Goal: Task Accomplishment & Management: Manage account settings

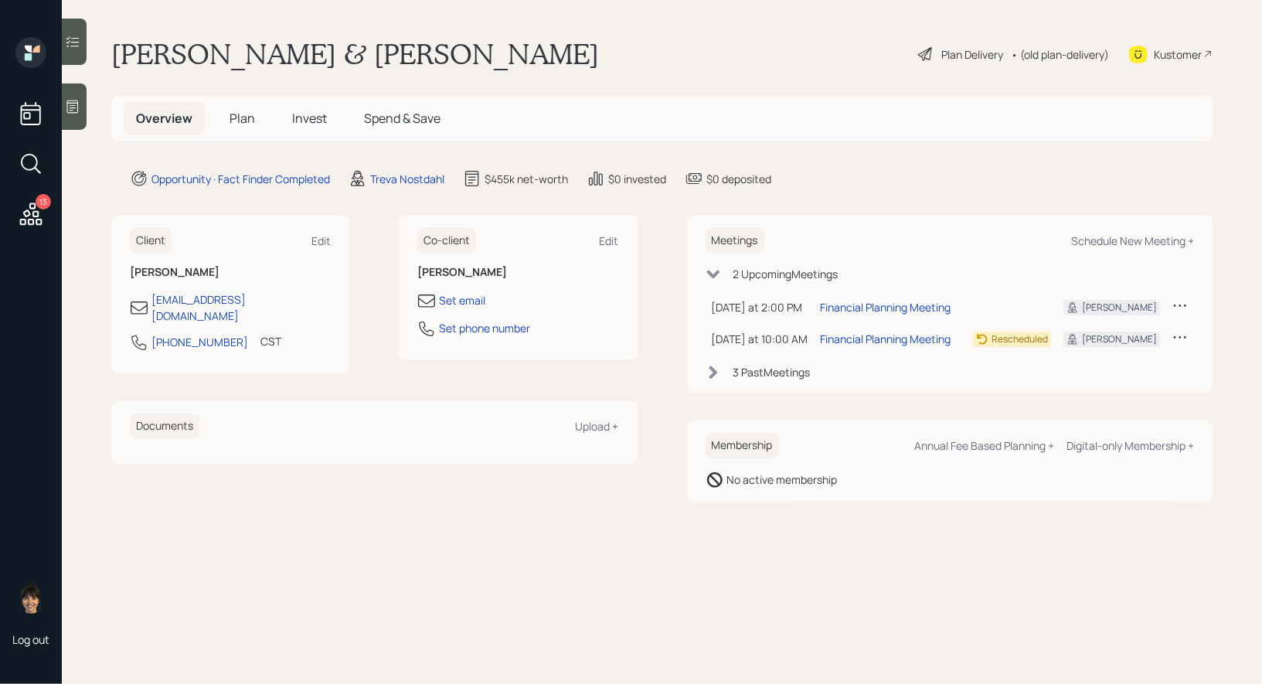
click at [239, 121] on span "Plan" at bounding box center [243, 118] width 26 height 17
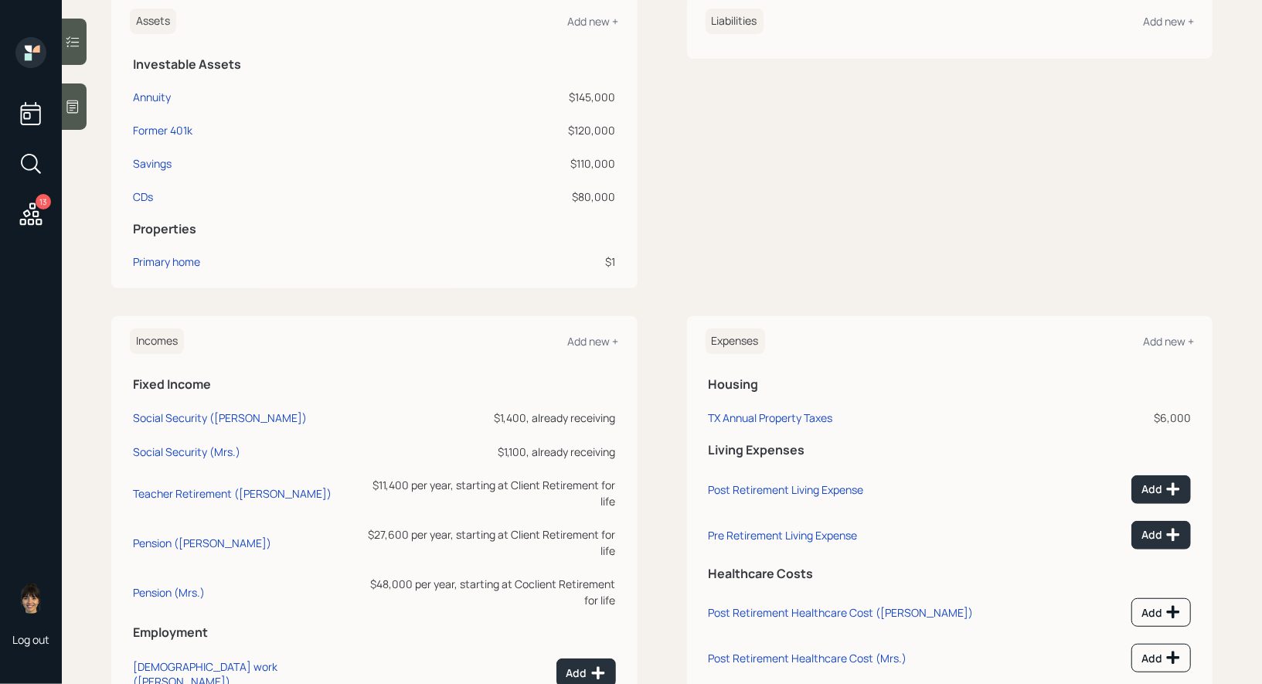
scroll to position [404, 0]
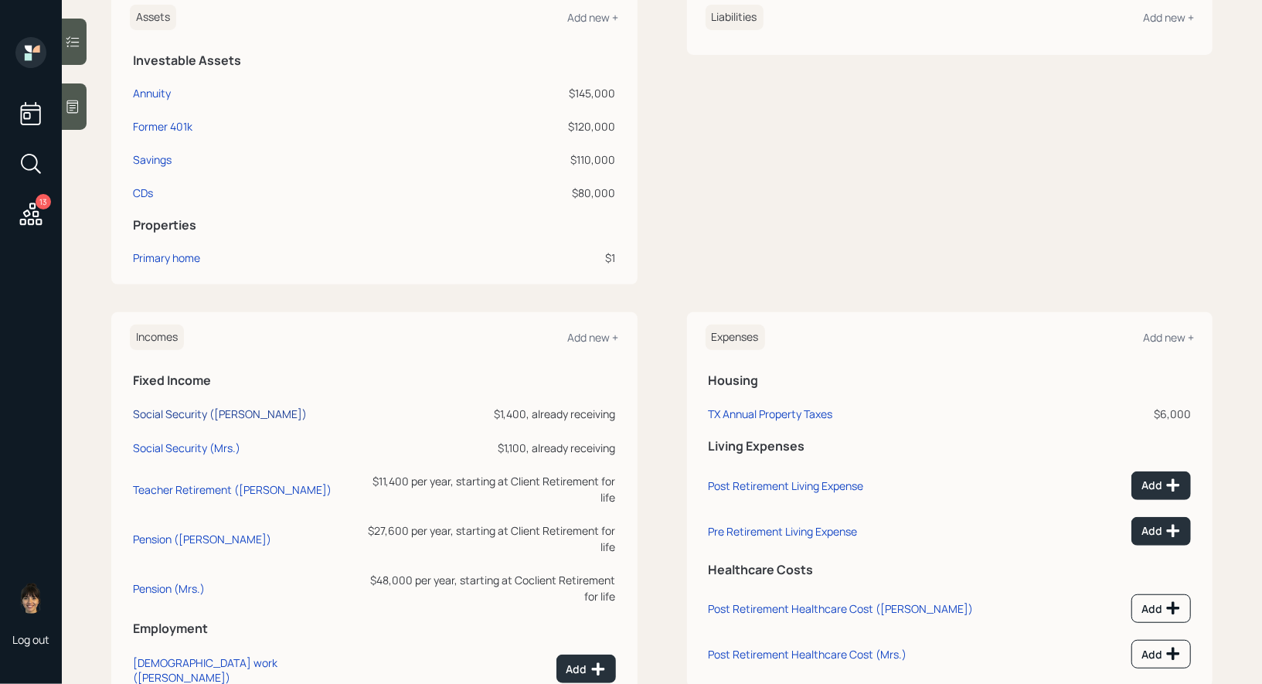
click at [155, 412] on div "Social Security (Jose)" at bounding box center [220, 414] width 174 height 15
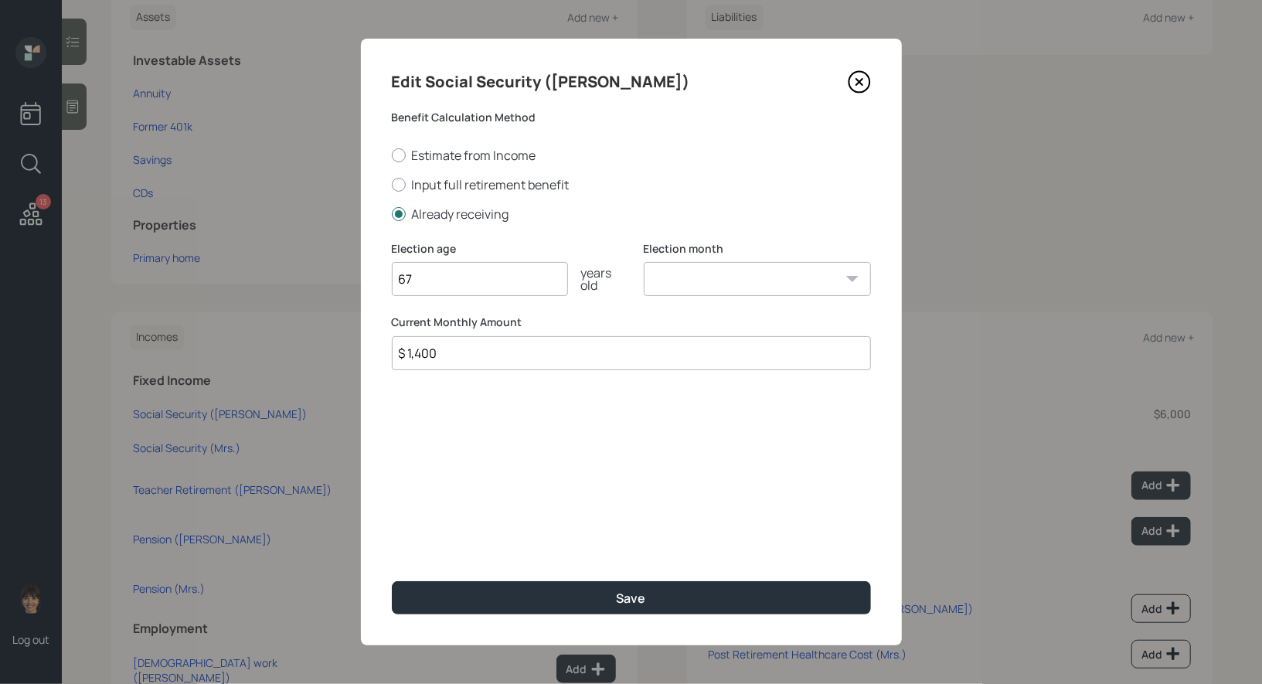
click at [505, 355] on input "$ 1,400" at bounding box center [631, 353] width 479 height 34
type input "$ 1,285"
click at [709, 280] on select "January February March April May June July August September October November De…" at bounding box center [757, 279] width 227 height 34
select select "1"
click at [644, 262] on select "January February March April May June July August September October November De…" at bounding box center [757, 279] width 227 height 34
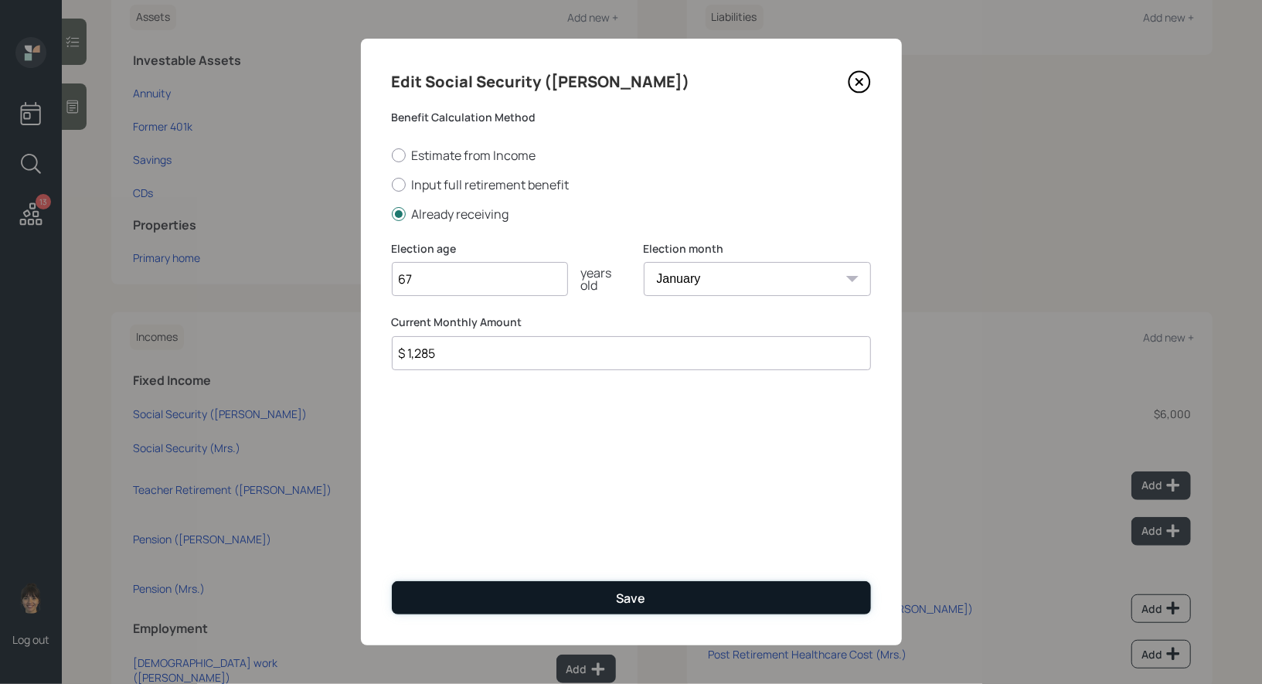
click at [517, 604] on button "Save" at bounding box center [631, 597] width 479 height 33
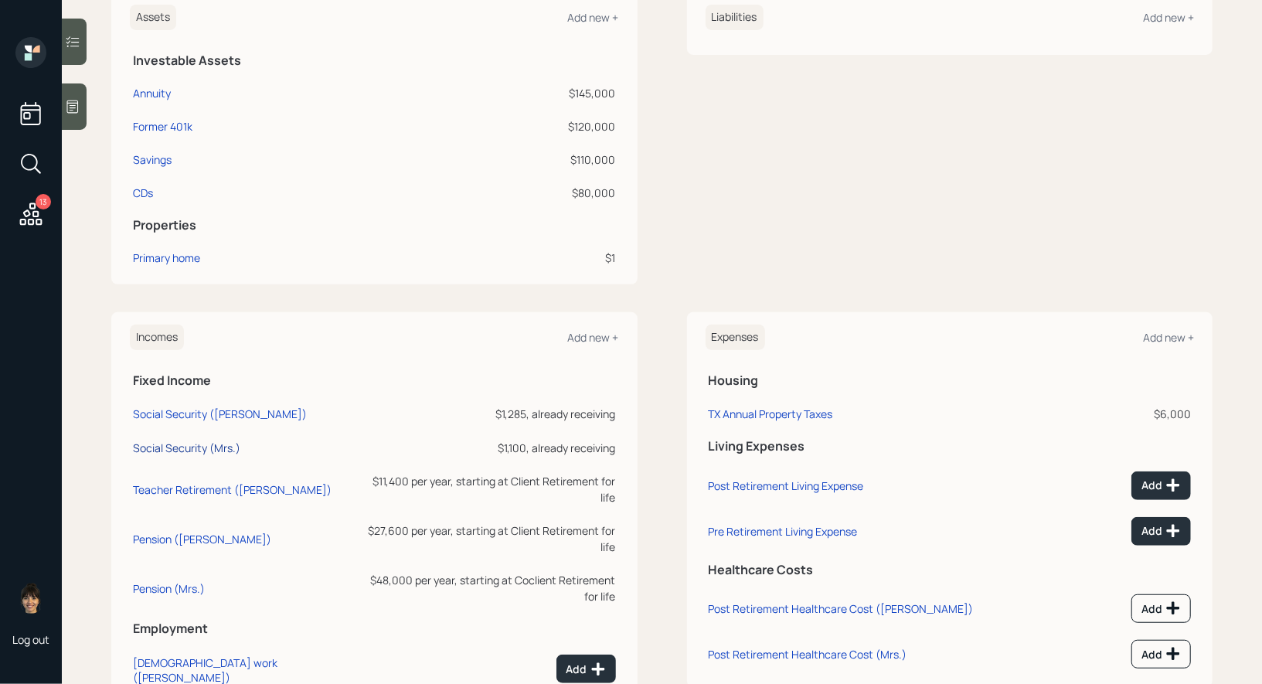
click at [179, 445] on div "Social Security (Mrs.)" at bounding box center [186, 448] width 107 height 15
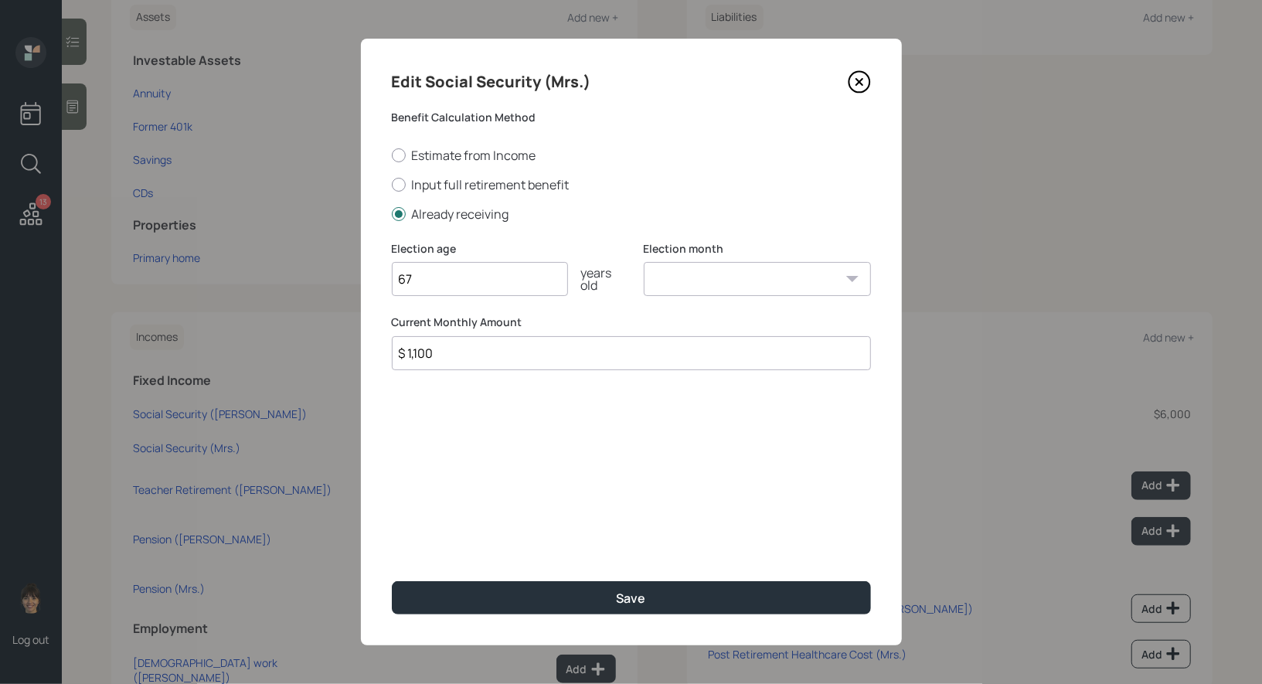
click at [681, 275] on select "January February March April May June July August September October November De…" at bounding box center [757, 279] width 227 height 34
select select "1"
click at [644, 262] on select "January February March April May June July August September October November De…" at bounding box center [757, 279] width 227 height 34
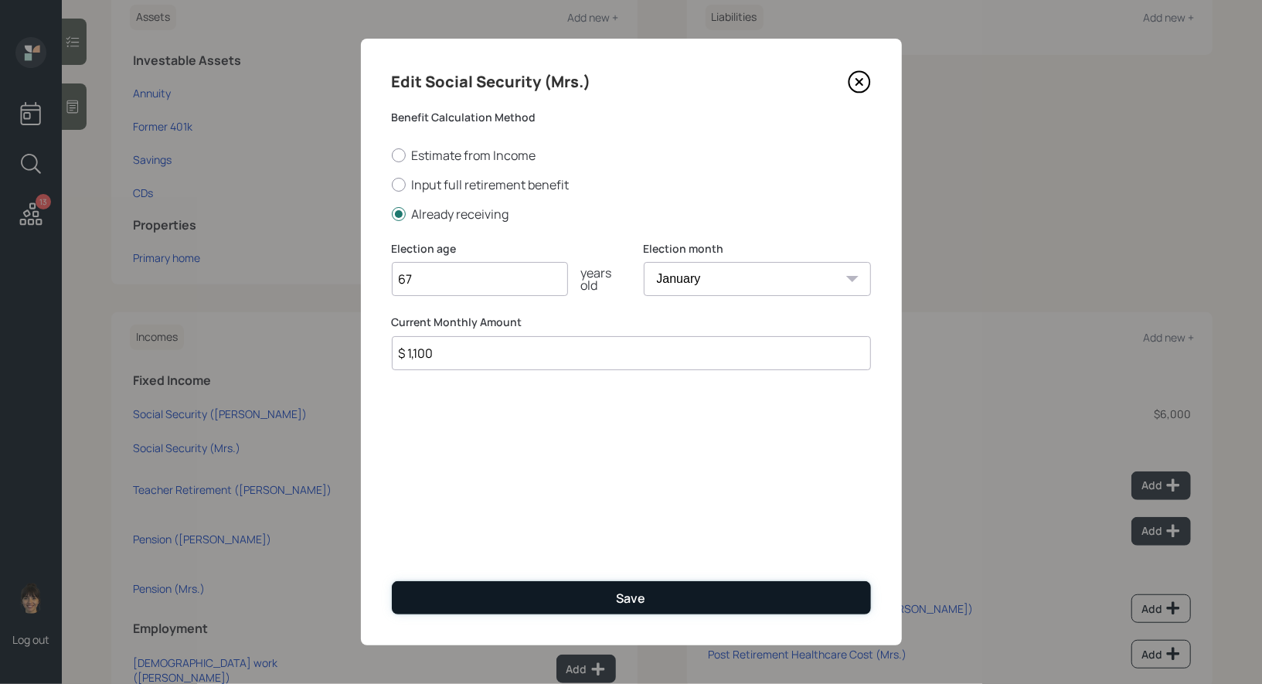
click at [503, 593] on button "Save" at bounding box center [631, 597] width 479 height 33
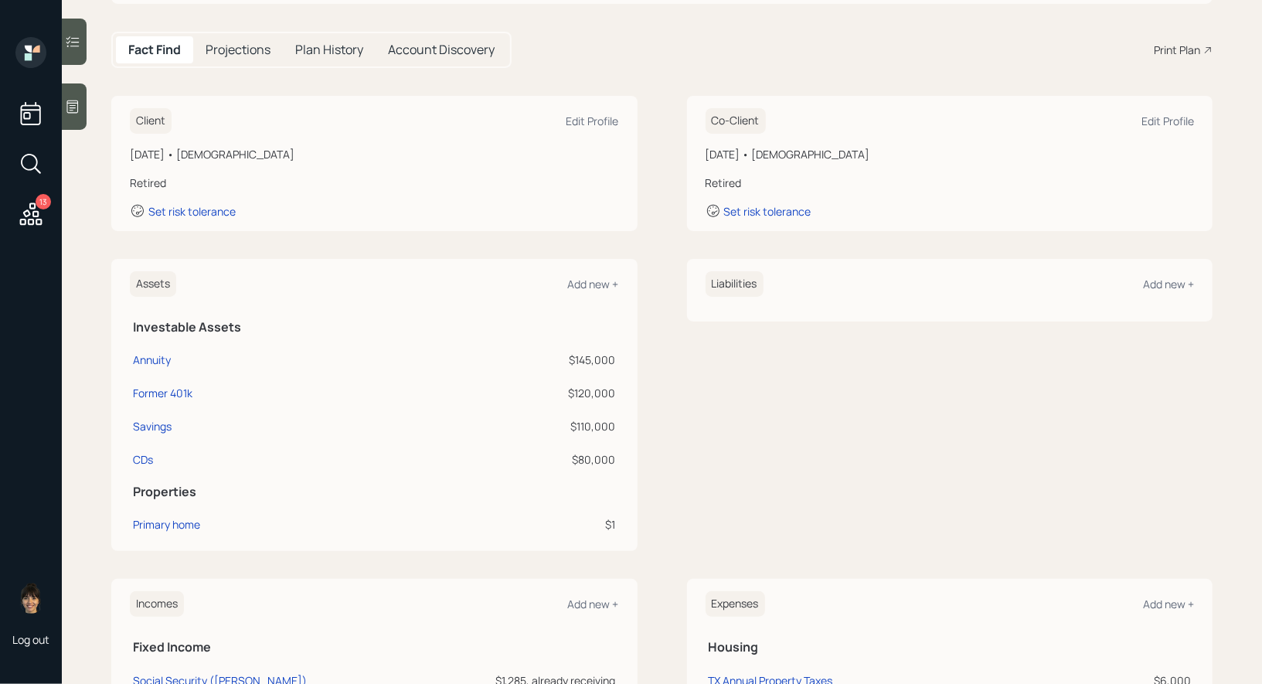
scroll to position [455, 0]
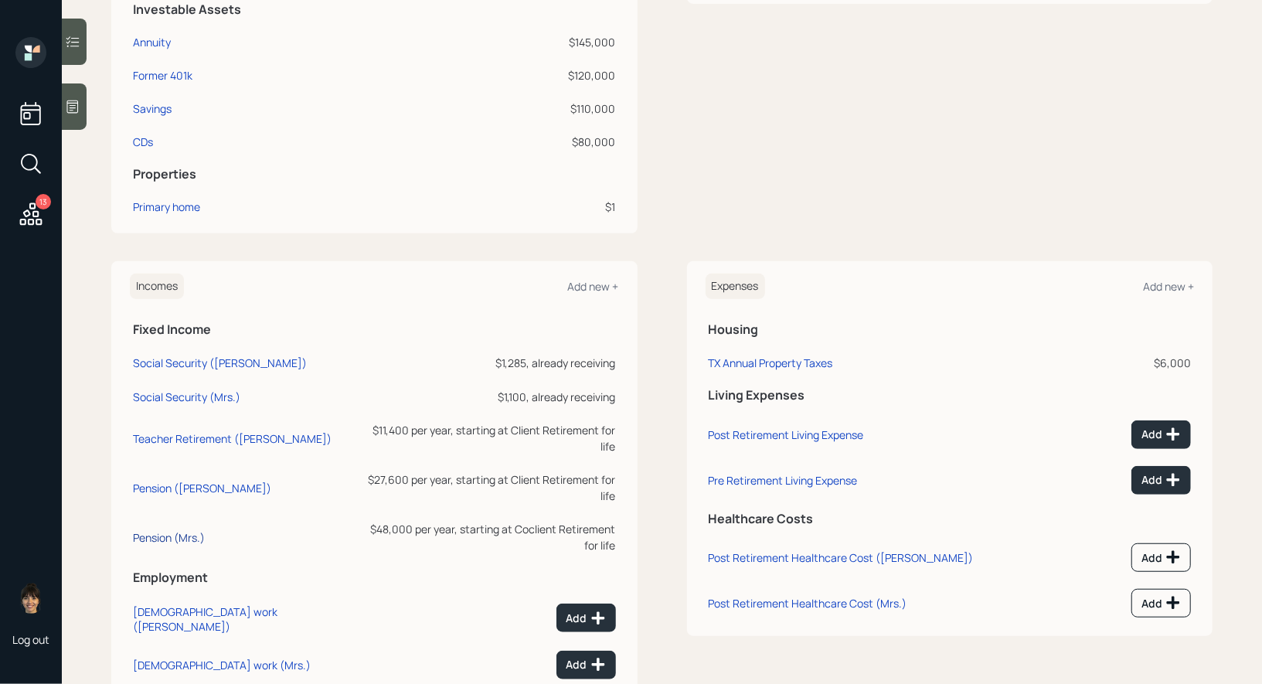
click at [161, 530] on div "Pension (Mrs.)" at bounding box center [169, 537] width 72 height 15
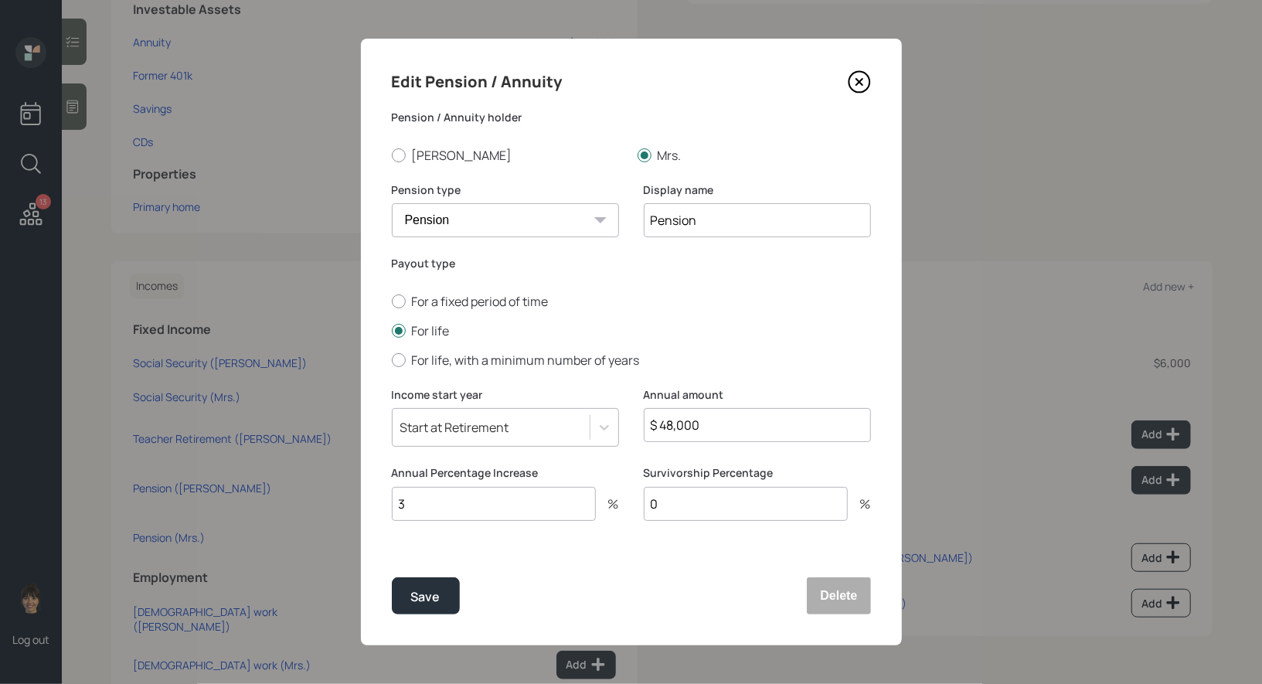
click at [747, 222] on input "Pension" at bounding box center [757, 220] width 227 height 34
type input "Pension (4k/mo)"
click at [443, 503] on input "3" at bounding box center [494, 504] width 204 height 34
type input "0"
click at [414, 605] on div "Save" at bounding box center [425, 597] width 29 height 21
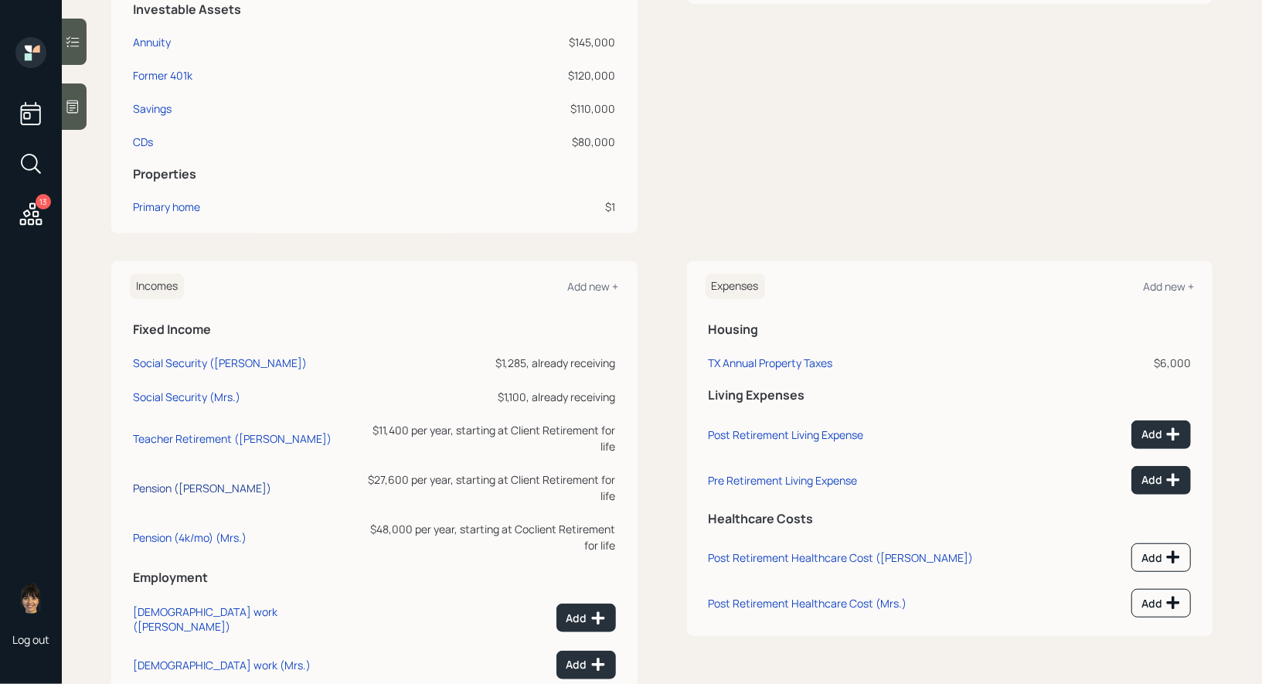
click at [161, 481] on div "Pension (Jose)" at bounding box center [202, 488] width 138 height 15
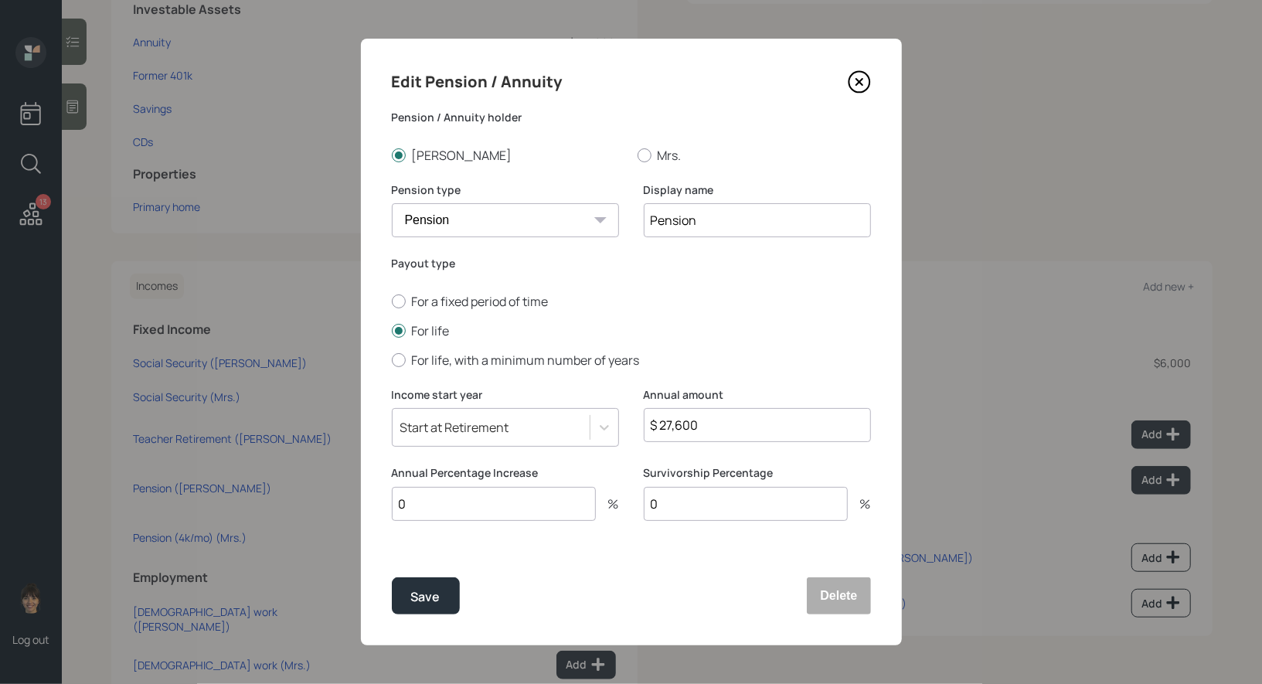
click at [750, 222] on input "Pension" at bounding box center [757, 220] width 227 height 34
type input "Pension (2k/mo)"
click at [429, 594] on div "Save" at bounding box center [425, 597] width 29 height 21
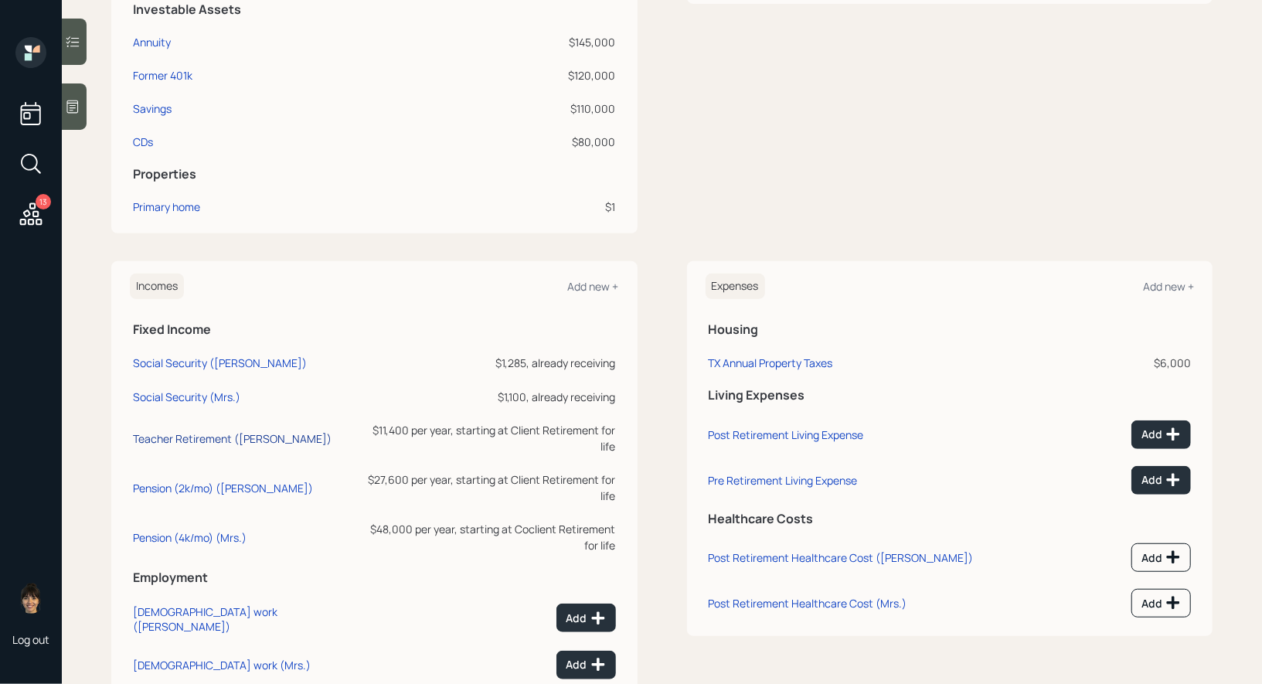
click at [204, 431] on div "Teacher Retirement (Jose)" at bounding box center [232, 438] width 199 height 15
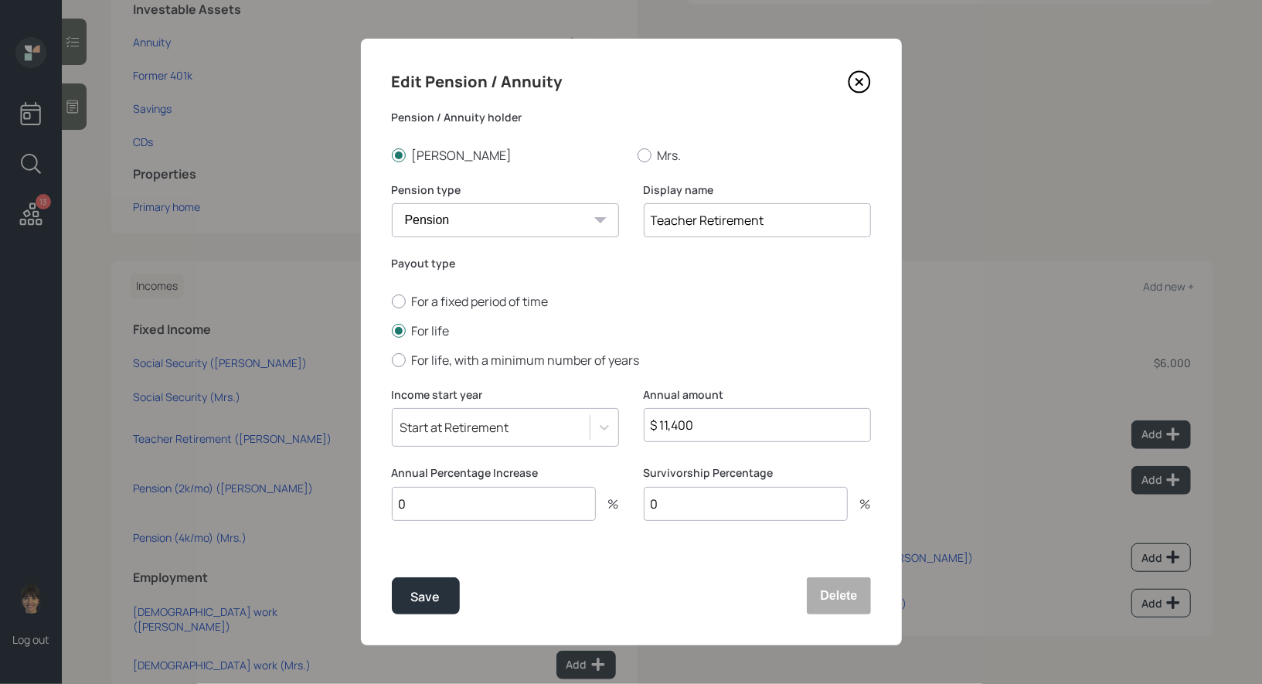
click at [782, 224] on input "Teacher Retirement" at bounding box center [757, 220] width 227 height 34
click at [643, 155] on div at bounding box center [645, 155] width 14 height 14
click at [638, 155] on input "Mrs." at bounding box center [637, 155] width 1 height 1
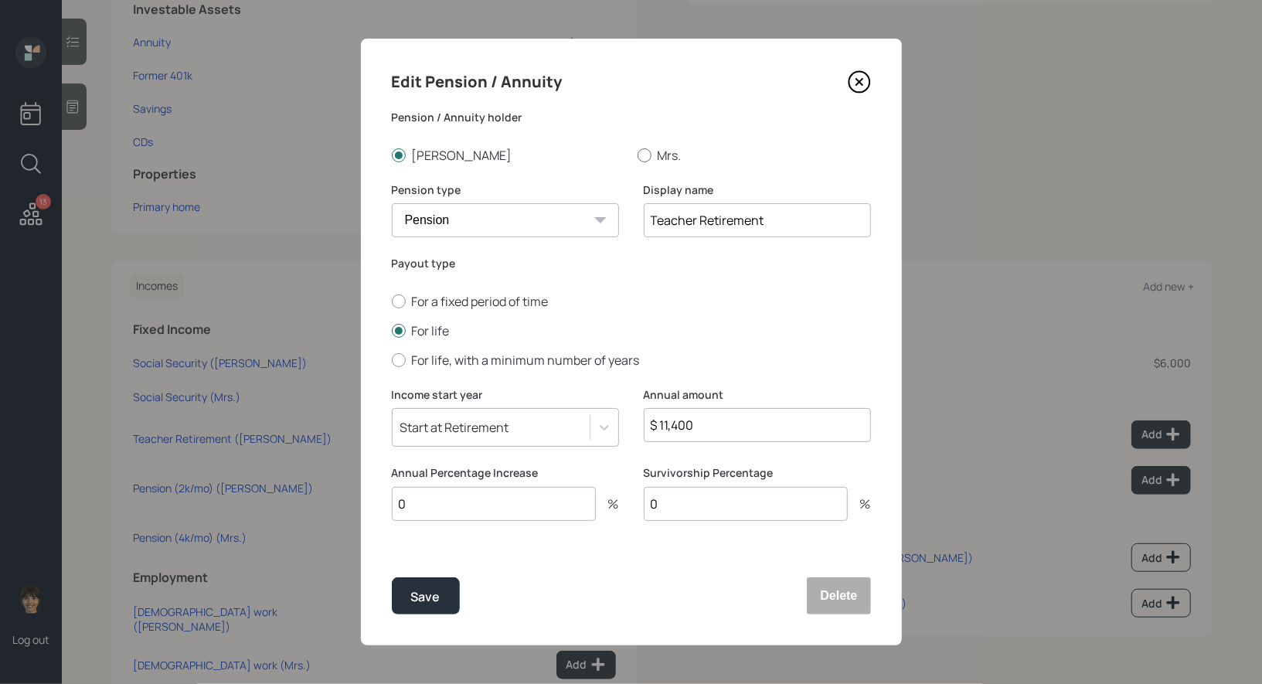
radio input "true"
click at [794, 227] on input "Teacher Retirement" at bounding box center [757, 220] width 227 height 34
type input "Teacher Pension (950/mo)"
click at [413, 599] on div "Save" at bounding box center [425, 597] width 29 height 21
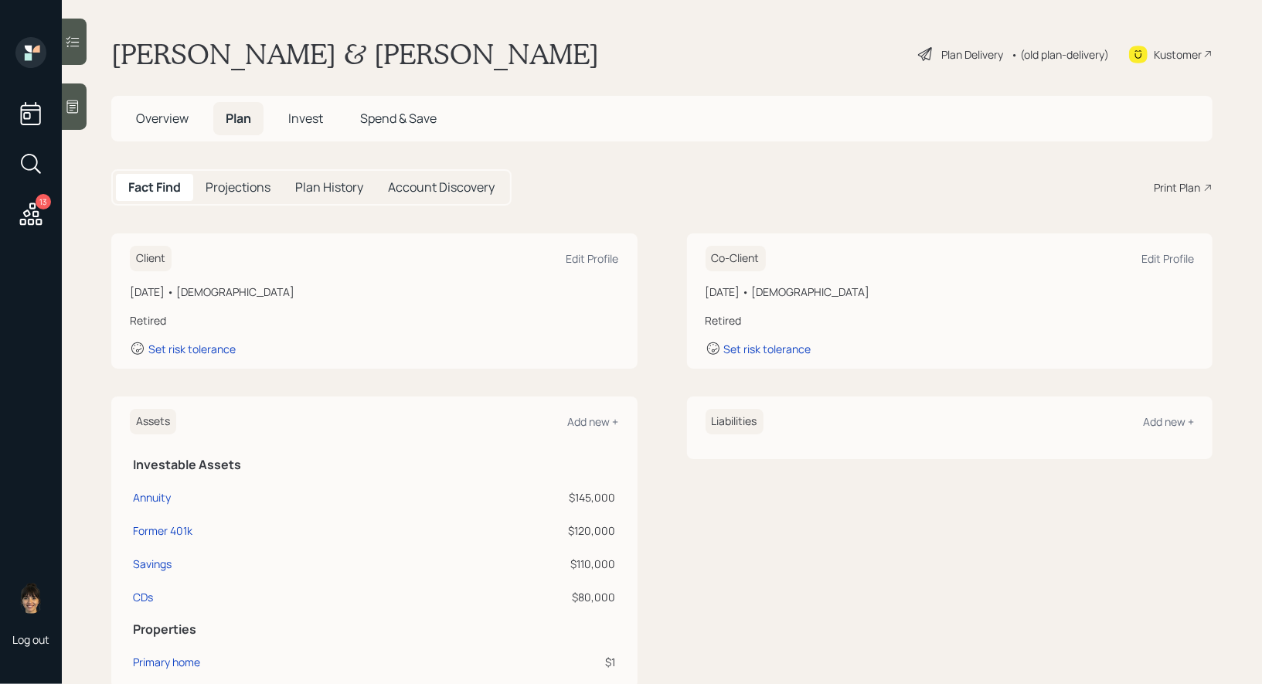
click at [948, 53] on div "Plan Delivery" at bounding box center [972, 54] width 62 height 16
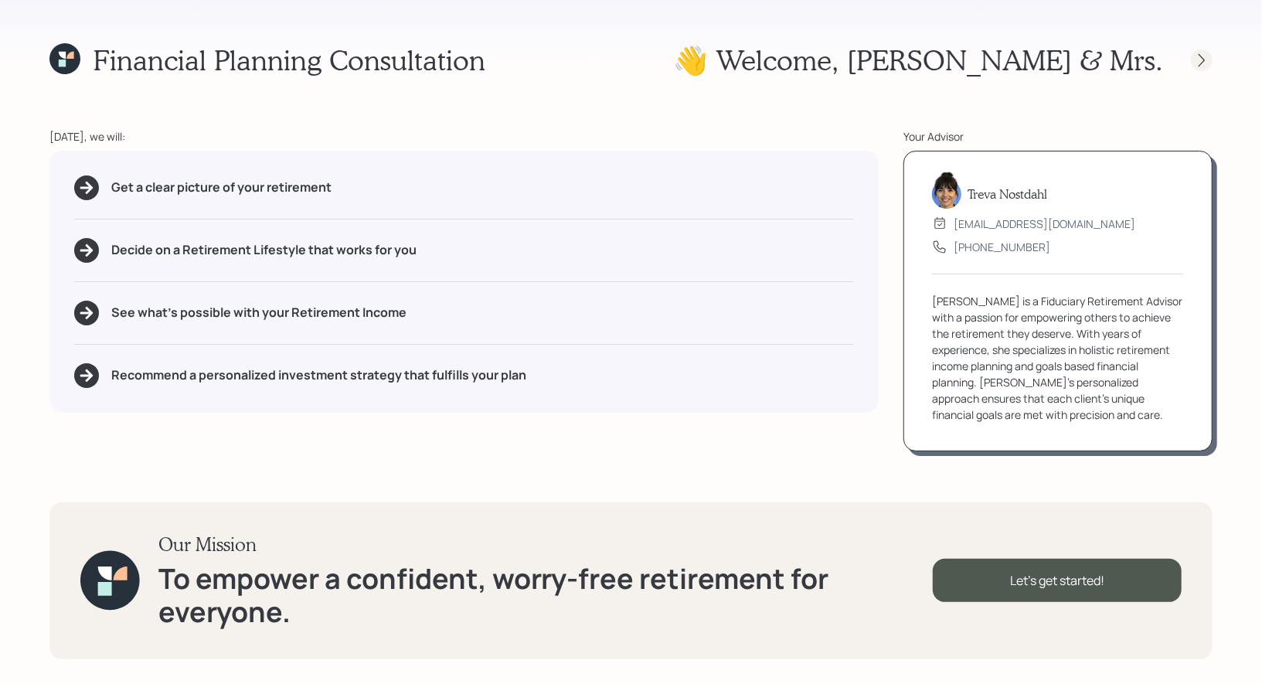
click at [1201, 61] on icon at bounding box center [1201, 60] width 15 height 15
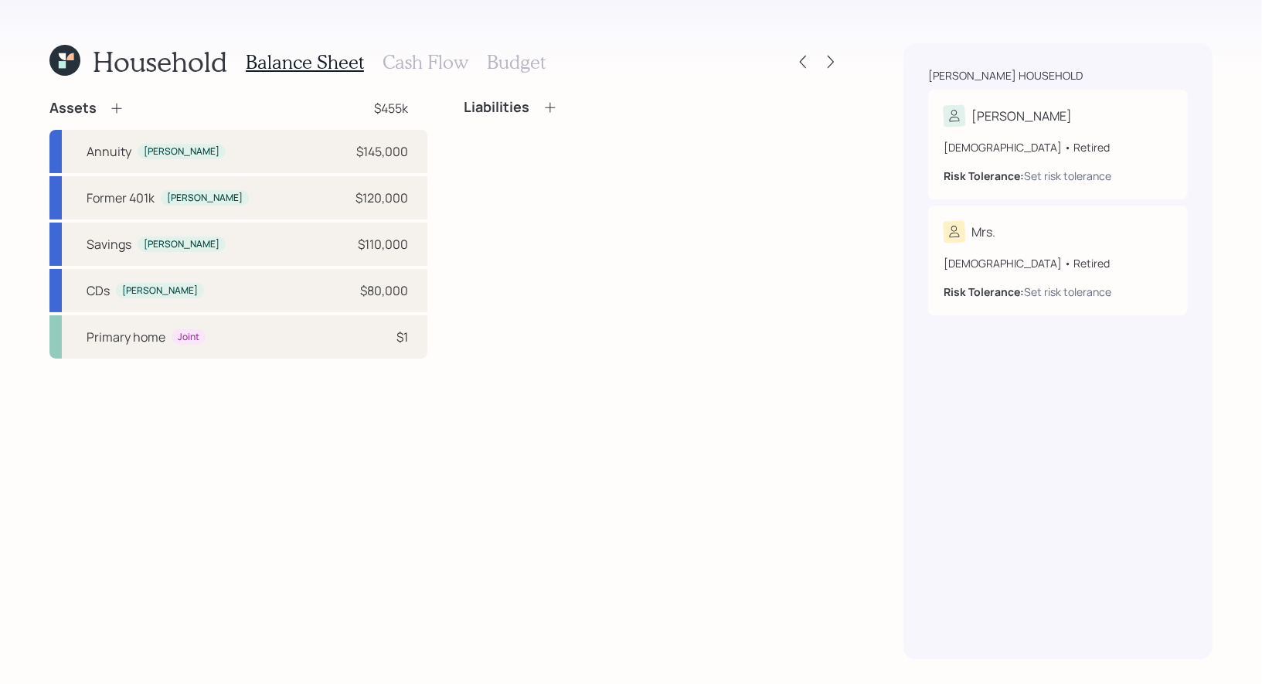
click at [526, 55] on h3 "Budget" at bounding box center [516, 62] width 59 height 22
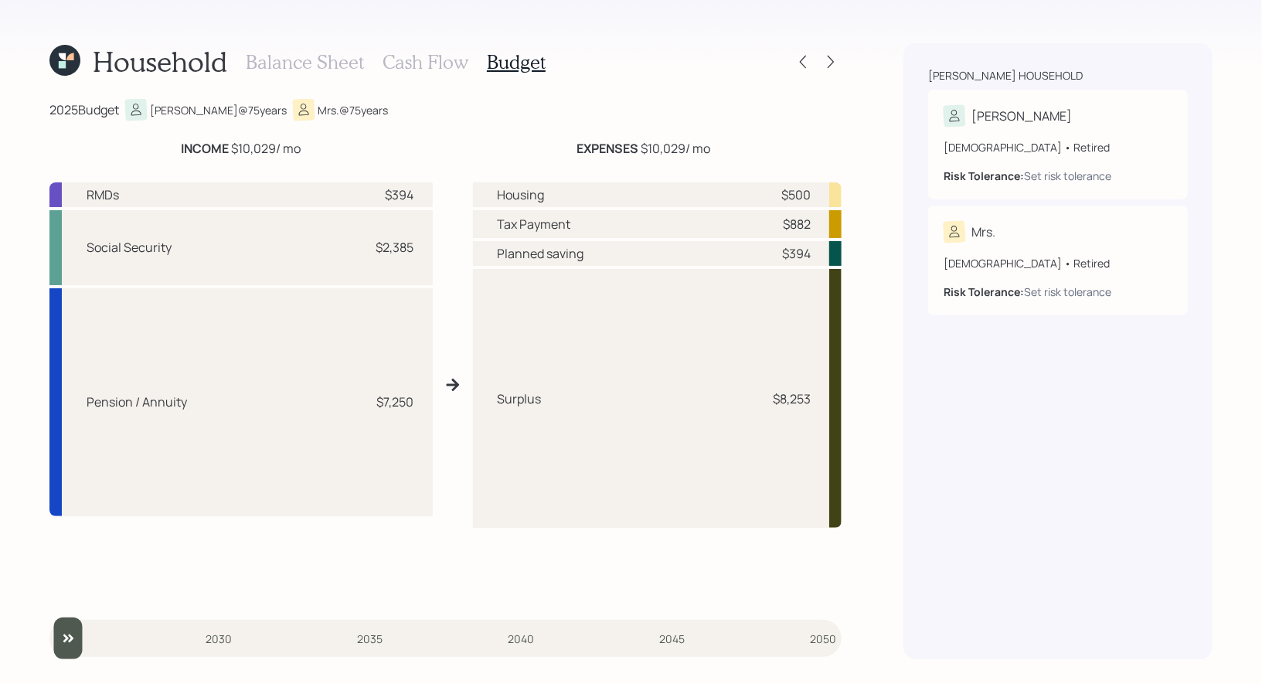
click at [66, 63] on icon at bounding box center [64, 60] width 31 height 31
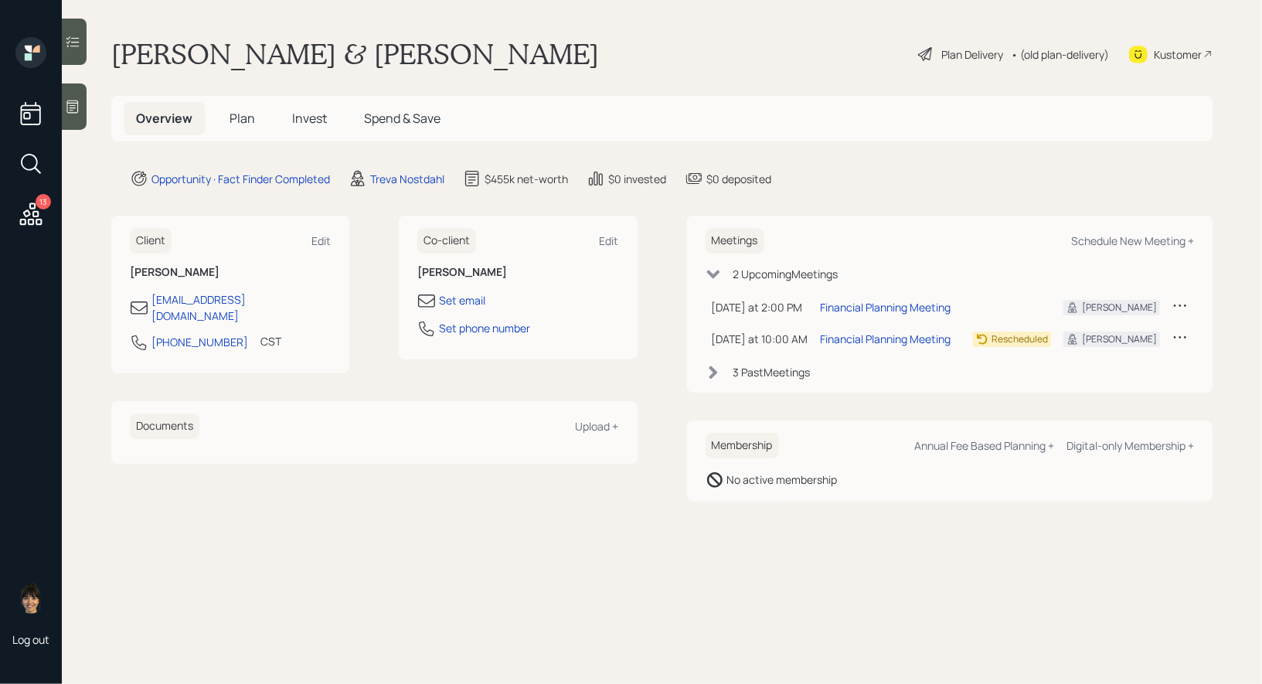
click at [242, 112] on span "Plan" at bounding box center [243, 118] width 26 height 17
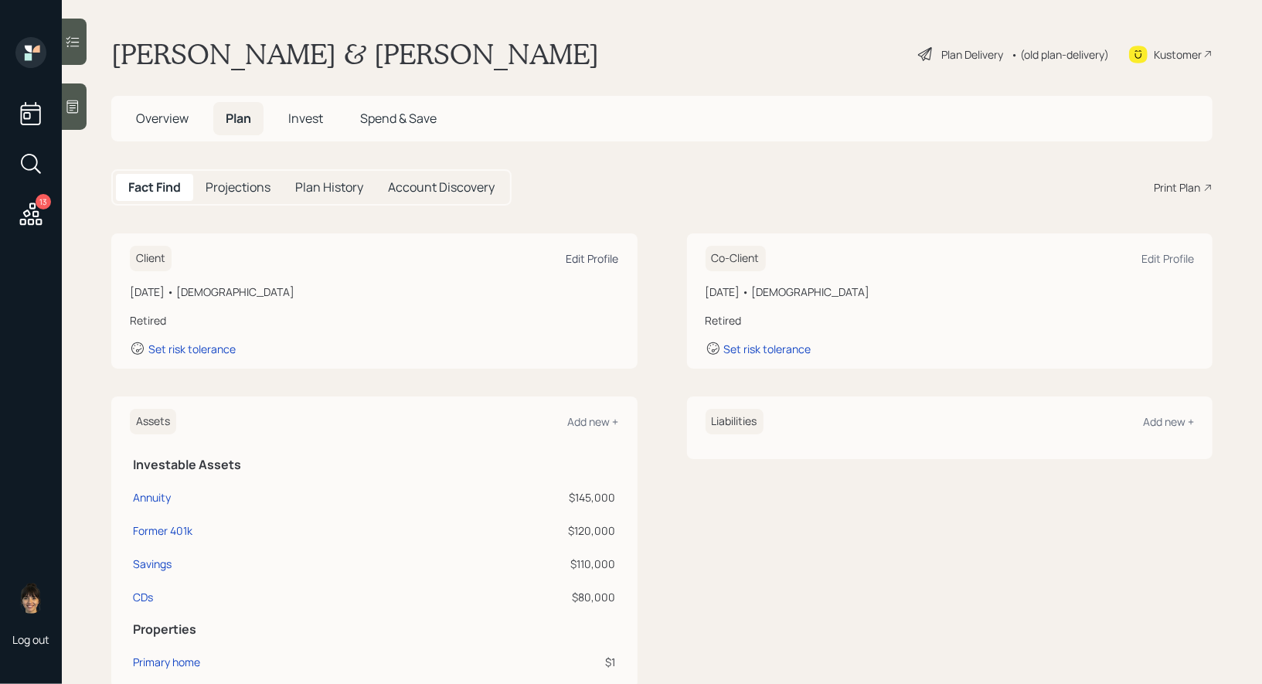
click at [595, 255] on div "Edit Profile" at bounding box center [593, 258] width 53 height 15
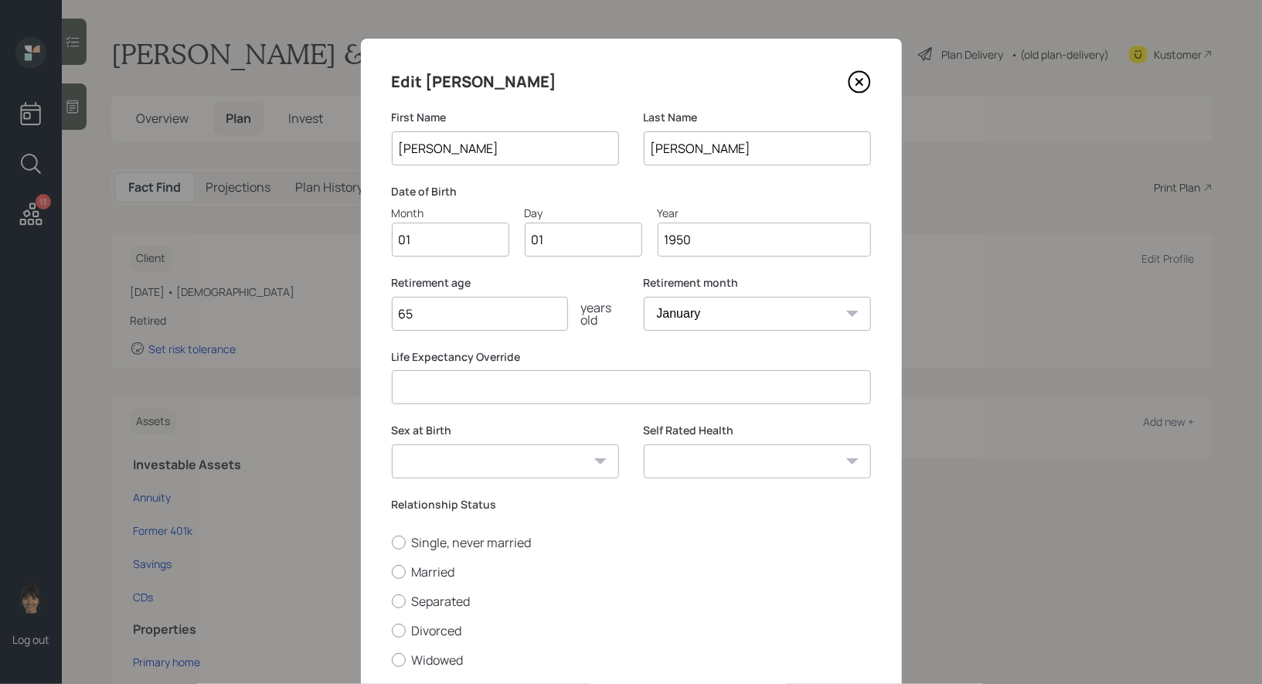
click at [742, 247] on input "1950" at bounding box center [764, 240] width 213 height 34
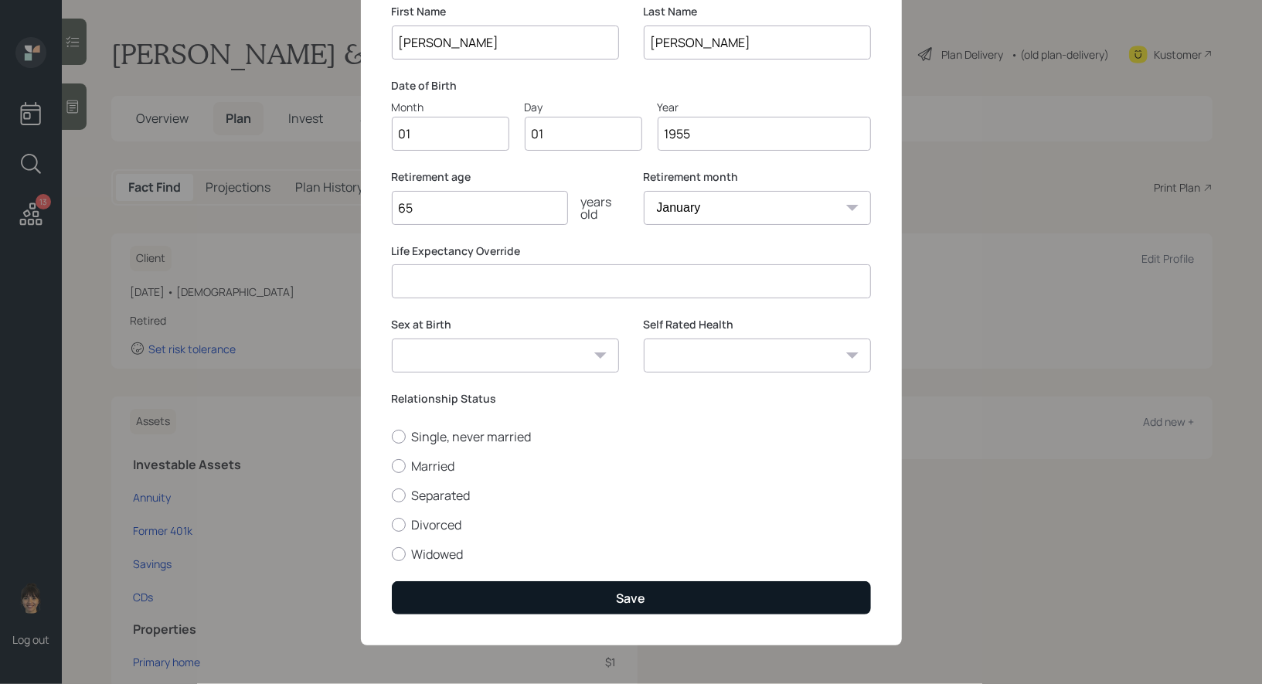
type input "1955"
click at [611, 594] on button "Save" at bounding box center [631, 597] width 479 height 33
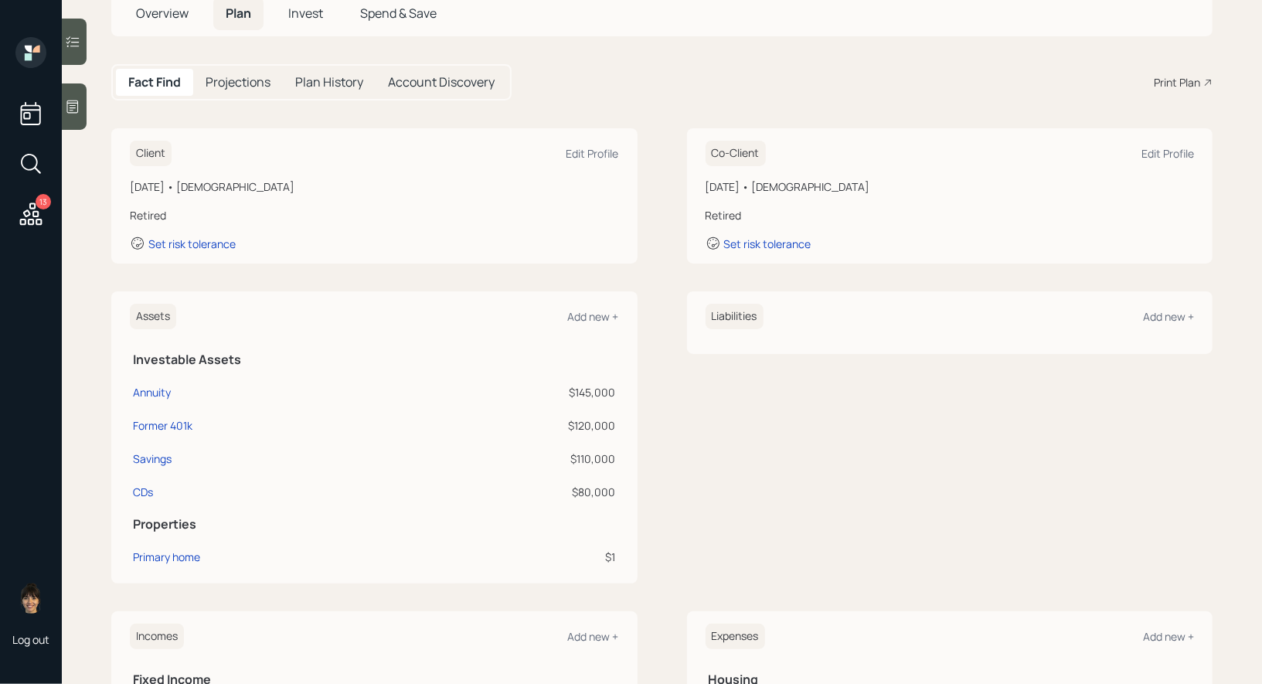
scroll to position [107, 0]
click at [147, 379] on td "Annuity" at bounding box center [271, 388] width 283 height 33
click at [147, 390] on div "Annuity" at bounding box center [152, 391] width 38 height 16
select select "taxable"
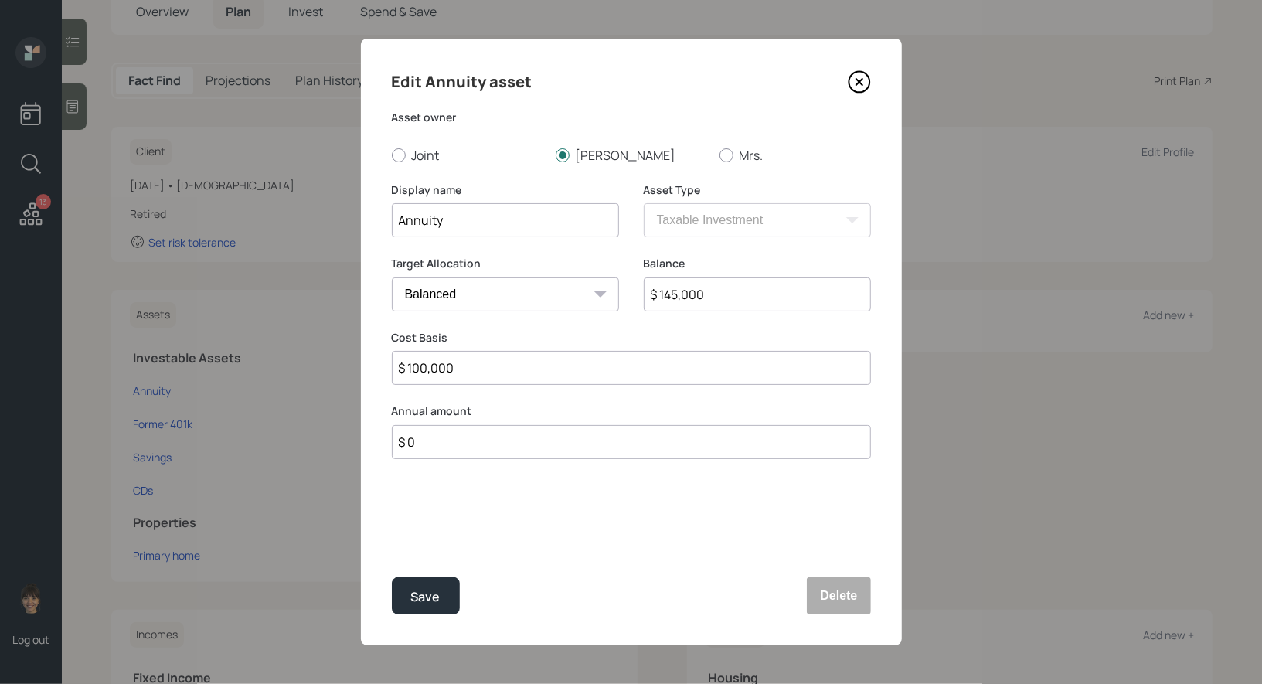
click at [475, 292] on select "Cash Conservative Balanced Aggressive" at bounding box center [505, 294] width 227 height 34
select select "conservative"
click at [392, 277] on select "Cash Conservative Balanced Aggressive" at bounding box center [505, 294] width 227 height 34
click at [424, 596] on div "Save" at bounding box center [425, 597] width 29 height 21
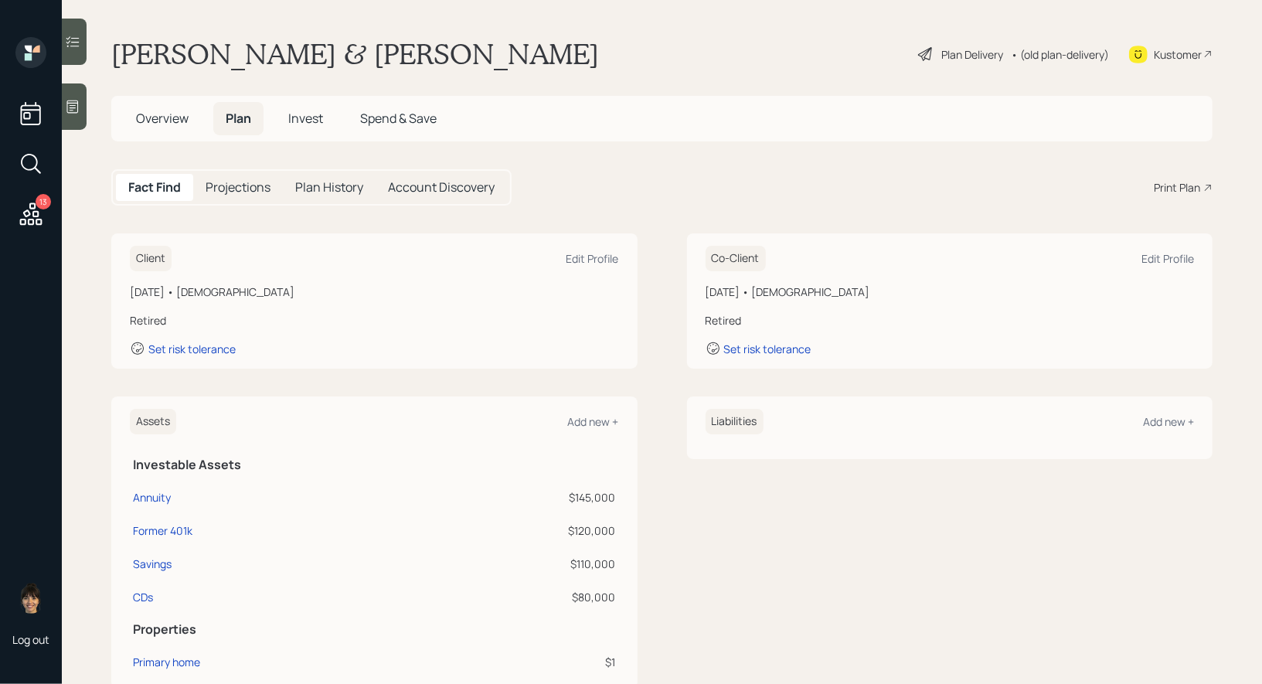
click at [941, 46] on div "Plan Delivery" at bounding box center [972, 54] width 62 height 16
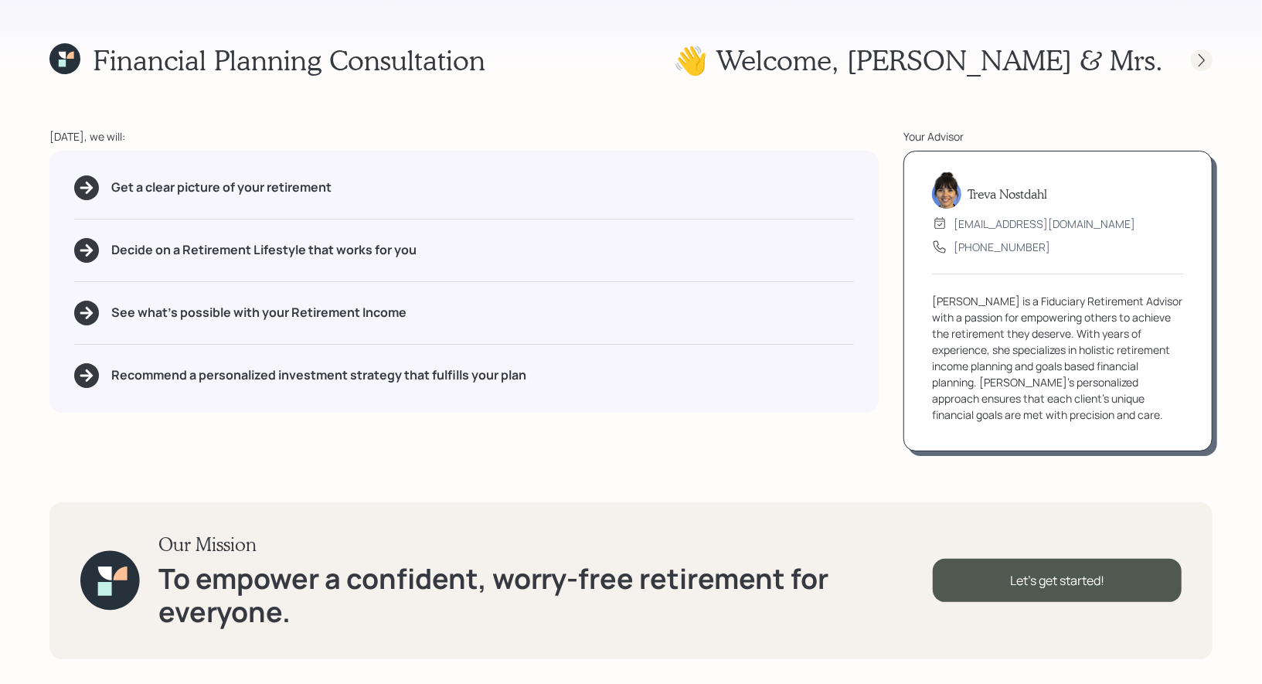
click at [1203, 60] on icon at bounding box center [1201, 60] width 15 height 15
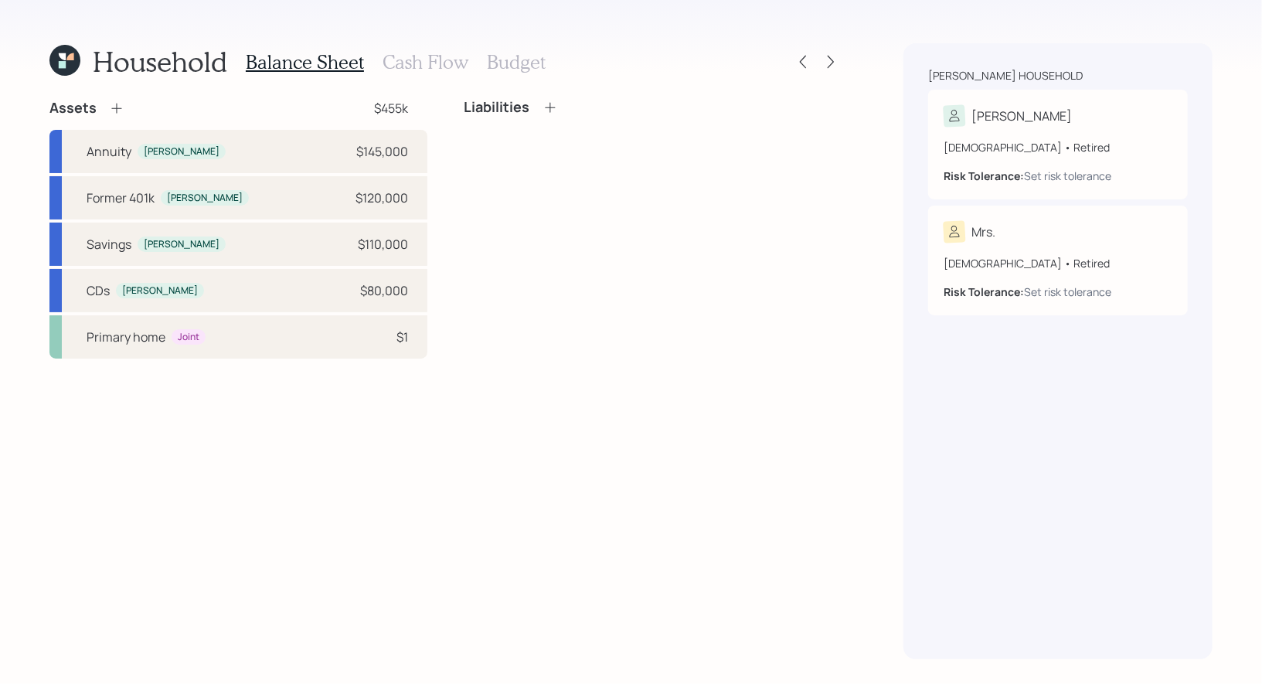
click at [421, 57] on h3 "Cash Flow" at bounding box center [426, 62] width 86 height 22
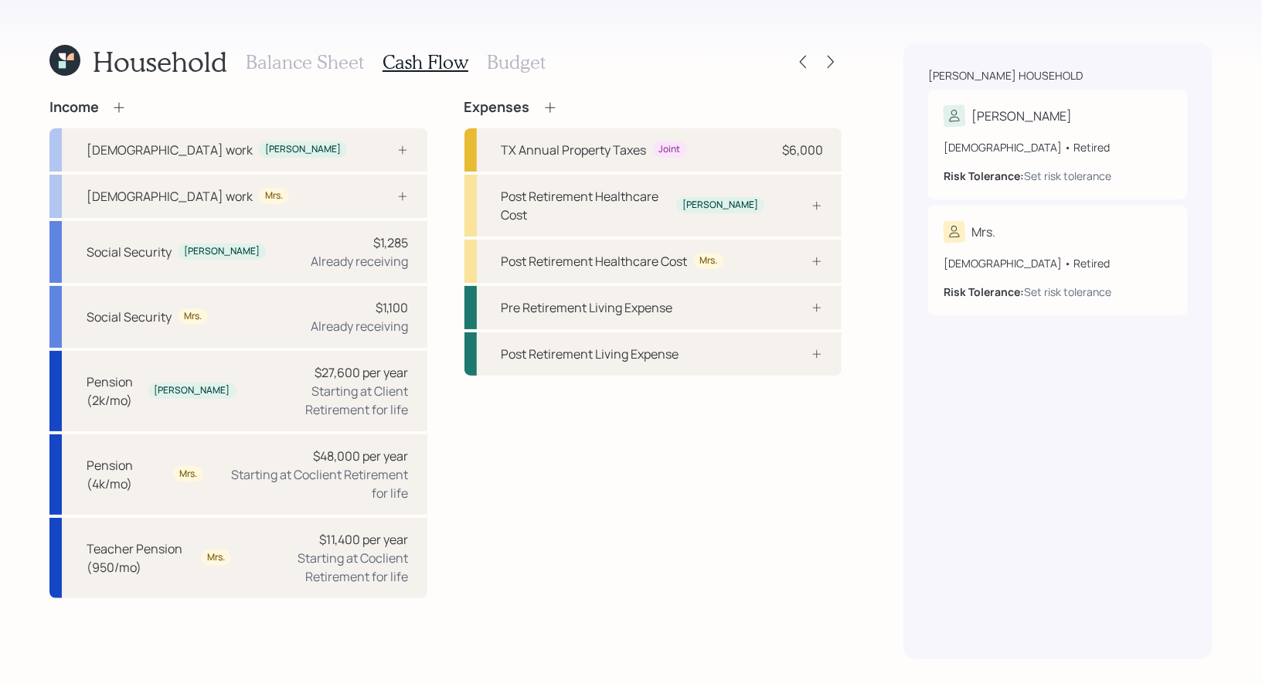
click at [69, 58] on icon at bounding box center [69, 56] width 7 height 7
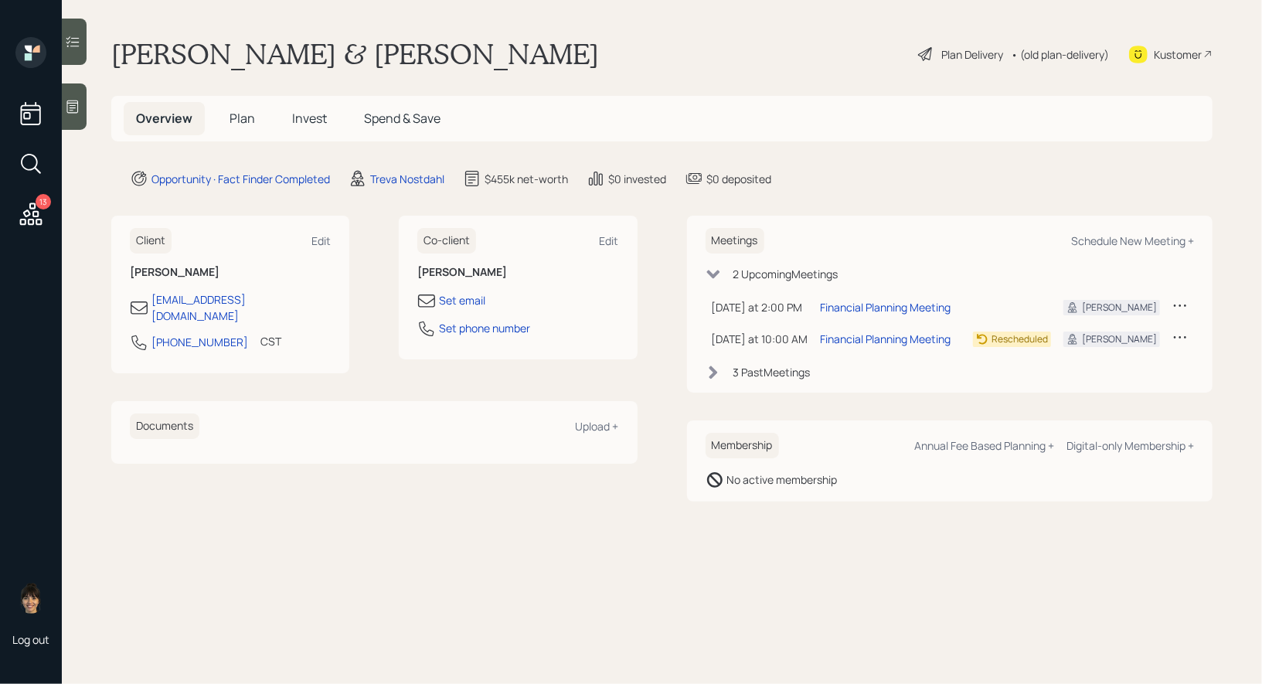
click at [924, 55] on icon at bounding box center [926, 54] width 19 height 19
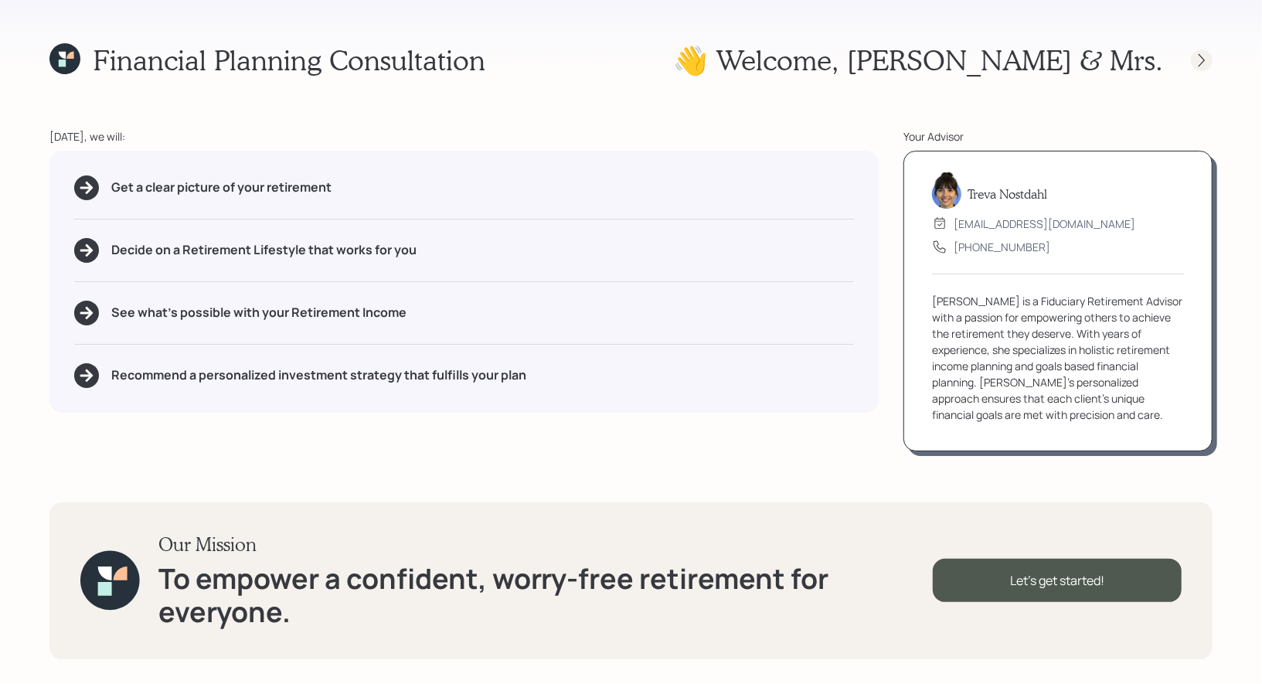
click at [1199, 65] on icon at bounding box center [1201, 60] width 15 height 15
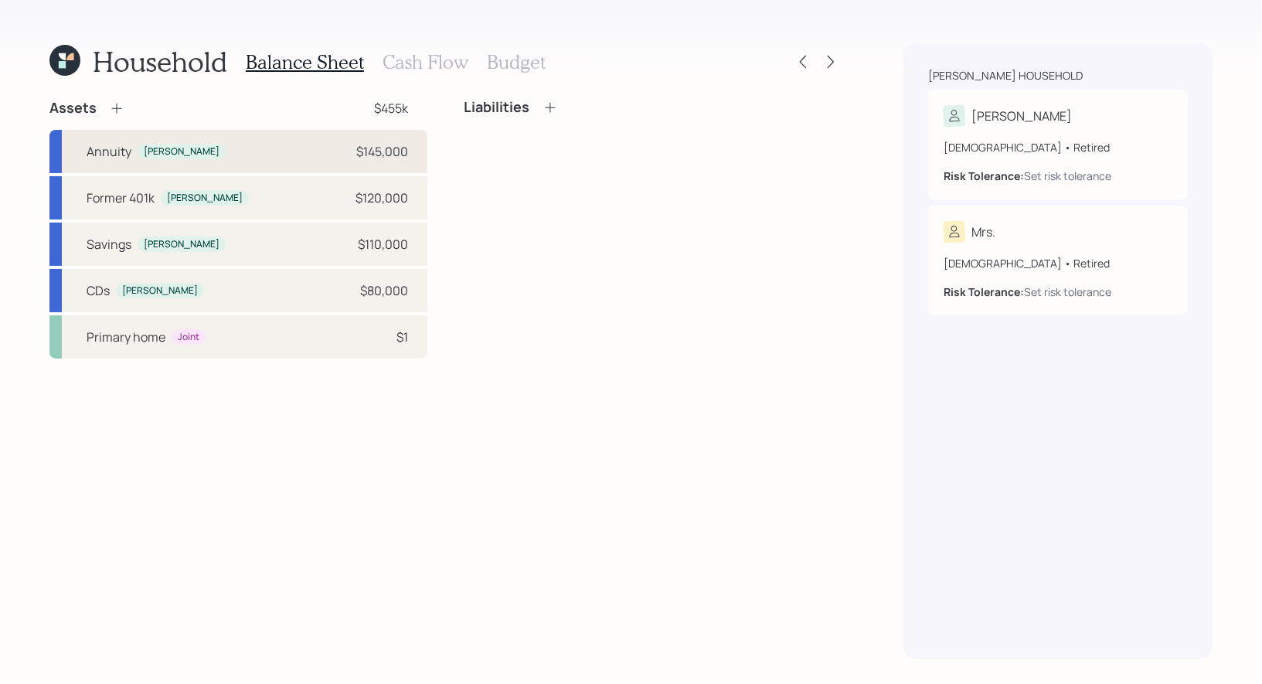
click at [241, 155] on div "Annuity Jose $145,000" at bounding box center [238, 151] width 378 height 43
select select "taxable"
select select "conservative"
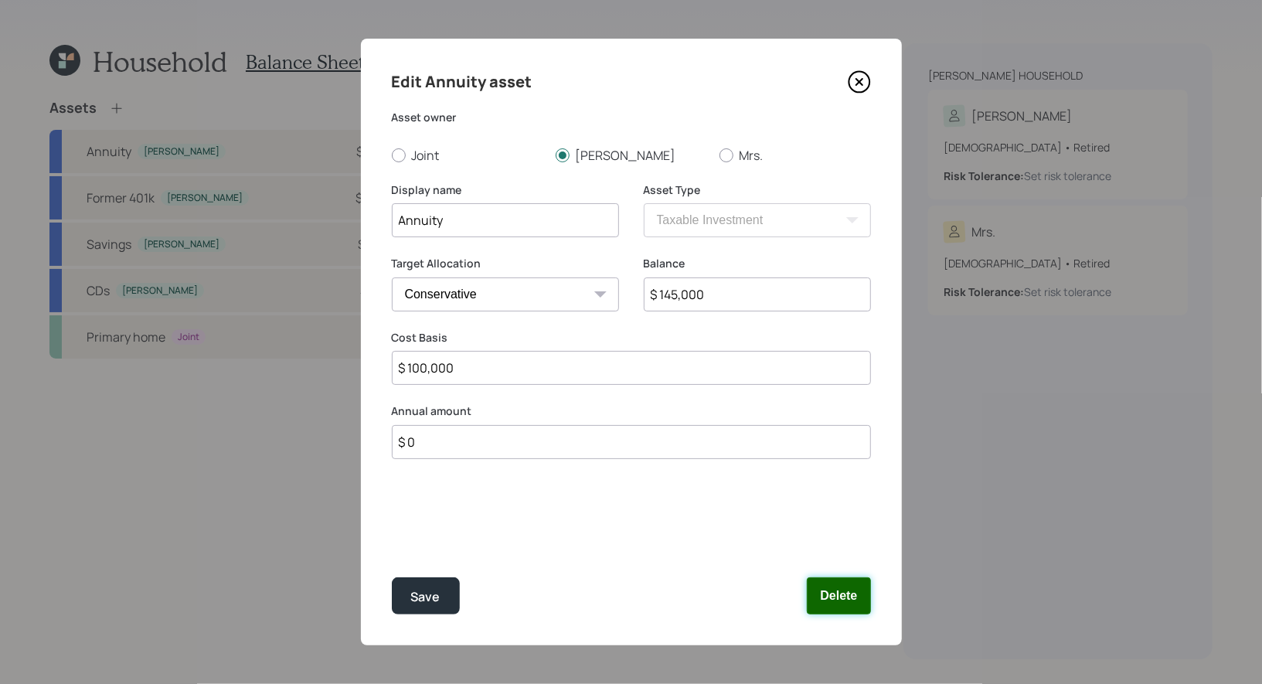
click at [849, 598] on button "Delete" at bounding box center [838, 595] width 63 height 37
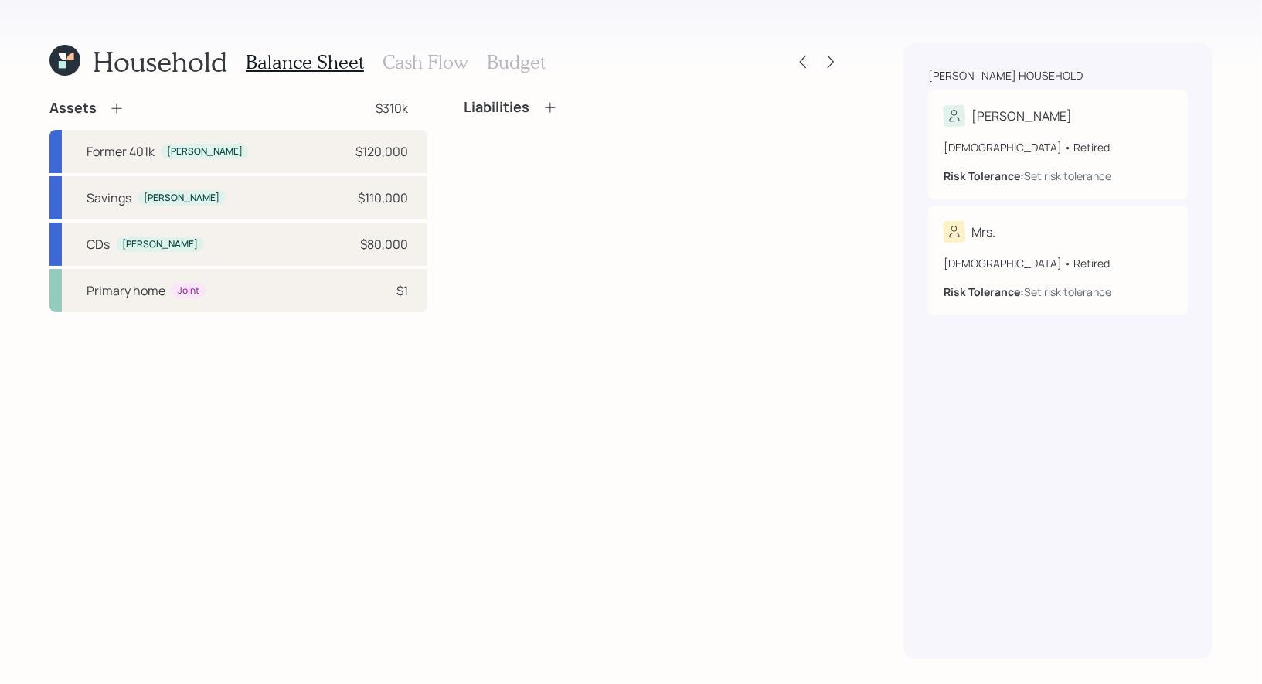
click at [114, 104] on icon at bounding box center [116, 107] width 15 height 15
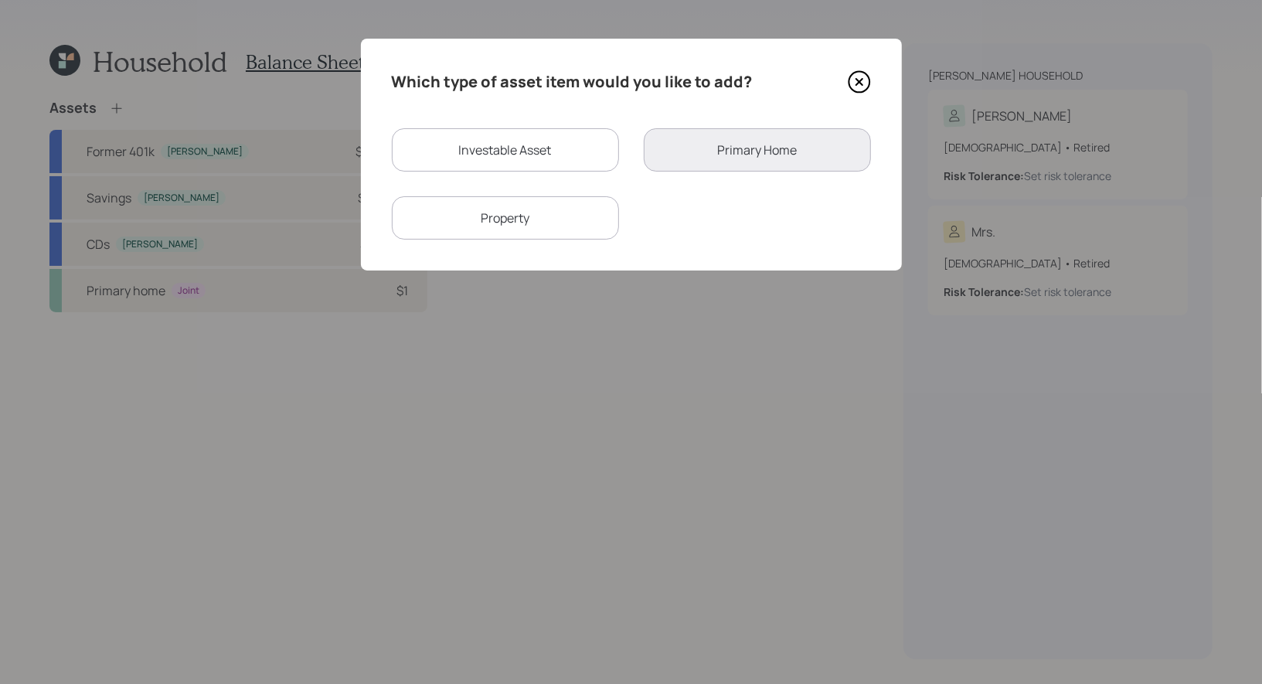
click at [467, 151] on div "Investable Asset" at bounding box center [505, 149] width 227 height 43
select select "taxable"
select select "balanced"
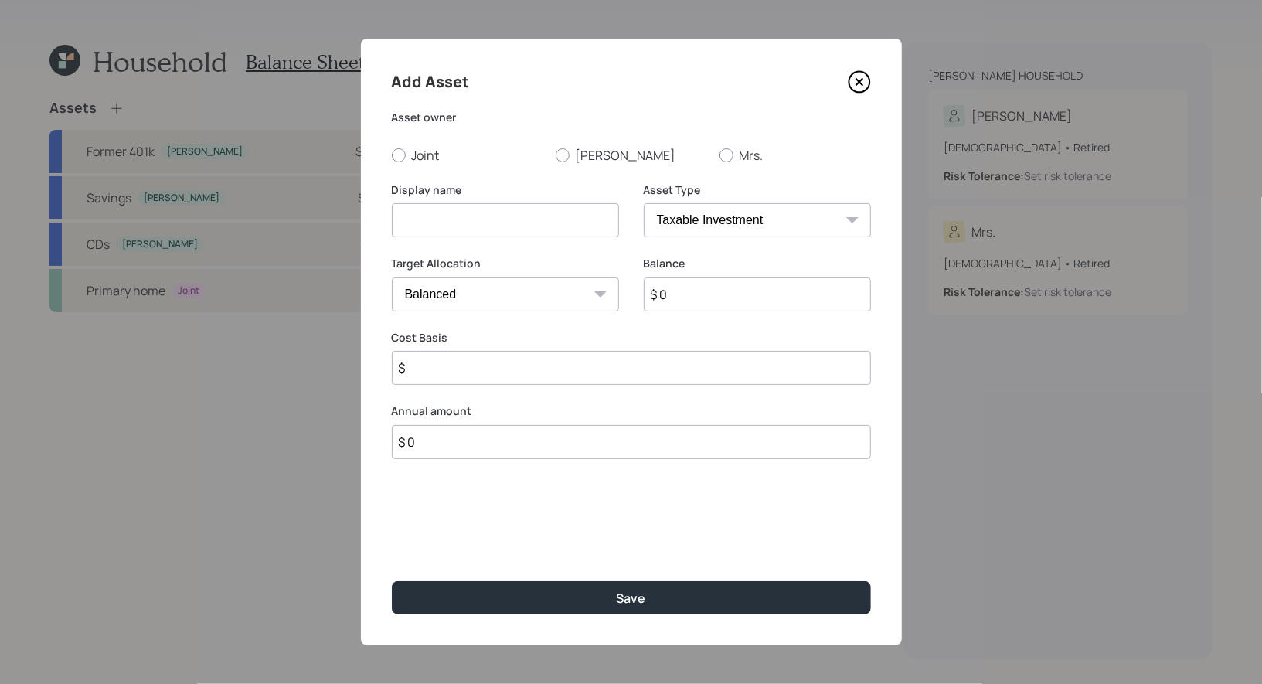
click at [470, 220] on input at bounding box center [505, 220] width 227 height 34
type input "Annuity"
click at [735, 223] on select "SEP IRA IRA Roth IRA 401(k) Roth 401(k) 403(b) Roth 403(b) 457(b) Roth 457(b) H…" at bounding box center [757, 220] width 227 height 34
select select "ira"
click at [644, 203] on select "SEP IRA IRA Roth IRA 401(k) Roth 401(k) 403(b) Roth 403(b) 457(b) Roth 457(b) H…" at bounding box center [757, 220] width 227 height 34
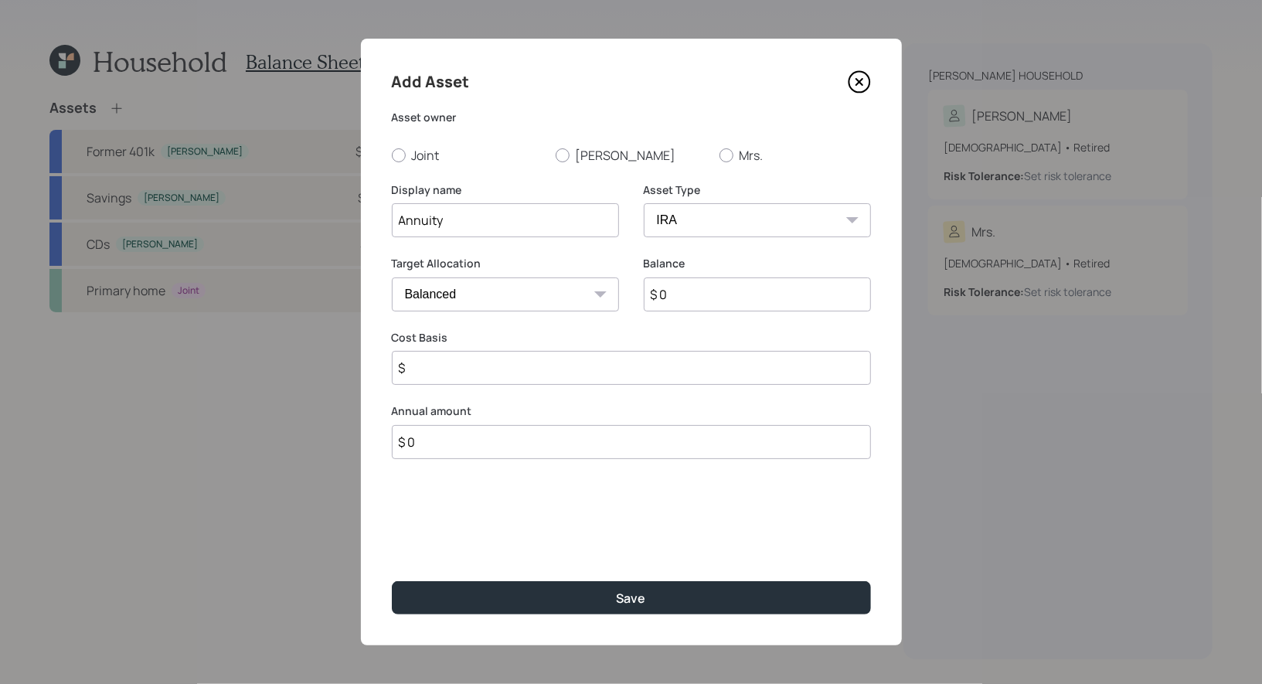
type input "$"
click at [555, 227] on input "Annuity" at bounding box center [505, 220] width 227 height 34
type input "Annuity Qualified"
click at [706, 295] on input "$ 0" at bounding box center [757, 294] width 227 height 34
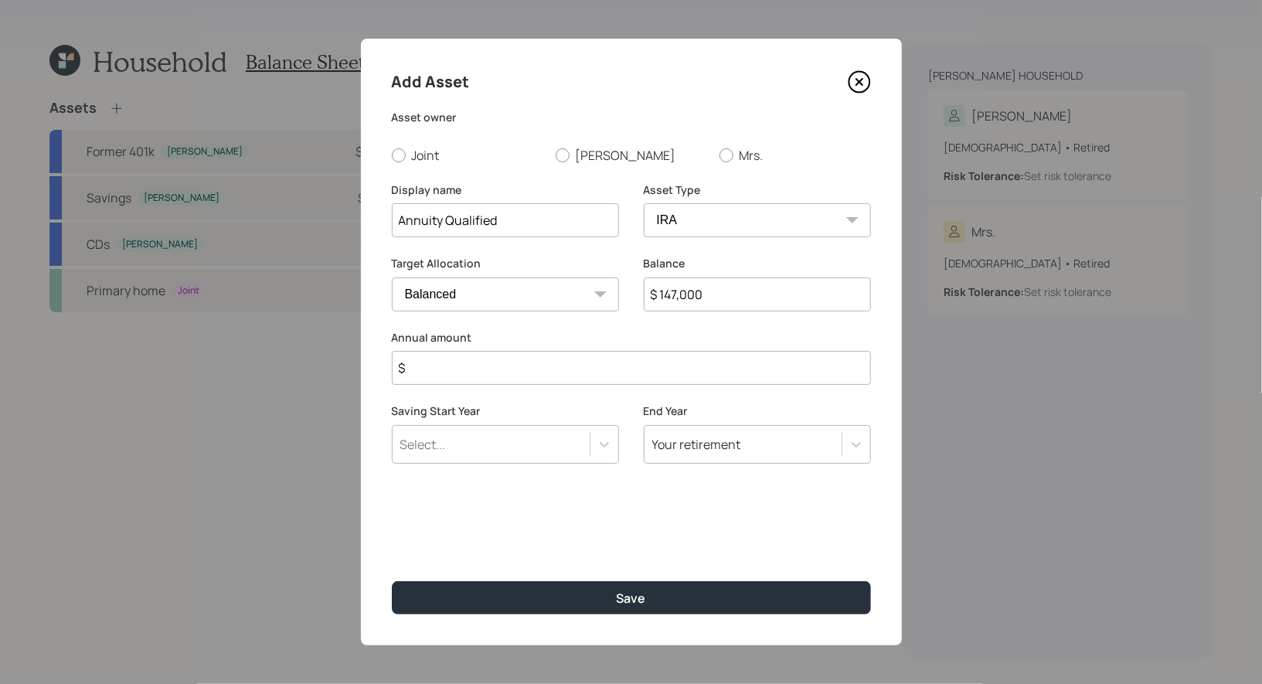
type input "$ 147,000"
click at [488, 376] on input "$" at bounding box center [631, 368] width 479 height 34
type input "$ 0"
click at [467, 290] on select "Cash Conservative Balanced Aggressive" at bounding box center [505, 294] width 227 height 34
select select "conservative"
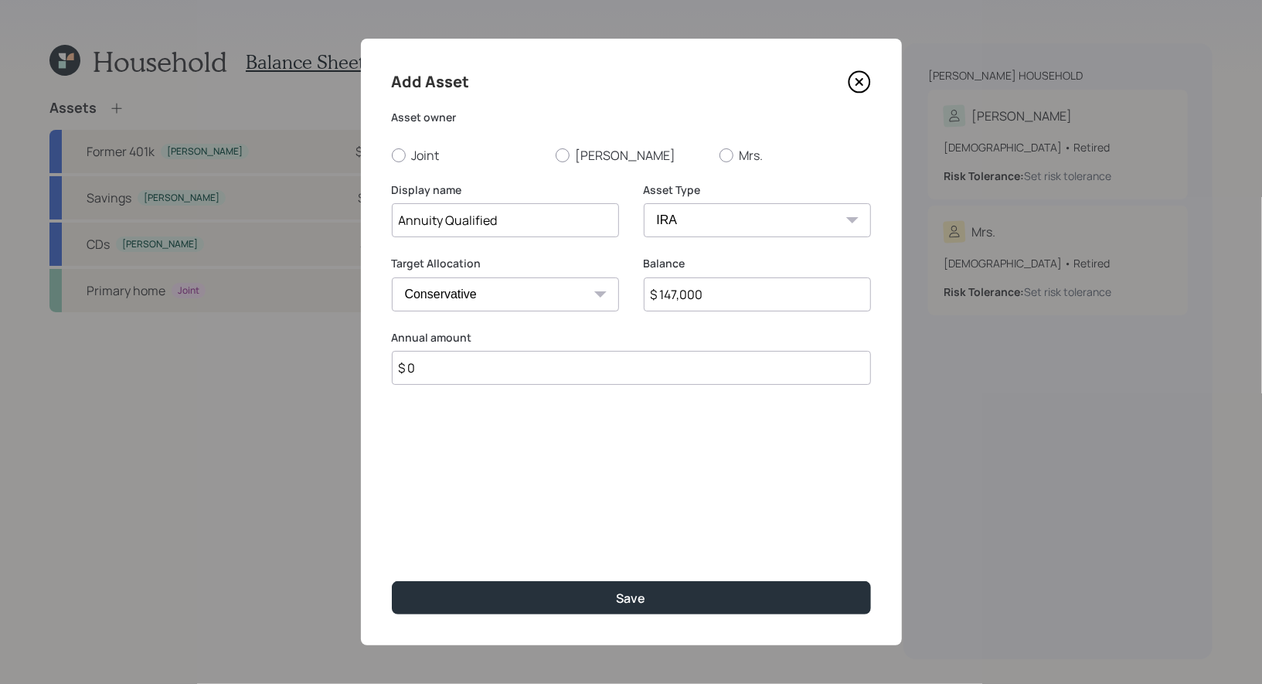
click at [392, 277] on select "Cash Conservative Balanced Aggressive" at bounding box center [505, 294] width 227 height 34
click at [563, 158] on div at bounding box center [563, 155] width 14 height 14
click at [556, 155] on input "[PERSON_NAME]" at bounding box center [555, 155] width 1 height 1
radio input "true"
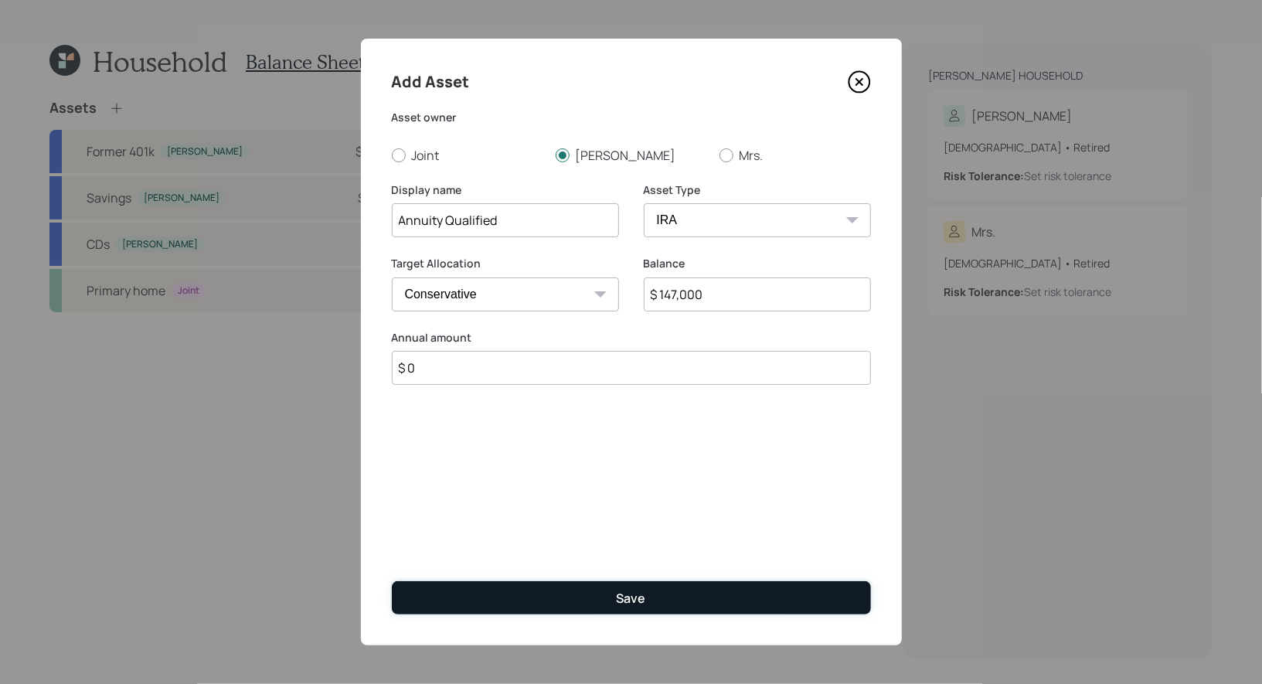
click at [514, 601] on button "Save" at bounding box center [631, 597] width 479 height 33
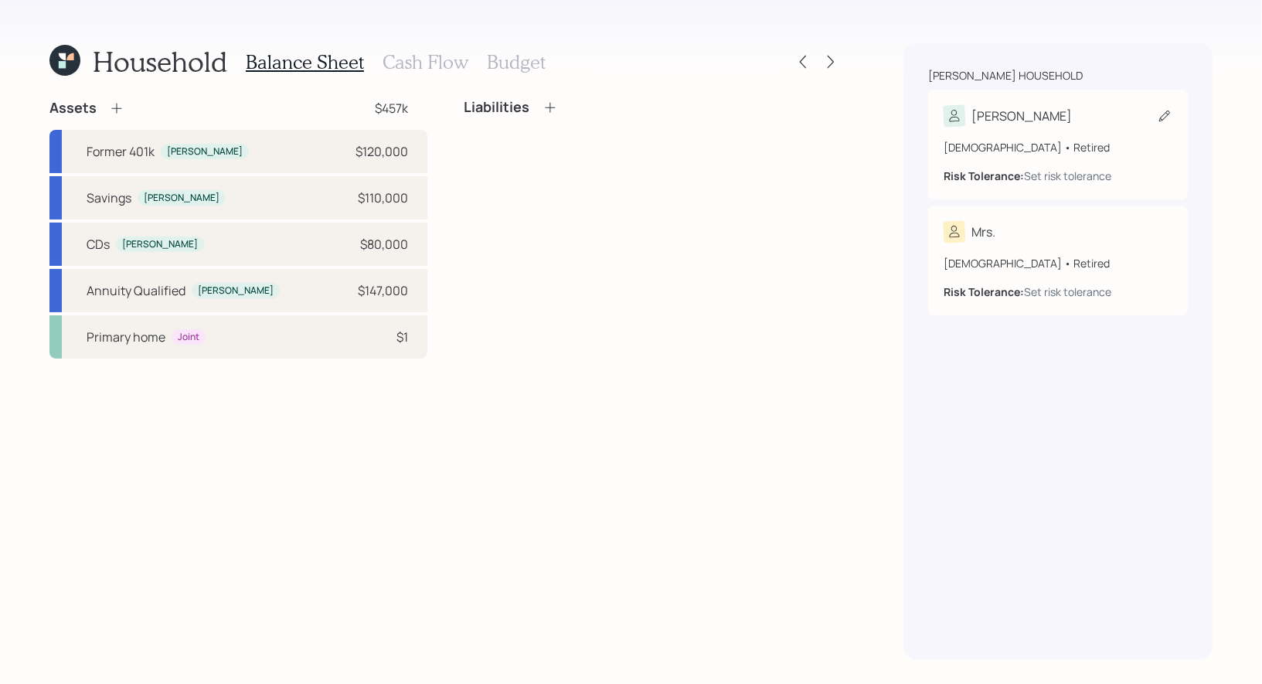
click at [1166, 111] on icon at bounding box center [1164, 115] width 15 height 15
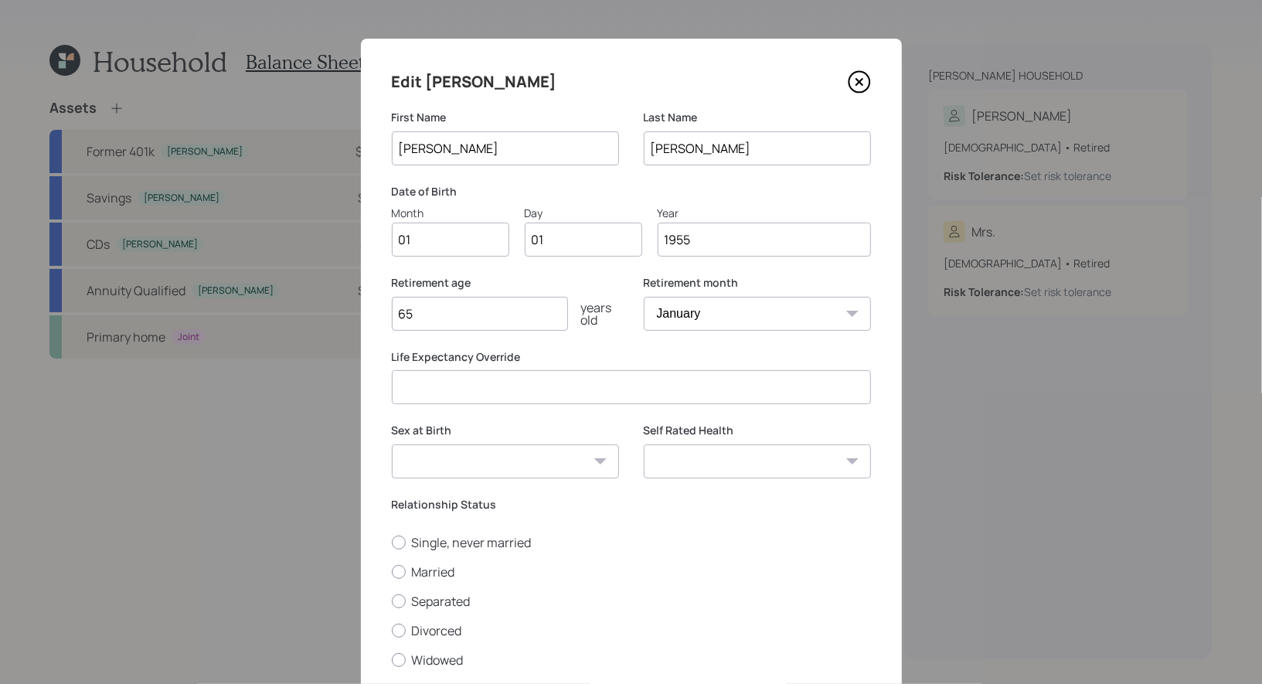
click at [425, 243] on input "01" at bounding box center [450, 240] width 117 height 34
type input "09"
type input "03"
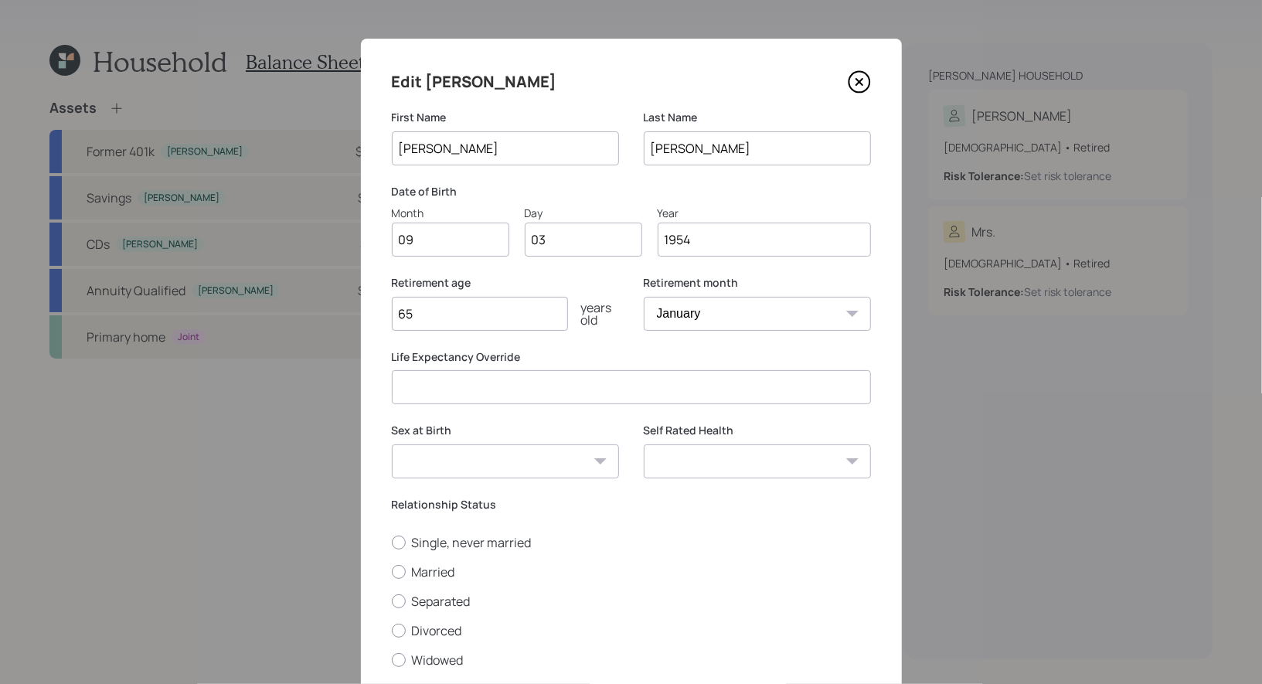
scroll to position [106, 0]
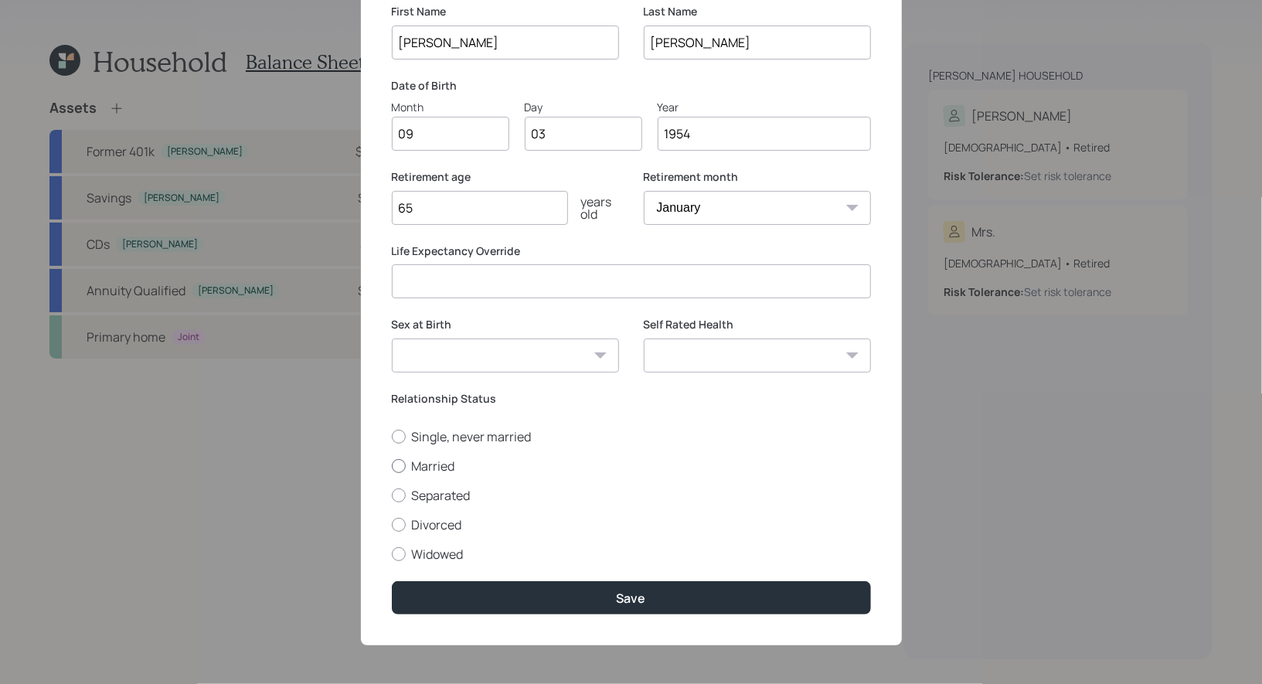
type input "1954"
click at [400, 464] on div at bounding box center [399, 466] width 14 height 14
click at [392, 465] on input "Married" at bounding box center [391, 465] width 1 height 1
radio input "true"
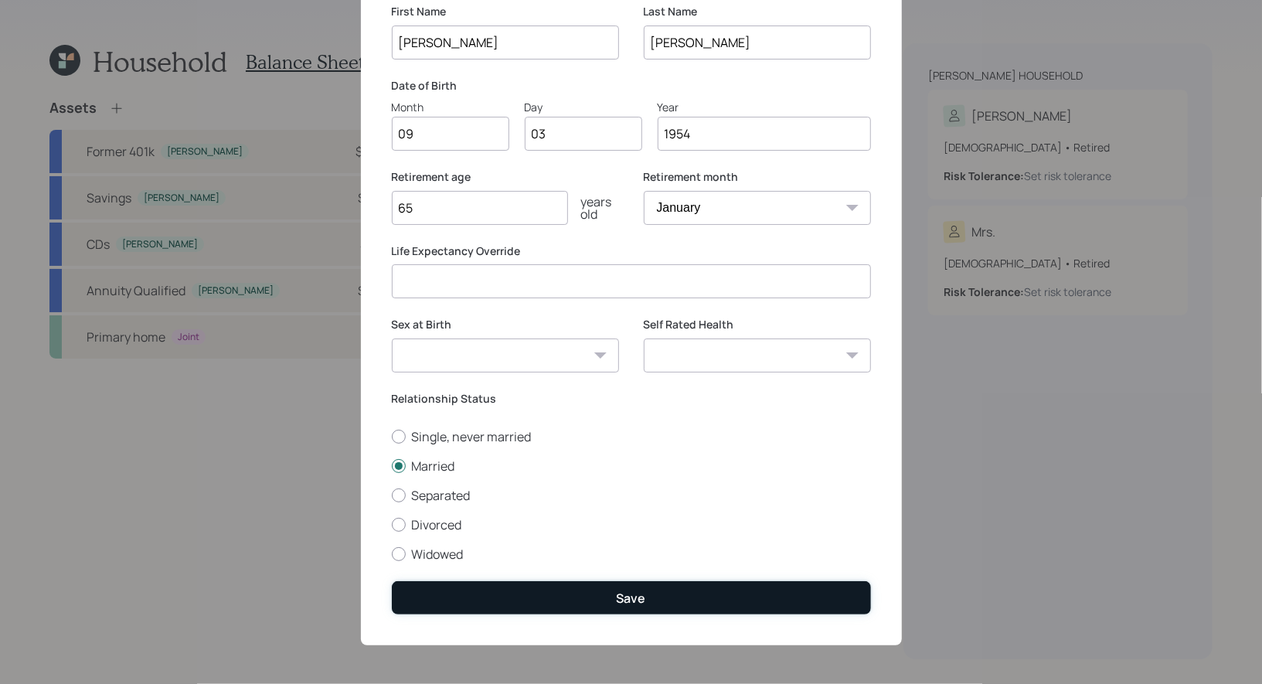
click at [605, 594] on button "Save" at bounding box center [631, 597] width 479 height 33
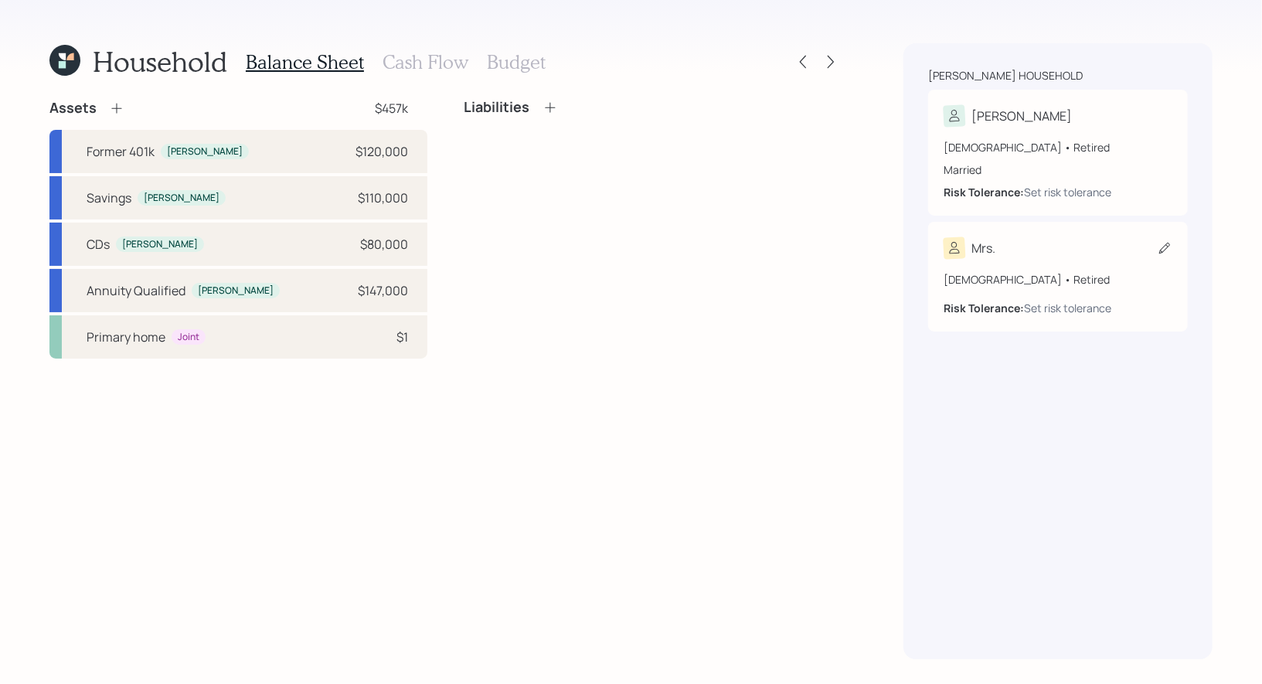
click at [1167, 247] on icon at bounding box center [1164, 247] width 15 height 15
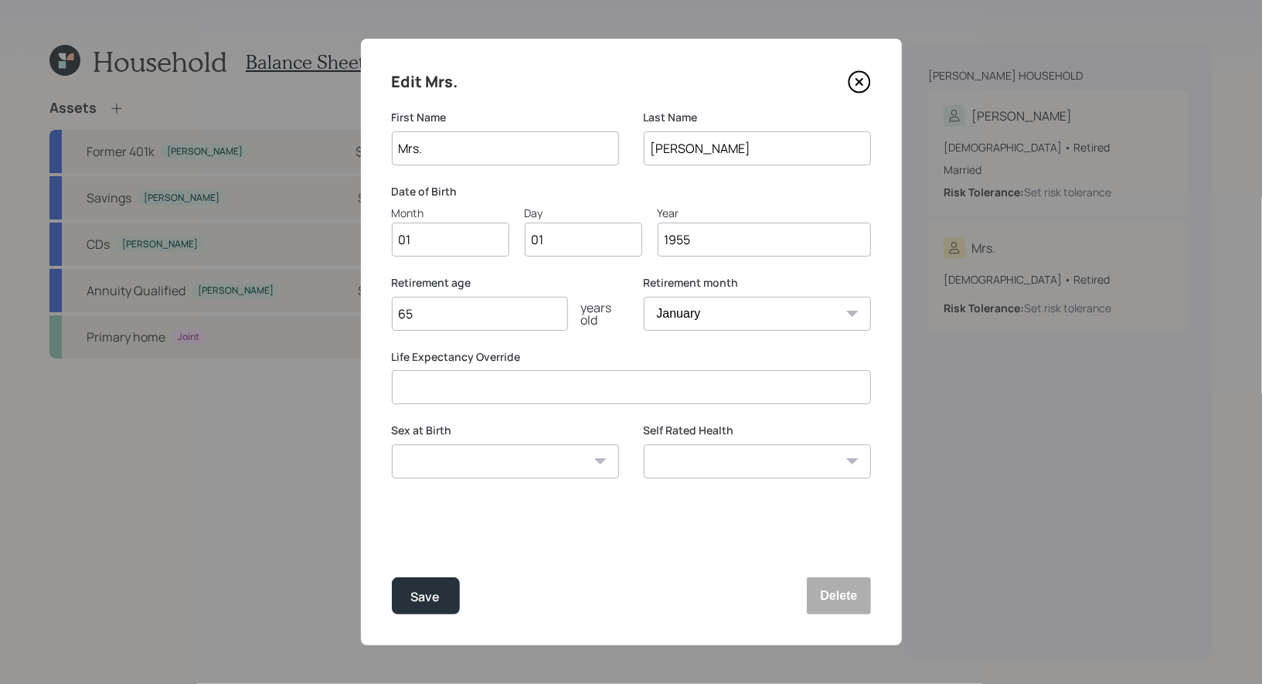
click at [458, 147] on input "Mrs." at bounding box center [505, 148] width 227 height 34
type input "M"
type input "[PERSON_NAME]"
click at [430, 241] on input "01" at bounding box center [450, 240] width 117 height 34
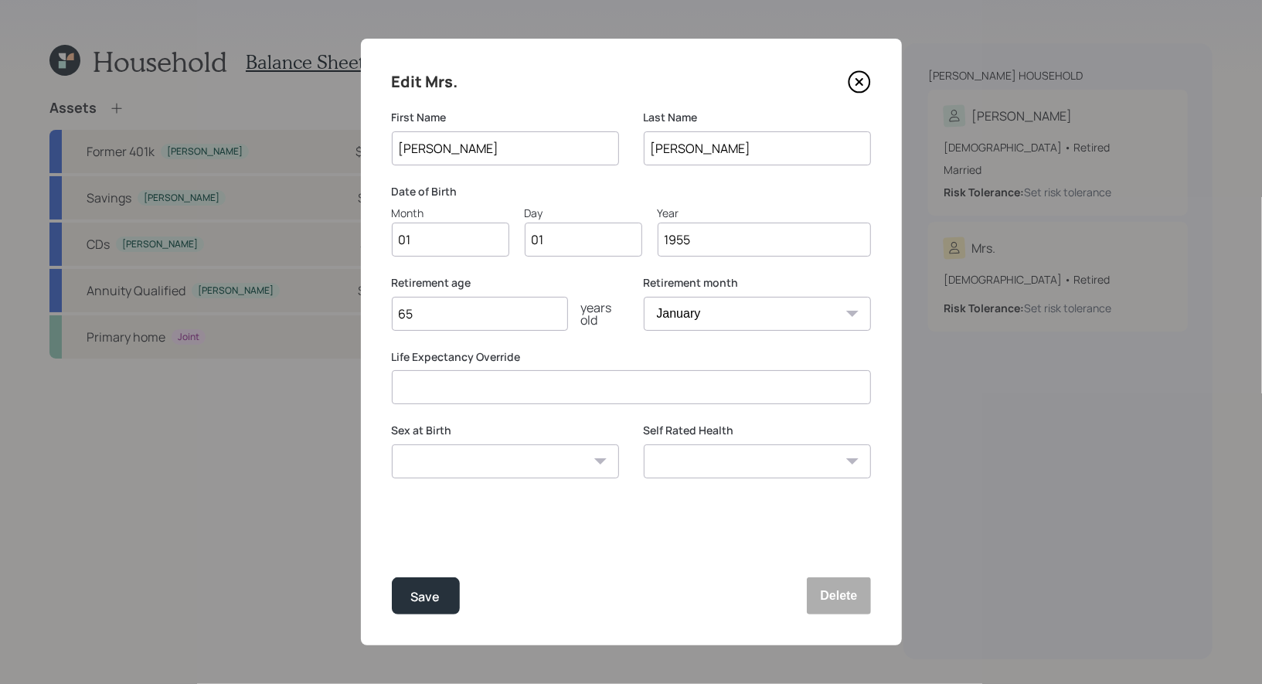
click at [430, 241] on input "01" at bounding box center [450, 240] width 117 height 34
type input "09"
type input "0"
type input "14"
type input "1954"
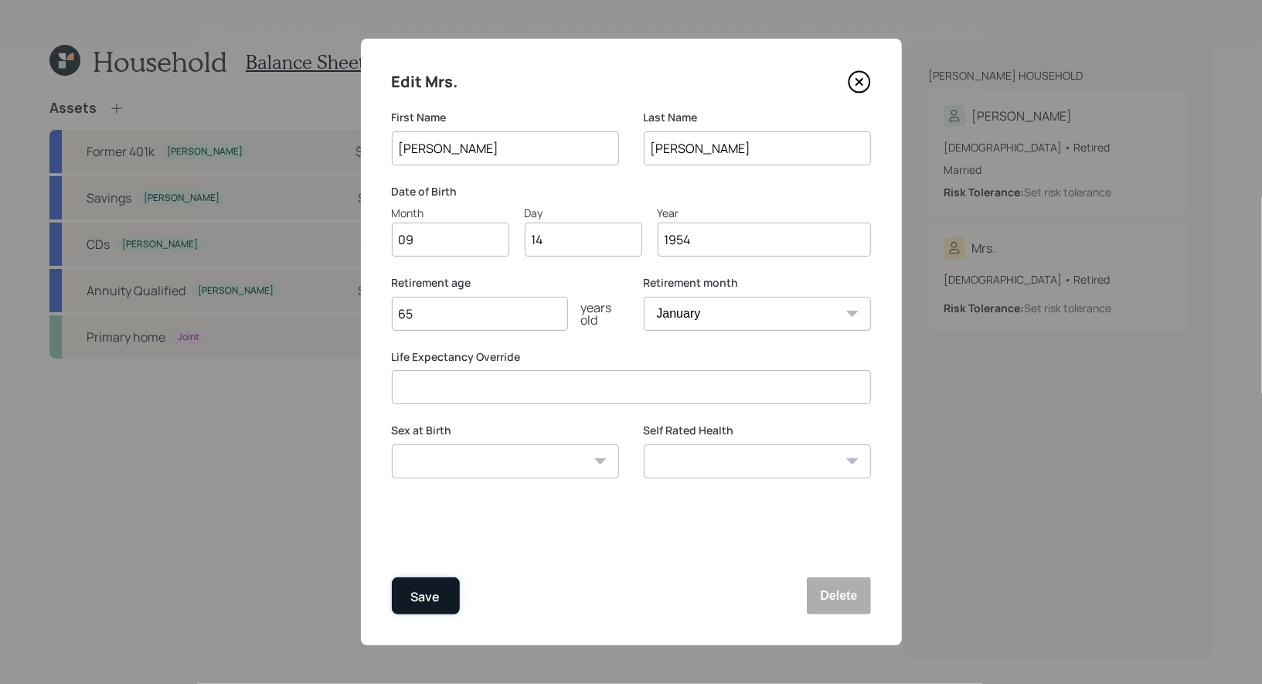
click at [441, 594] on button "Save" at bounding box center [426, 595] width 68 height 37
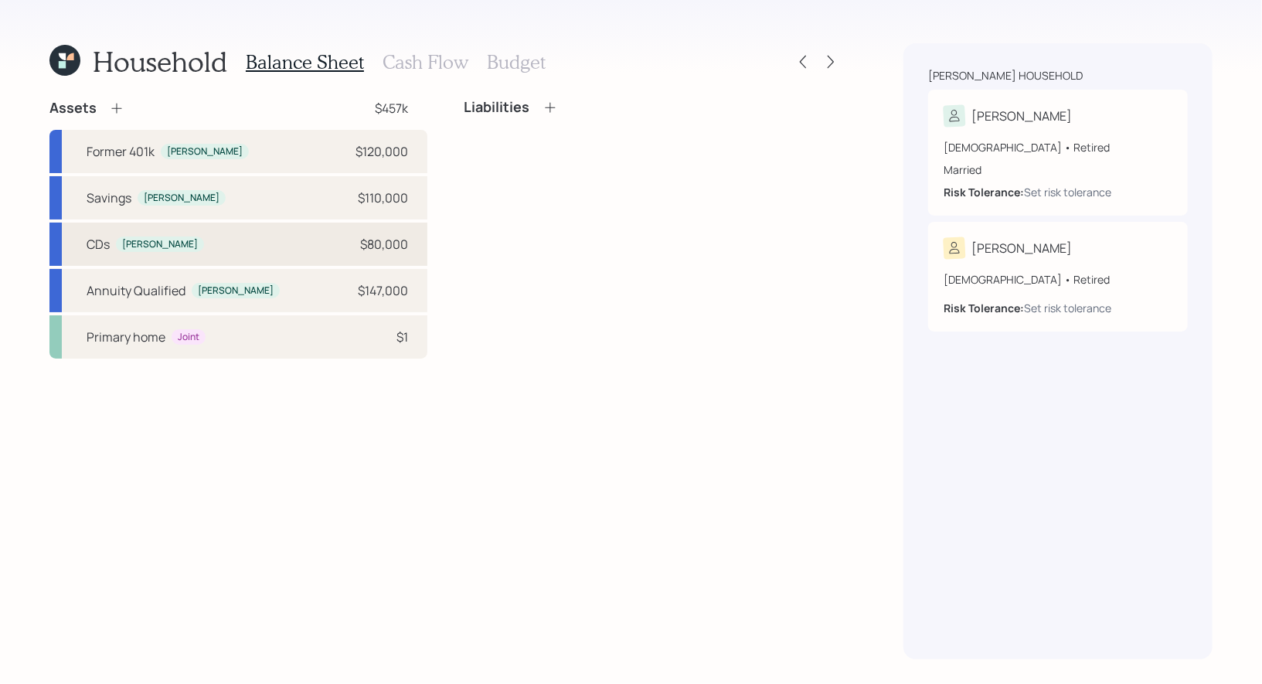
click at [212, 248] on div "CDs Jose $80,000" at bounding box center [238, 244] width 378 height 43
select select "taxable"
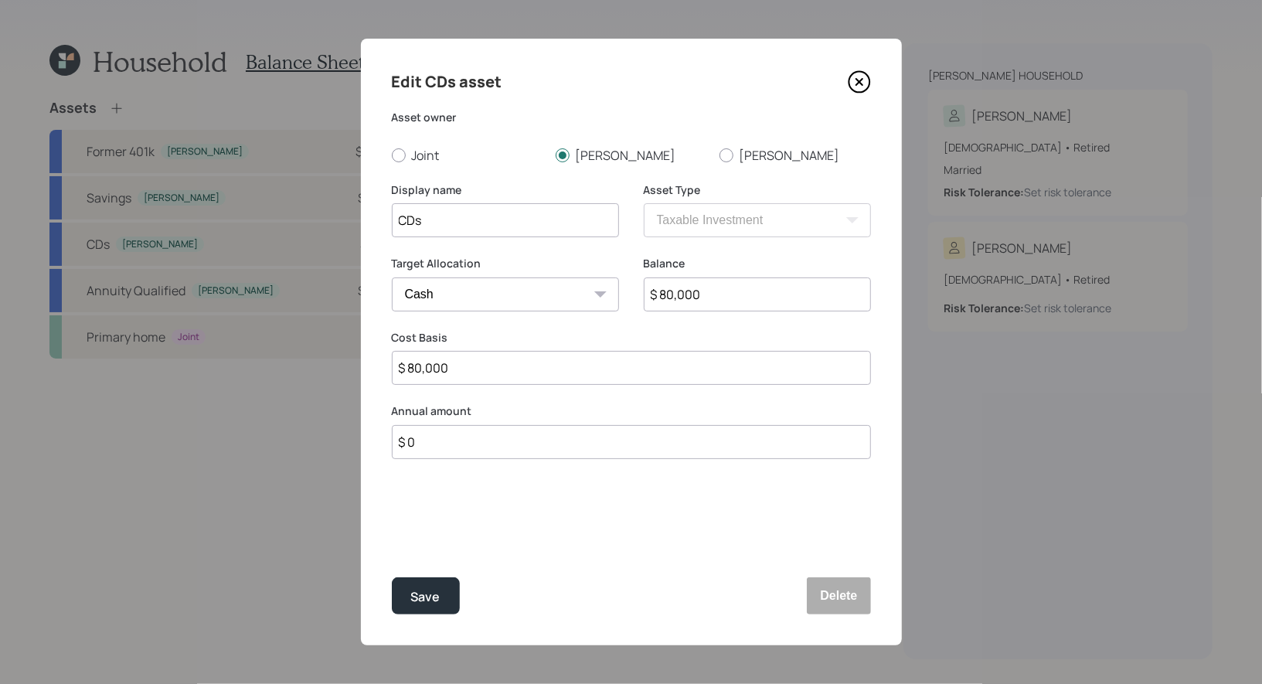
click at [485, 224] on input "CDs" at bounding box center [505, 220] width 227 height 34
type input "CD's - 7 months"
click at [432, 596] on div "Save" at bounding box center [425, 597] width 29 height 21
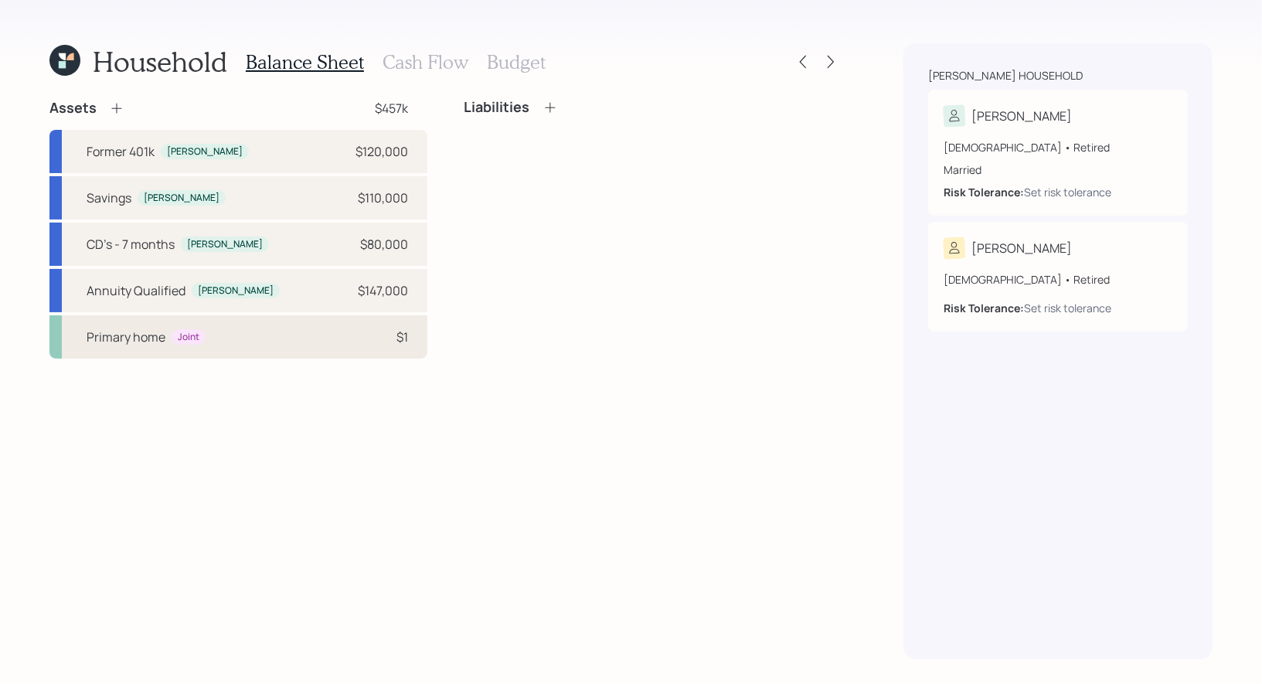
click at [224, 334] on div "Primary home Joint $1" at bounding box center [238, 336] width 378 height 43
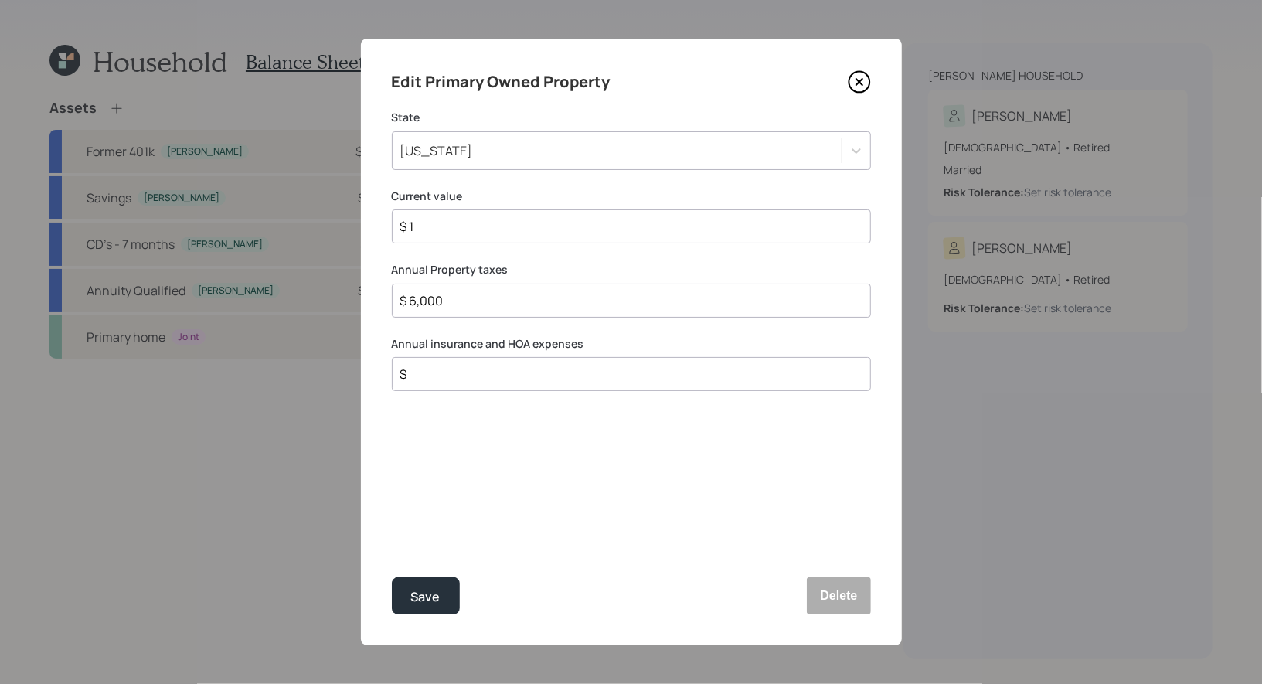
click at [456, 235] on input "$ 1" at bounding box center [625, 226] width 453 height 19
type input "$ 250,000"
click at [468, 300] on input "$ 6,000" at bounding box center [625, 300] width 453 height 19
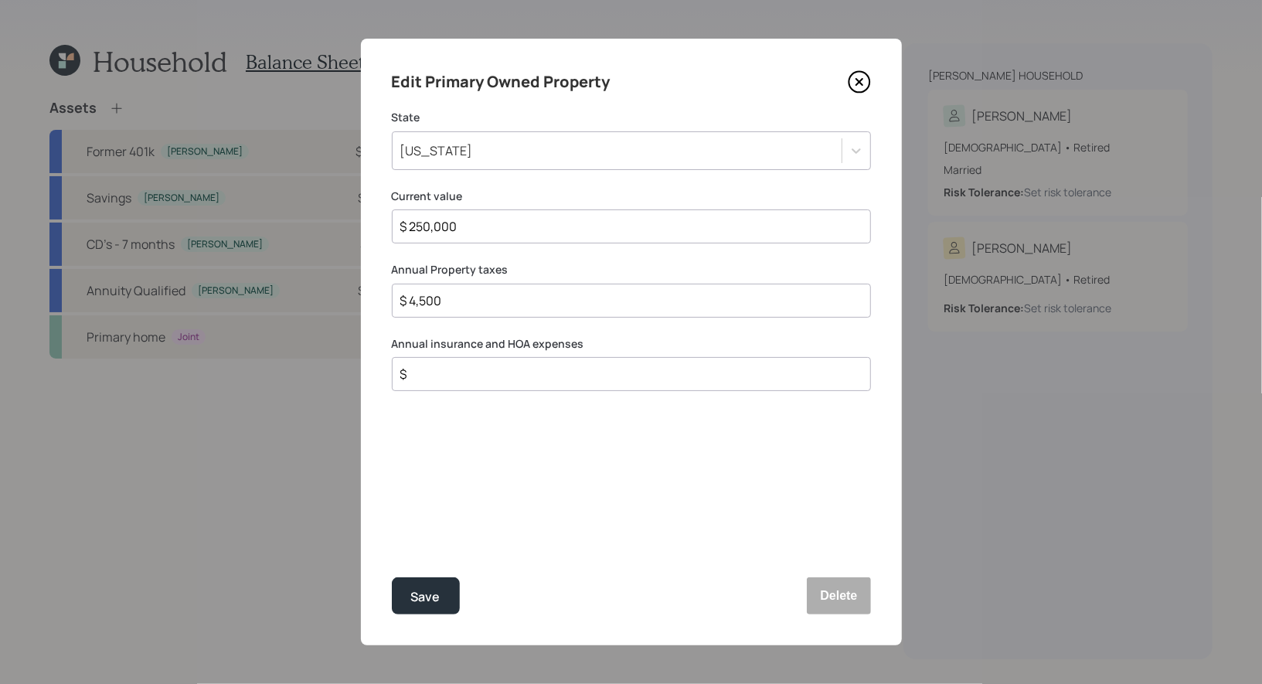
type input "$ 4,500"
click at [458, 381] on input "$" at bounding box center [625, 374] width 453 height 19
type input "$ 1,500"
click at [430, 598] on div "Save" at bounding box center [425, 597] width 29 height 21
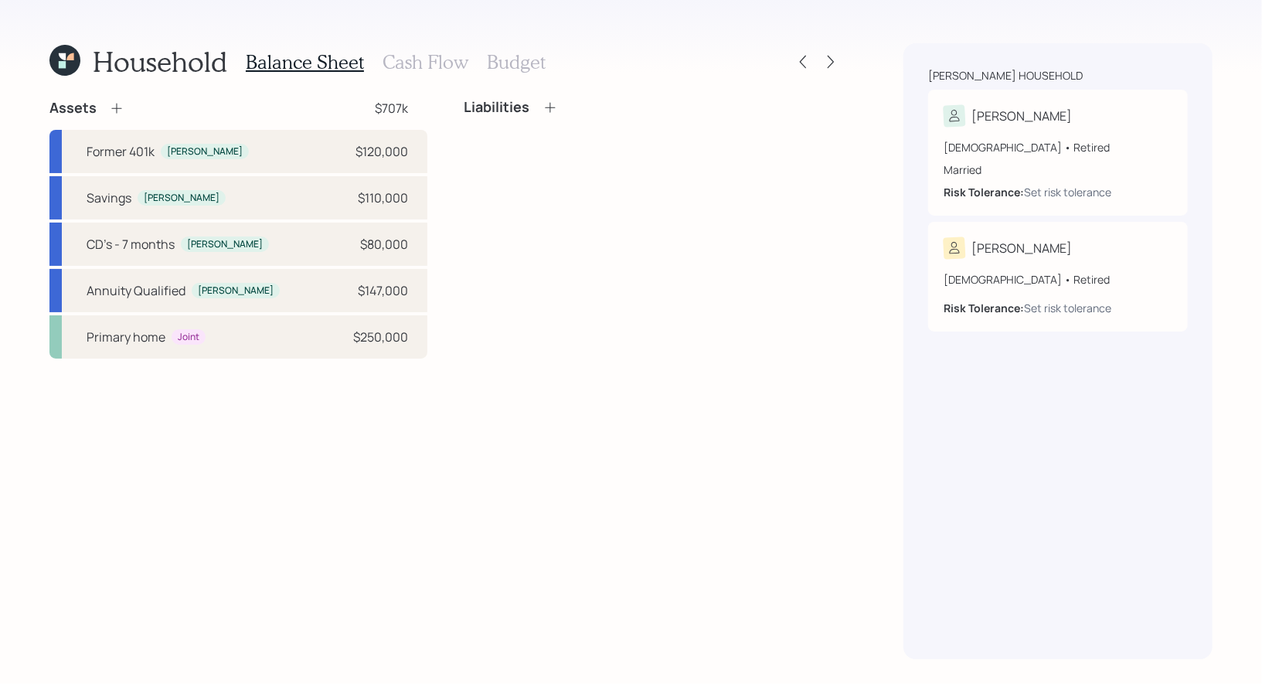
click at [117, 110] on icon at bounding box center [116, 107] width 15 height 15
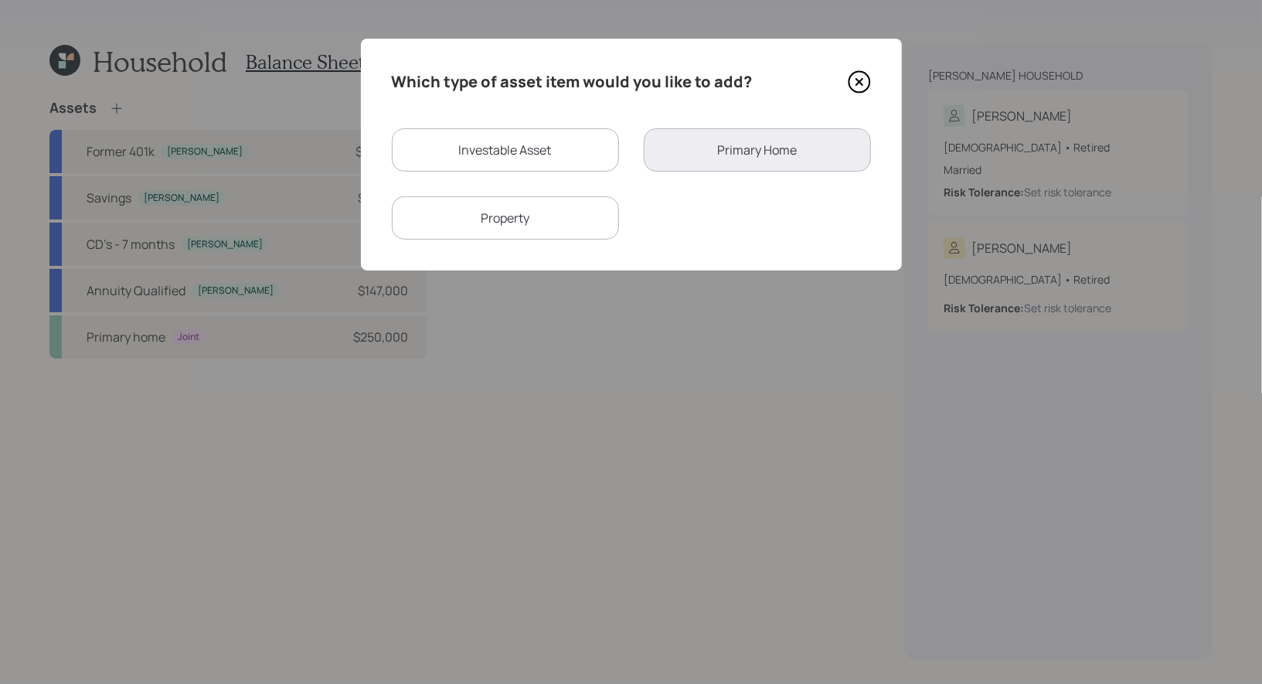
click at [568, 204] on div "Property" at bounding box center [505, 217] width 227 height 43
select select "rental_property"
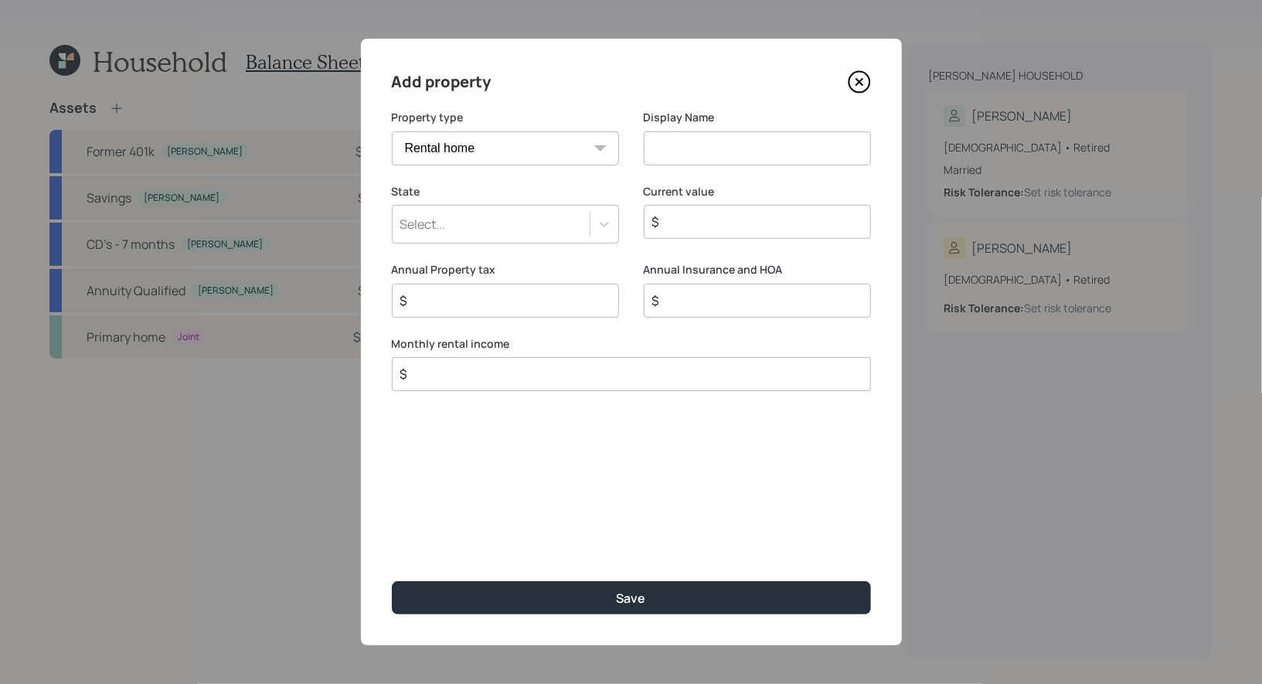
click at [730, 151] on input at bounding box center [757, 148] width 227 height 34
type input "Rental"
click at [567, 232] on div "Select..." at bounding box center [491, 224] width 197 height 26
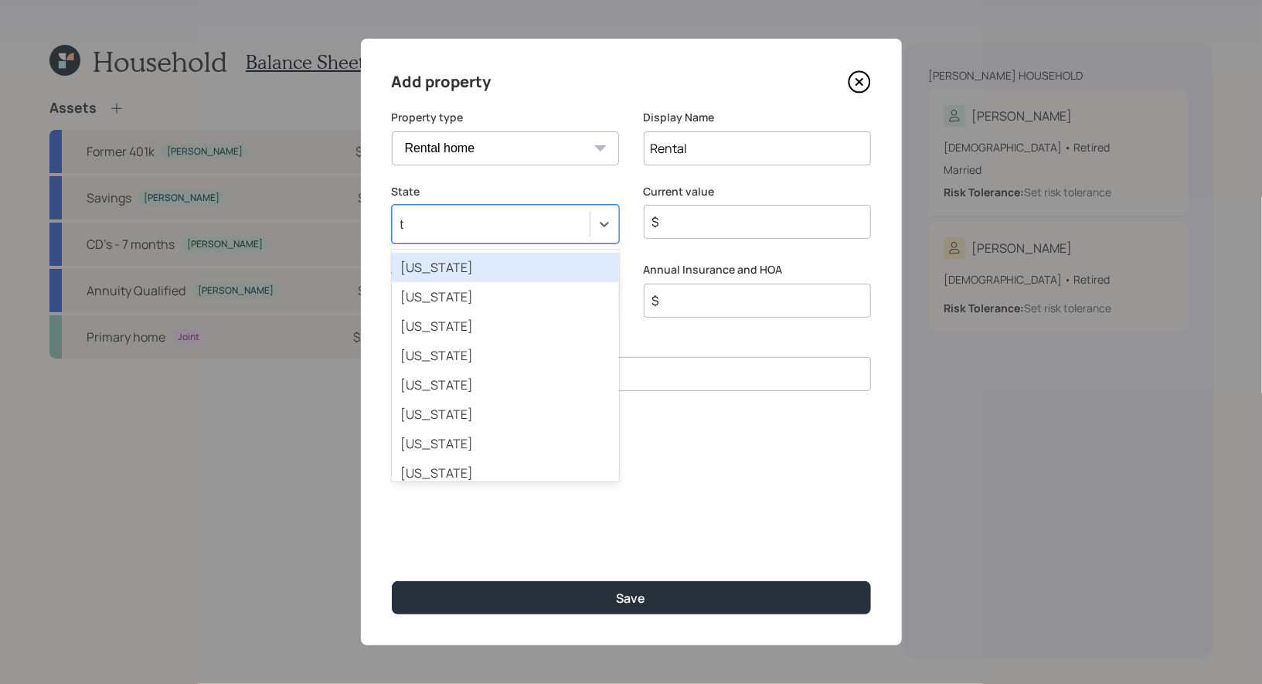
type input "te"
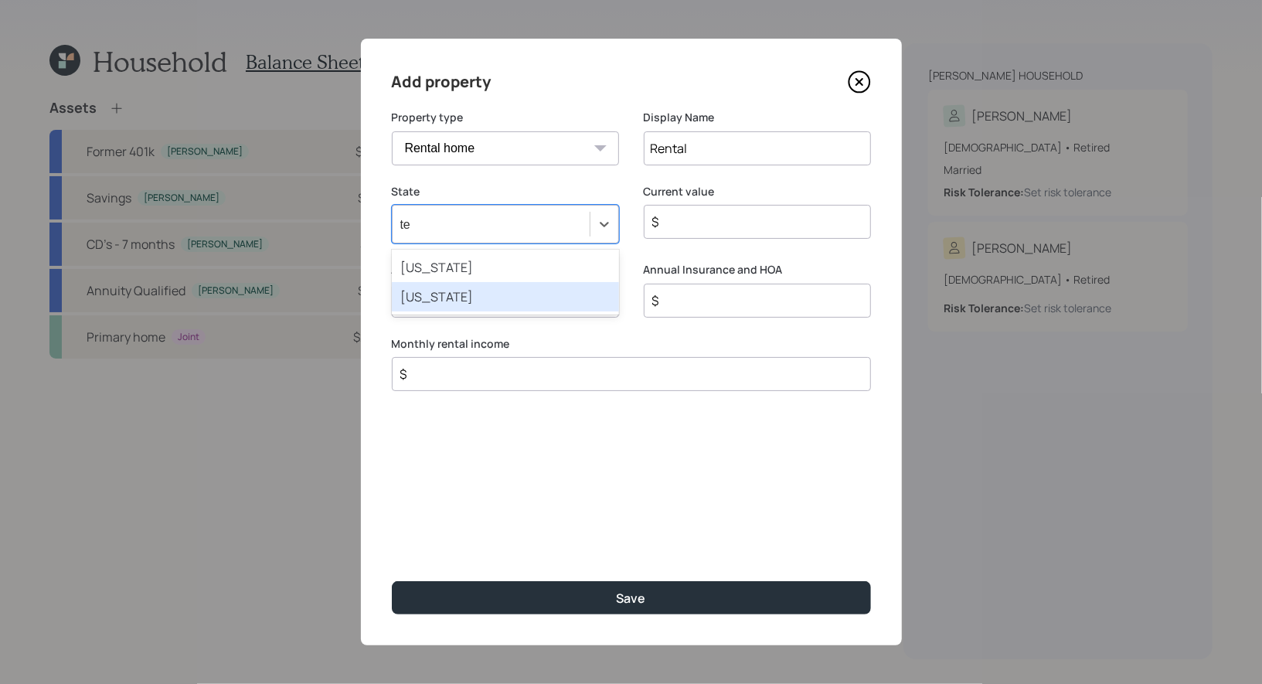
click at [507, 303] on div "Texas" at bounding box center [505, 296] width 227 height 29
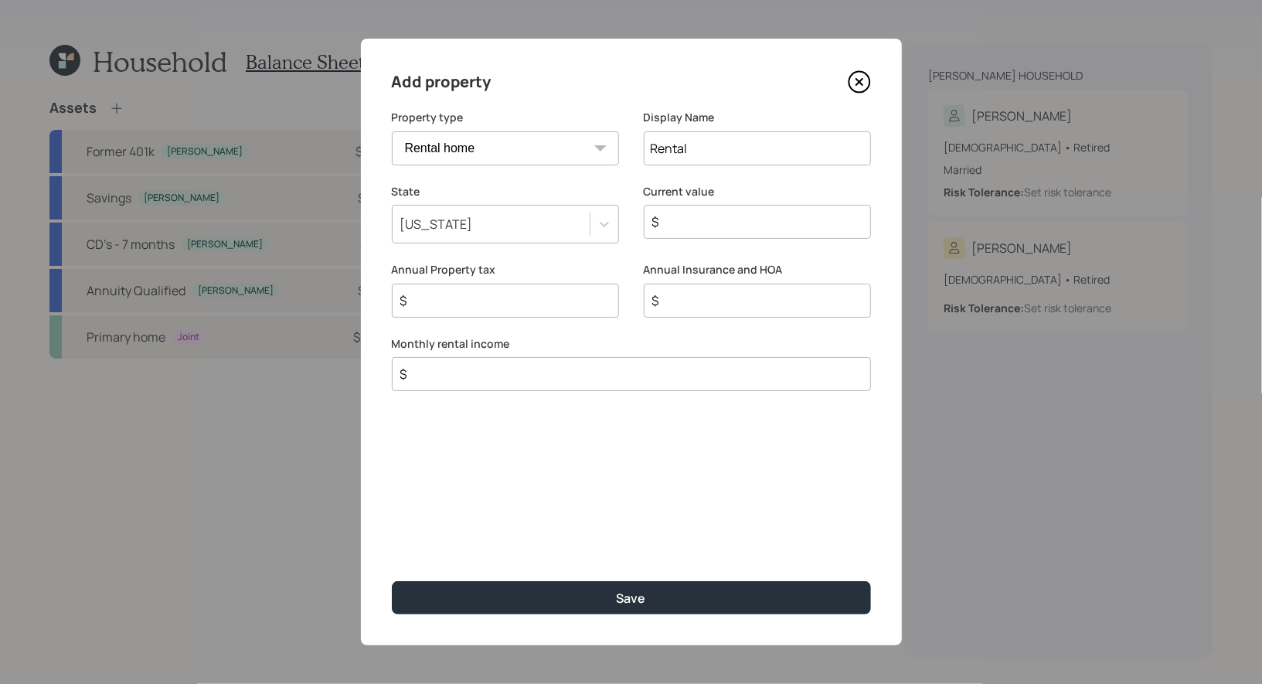
click at [723, 225] on input "$" at bounding box center [751, 222] width 201 height 19
type input "$ 350,000"
click at [559, 297] on input "$" at bounding box center [499, 300] width 201 height 19
type input "$ 4,000"
click at [767, 305] on input "$" at bounding box center [751, 300] width 201 height 19
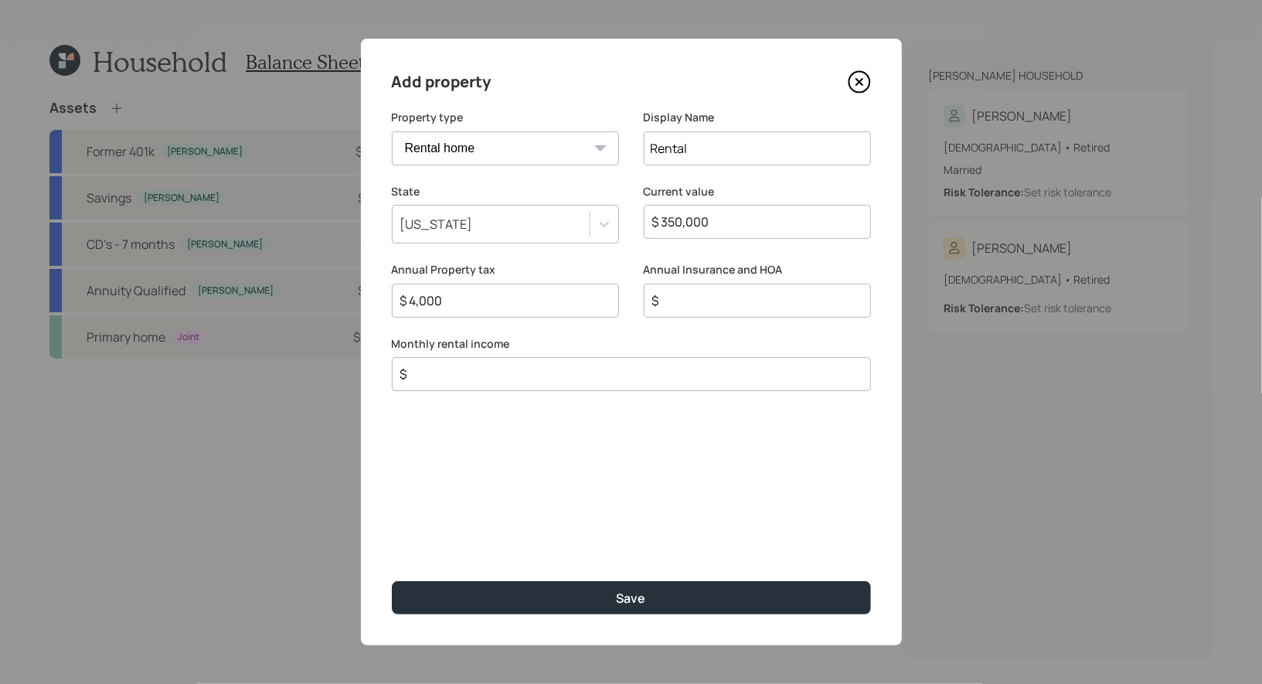
click at [518, 378] on input "$" at bounding box center [625, 374] width 453 height 19
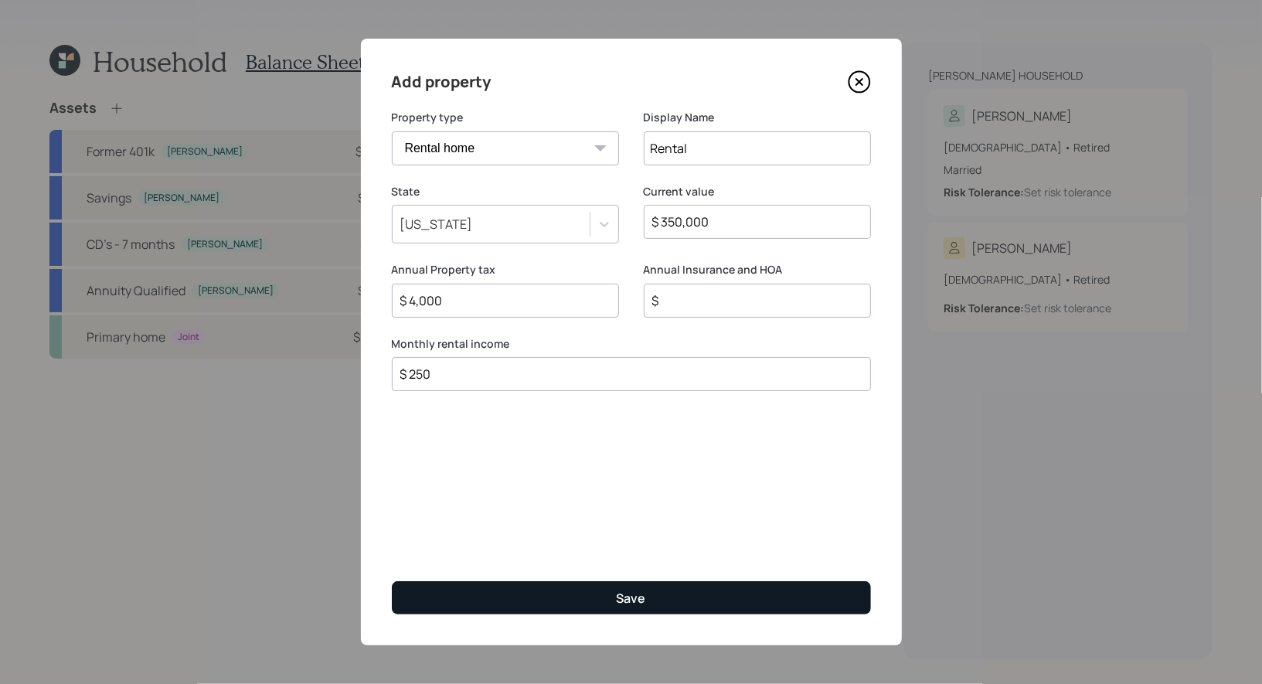
type input "$ 250"
click at [532, 601] on button "Save" at bounding box center [631, 597] width 479 height 33
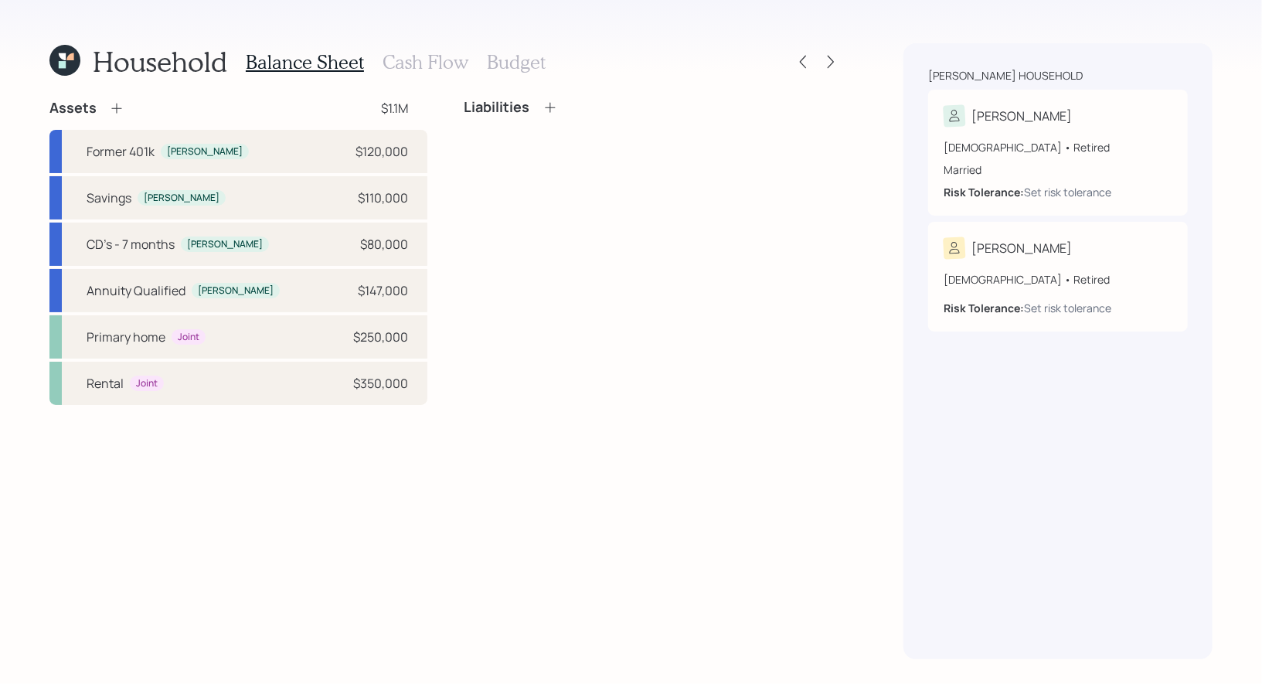
click at [548, 106] on icon at bounding box center [550, 107] width 15 height 15
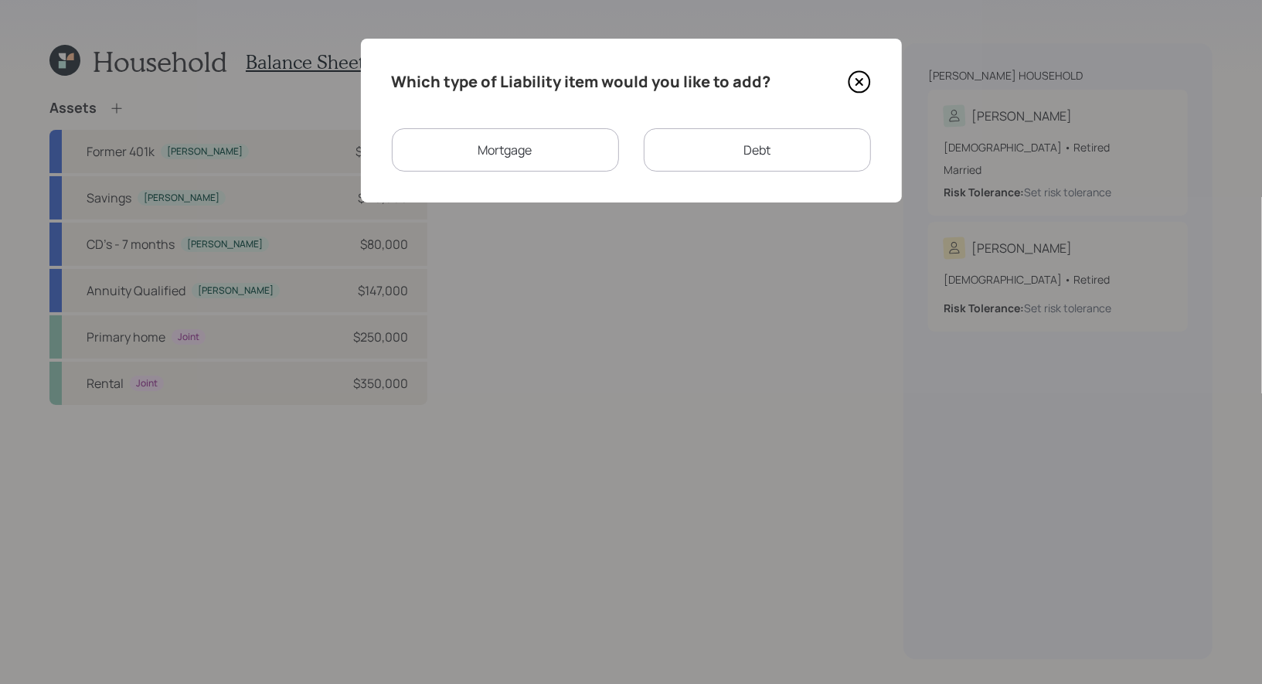
click at [703, 161] on div "Debt" at bounding box center [757, 149] width 227 height 43
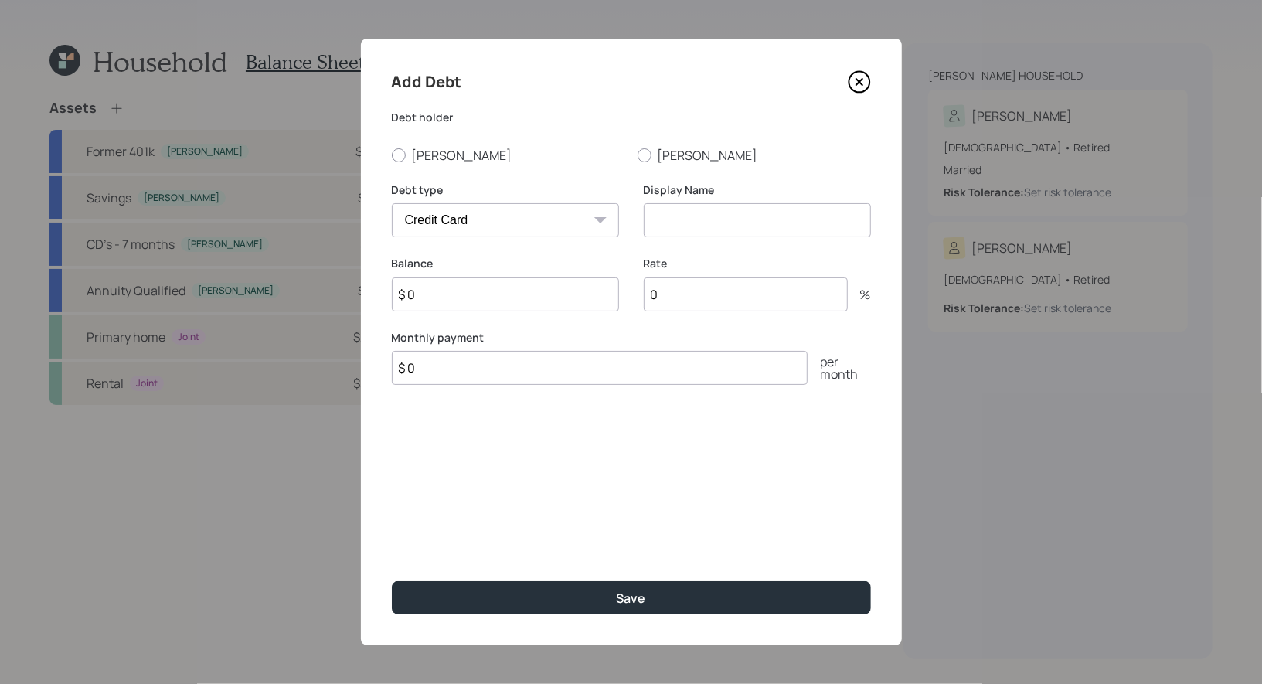
click at [578, 225] on select "Car Credit Card Medical Student Other" at bounding box center [505, 220] width 227 height 34
select select "other"
click at [392, 203] on select "Car Credit Card Medical Student Other" at bounding box center [505, 220] width 227 height 34
click at [735, 216] on input at bounding box center [757, 220] width 227 height 34
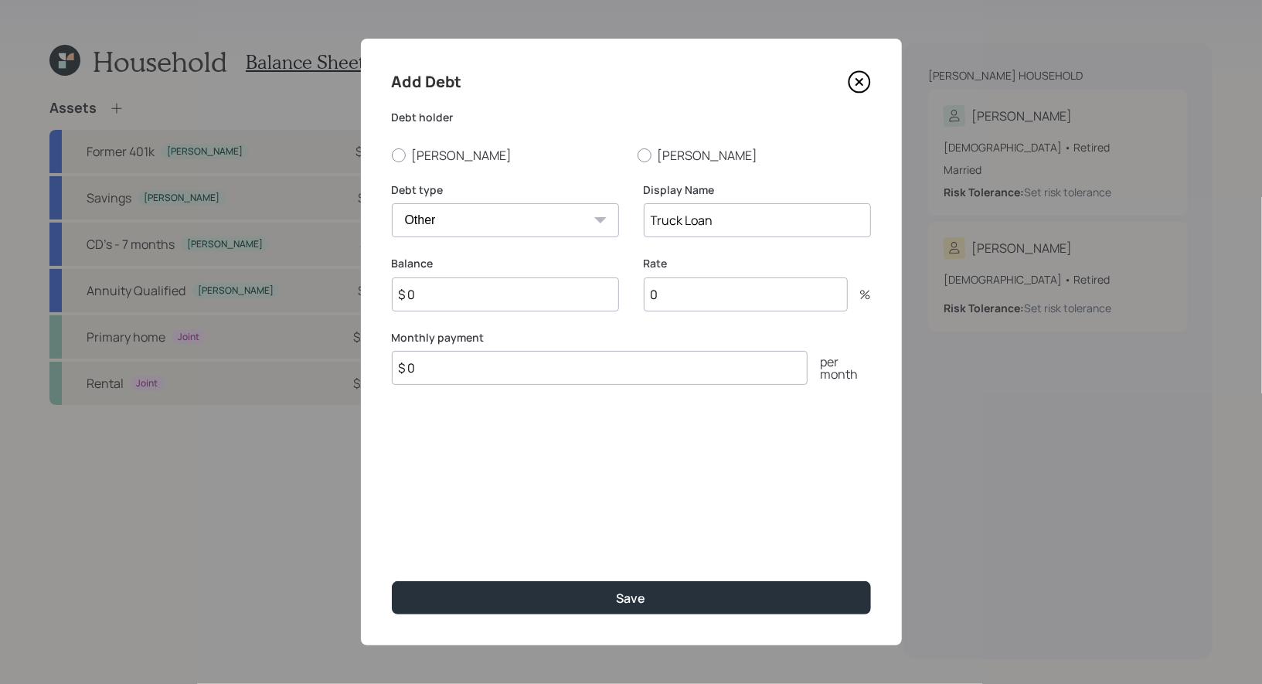
type input "Truck Loan"
click at [464, 368] on input "$ 0" at bounding box center [600, 368] width 416 height 34
click at [862, 81] on icon at bounding box center [859, 81] width 23 height 23
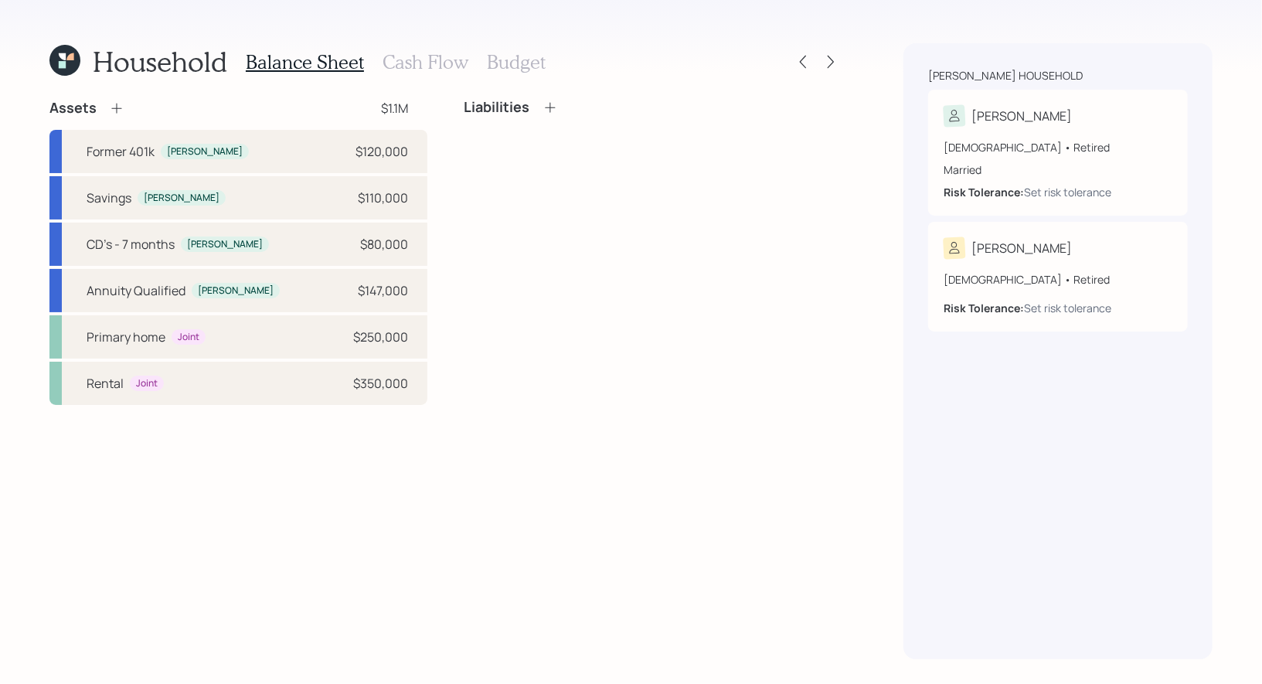
click at [409, 56] on h3 "Cash Flow" at bounding box center [426, 62] width 86 height 22
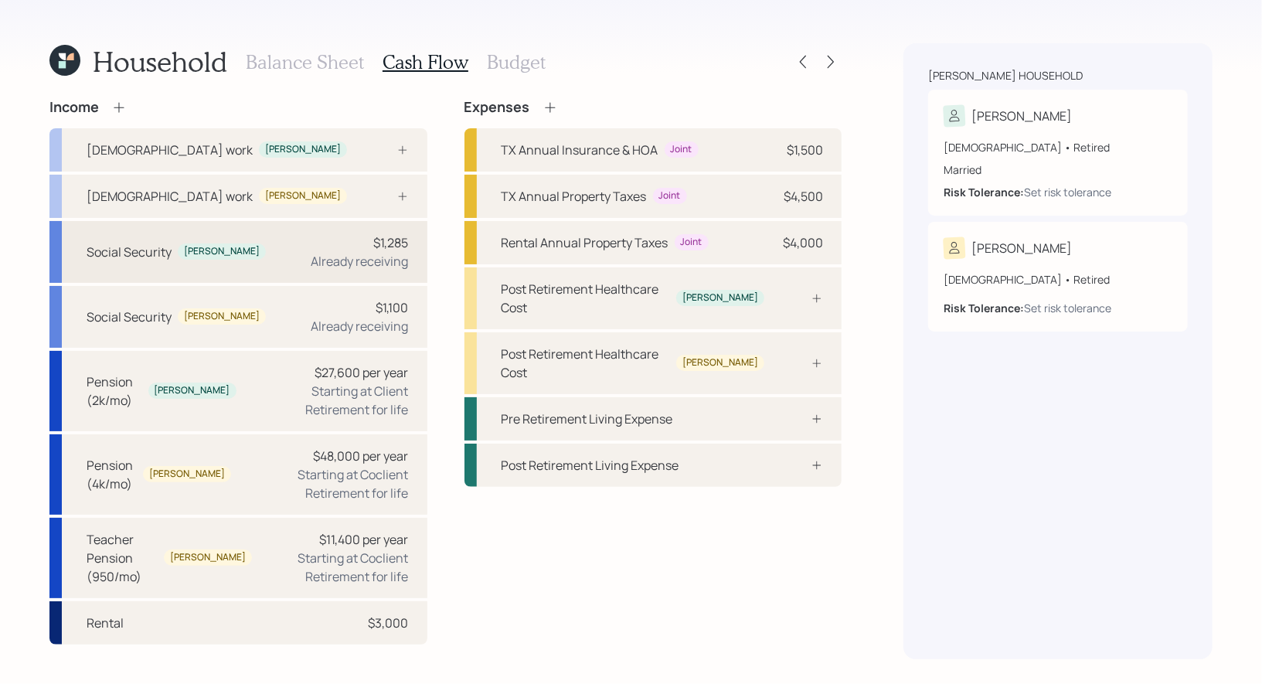
click at [274, 250] on div "Social Security Jose $1,285 Already receiving" at bounding box center [238, 252] width 378 height 62
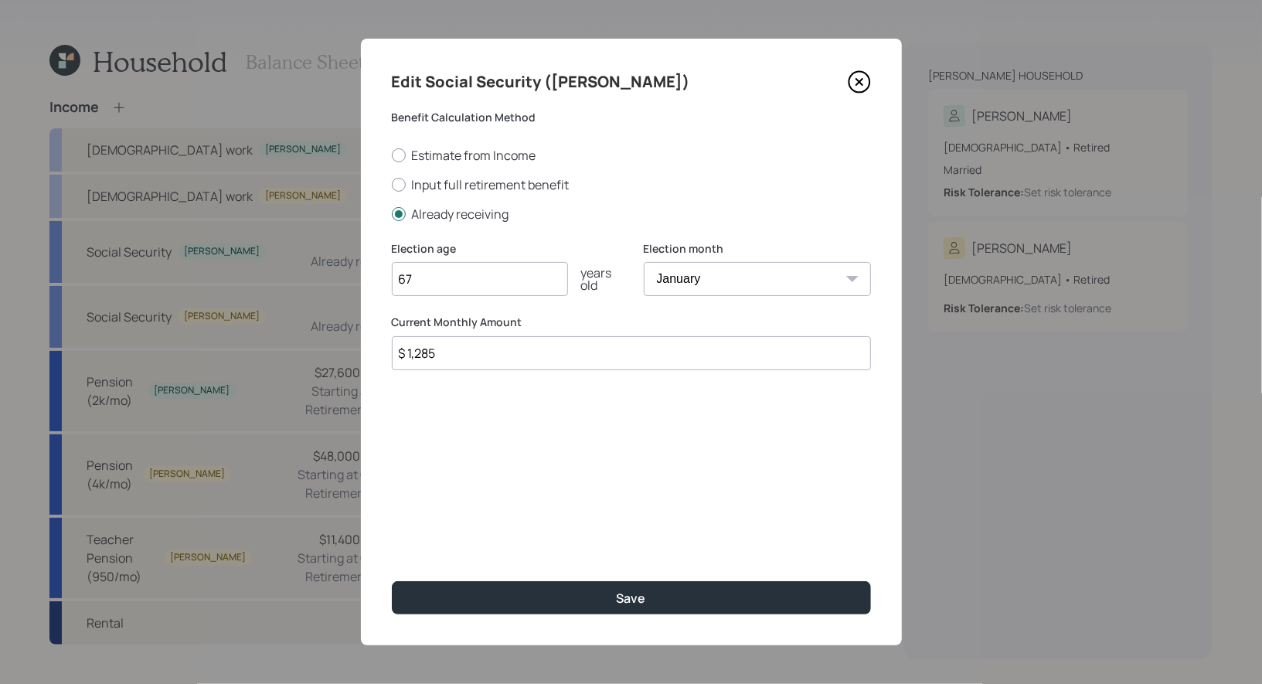
click at [445, 364] on input "$ 1,285" at bounding box center [631, 353] width 479 height 34
type input "$ 1,000"
click at [489, 456] on div "Edit Social Security (Jose) Benefit Calculation Method Estimate from Income Inp…" at bounding box center [631, 342] width 541 height 607
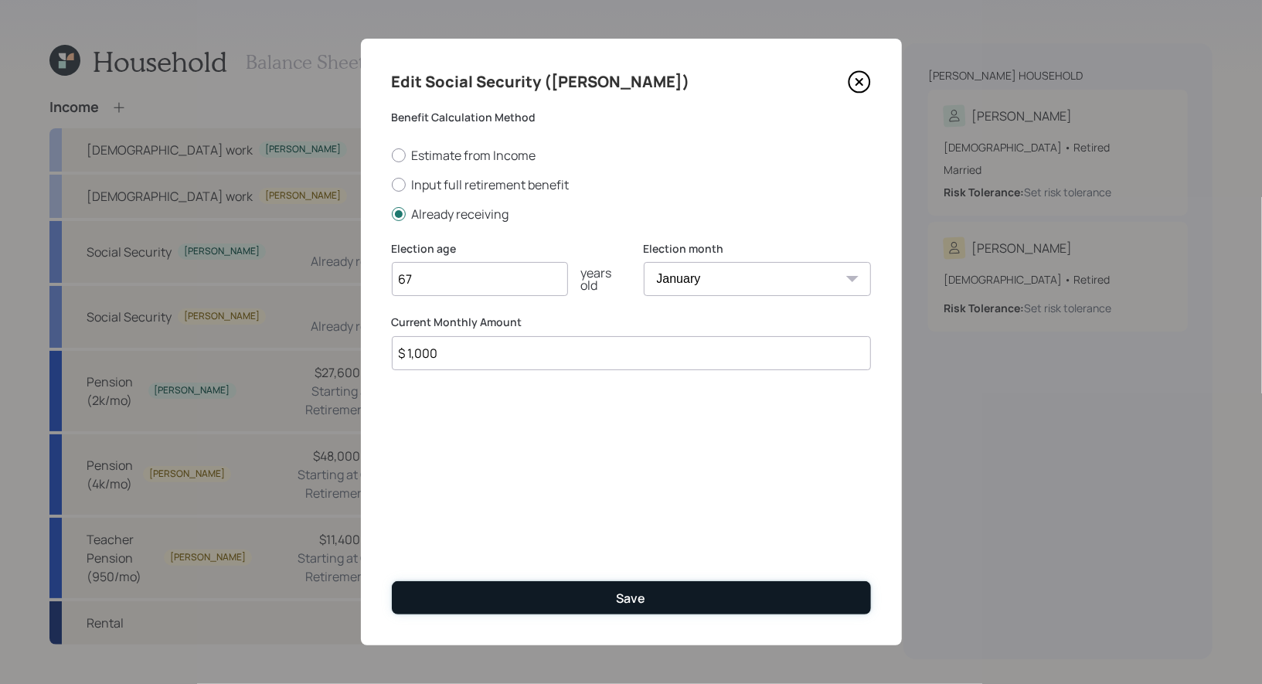
click at [557, 597] on button "Save" at bounding box center [631, 597] width 479 height 33
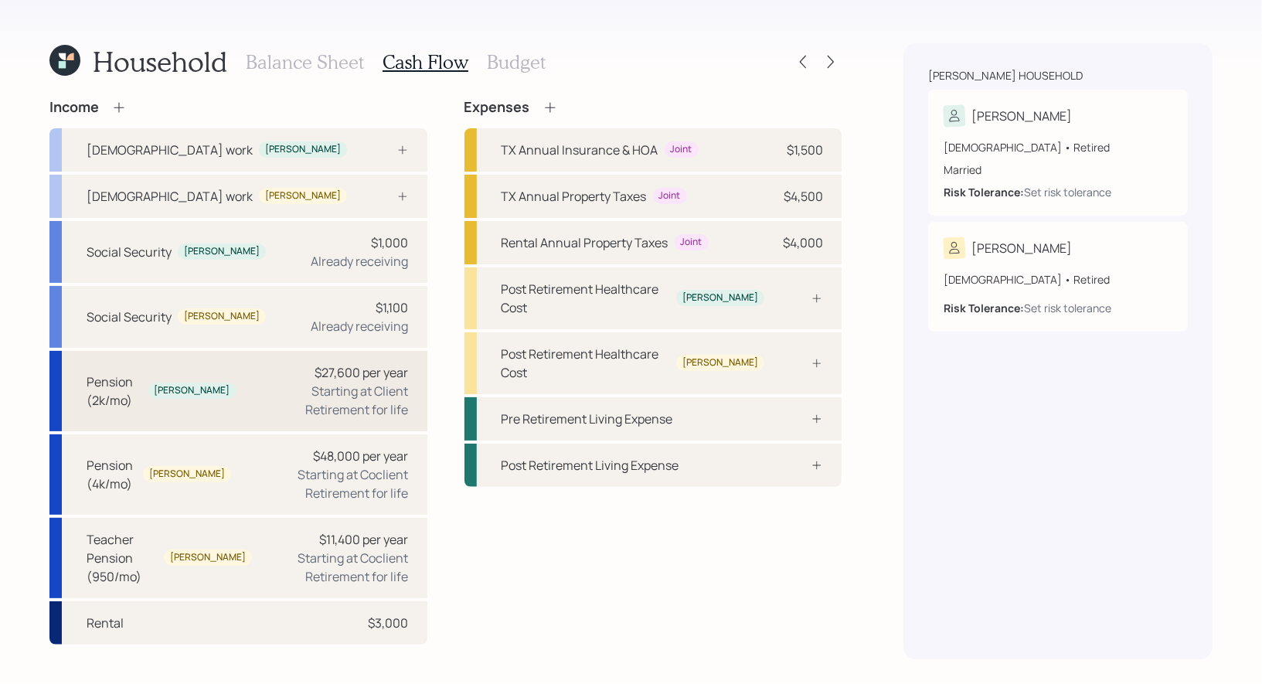
click at [267, 375] on div "$27,600 per year Starting at Client Retirement for life" at bounding box center [329, 391] width 160 height 56
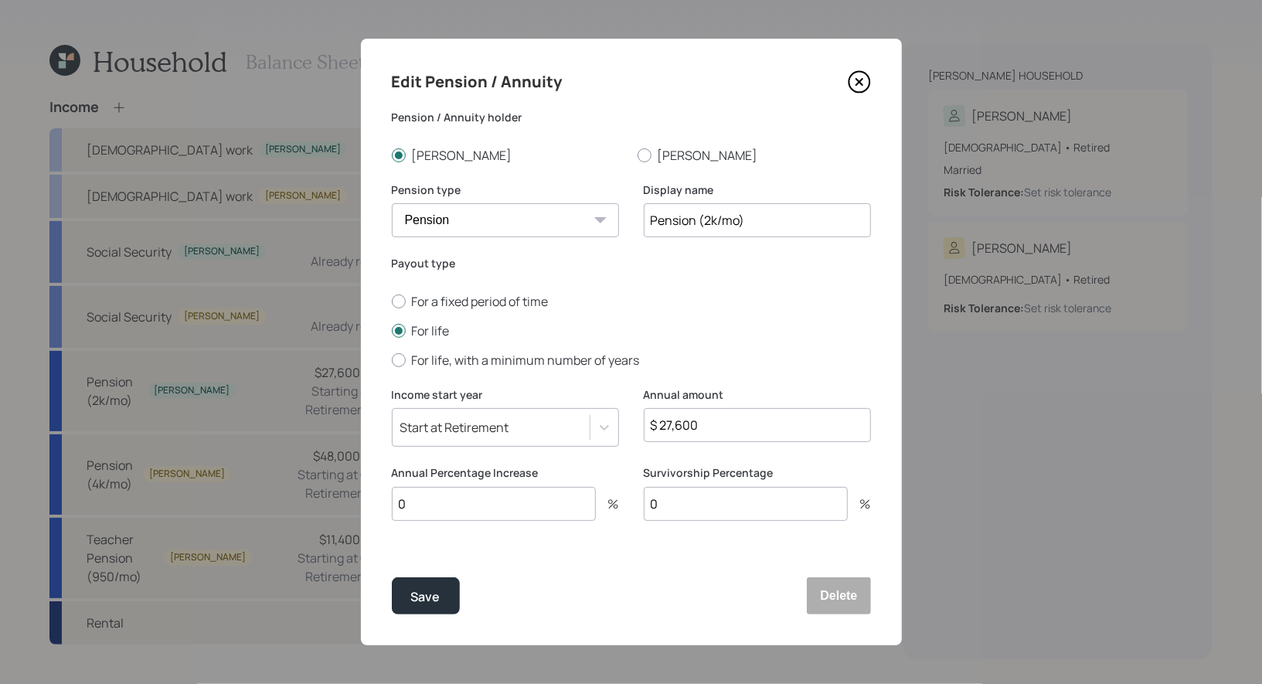
click at [445, 510] on input "0" at bounding box center [494, 504] width 204 height 34
type input "2"
click at [696, 508] on input "0" at bounding box center [746, 504] width 204 height 34
click at [431, 596] on div "Save" at bounding box center [425, 597] width 29 height 21
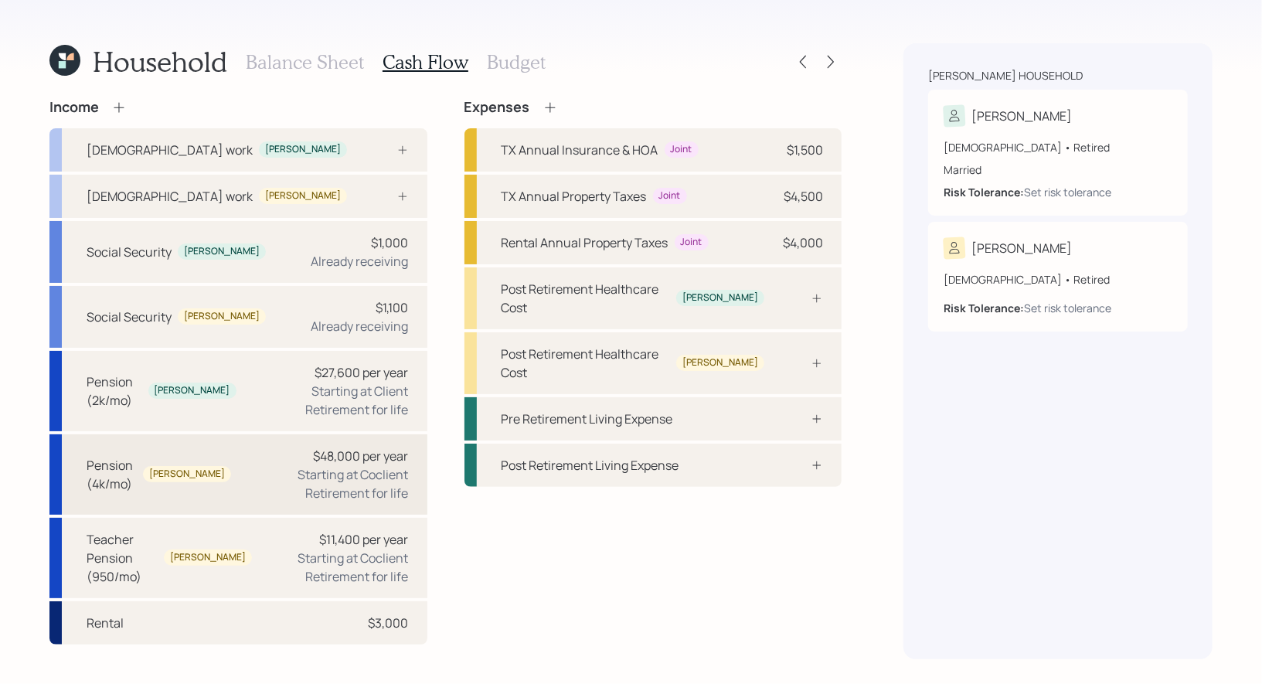
click at [243, 467] on div "Starting at Coclient Retirement for life" at bounding box center [325, 483] width 165 height 37
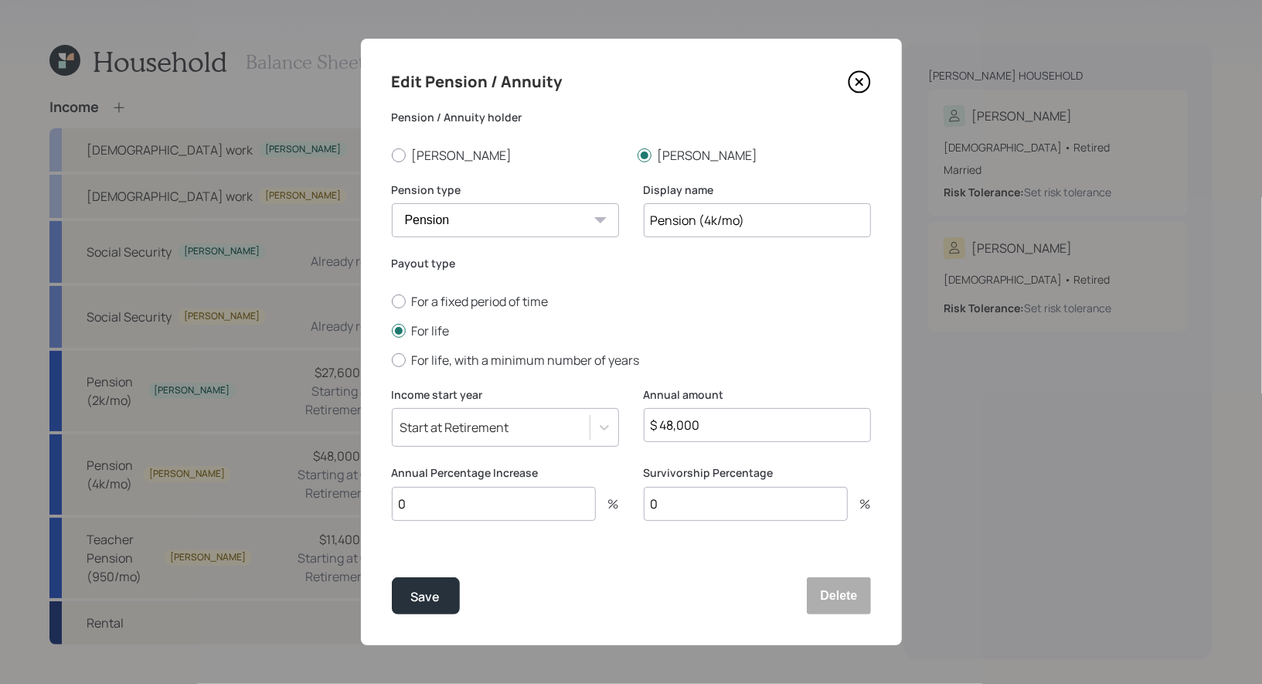
click at [437, 501] on input "0" at bounding box center [494, 504] width 204 height 34
type input "2"
click at [429, 597] on div "Save" at bounding box center [425, 597] width 29 height 21
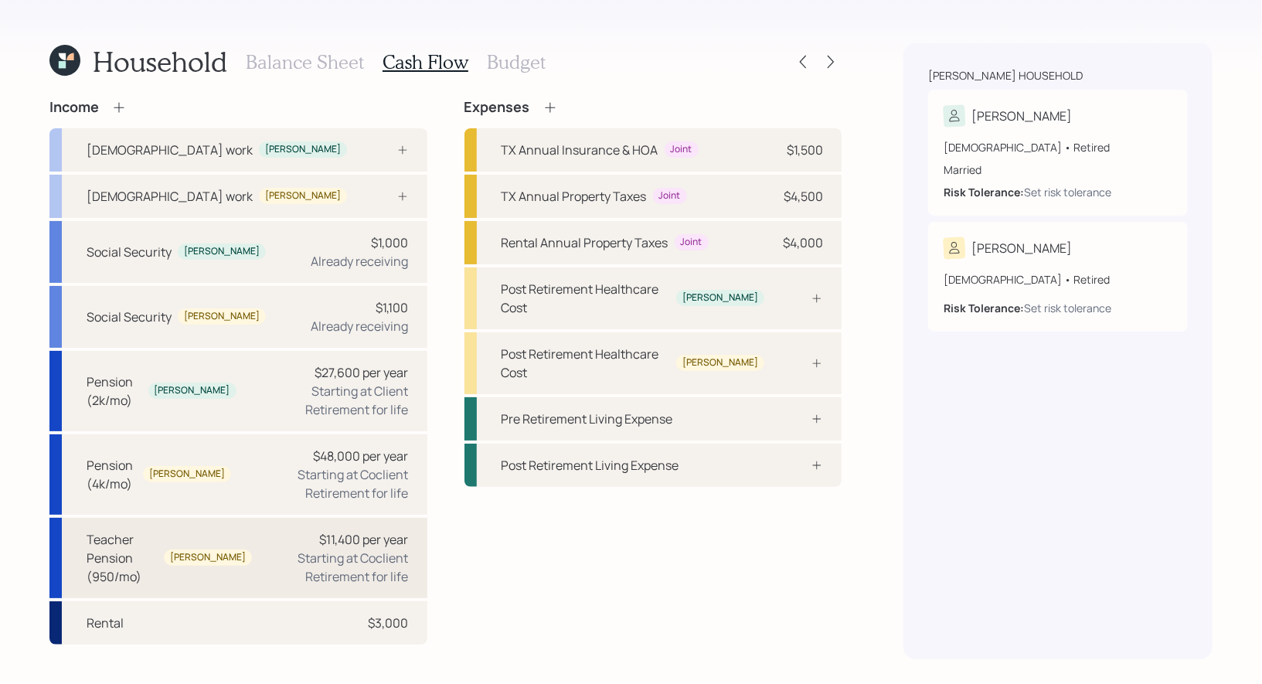
click at [283, 558] on div "Starting at Coclient Retirement for life" at bounding box center [336, 567] width 145 height 37
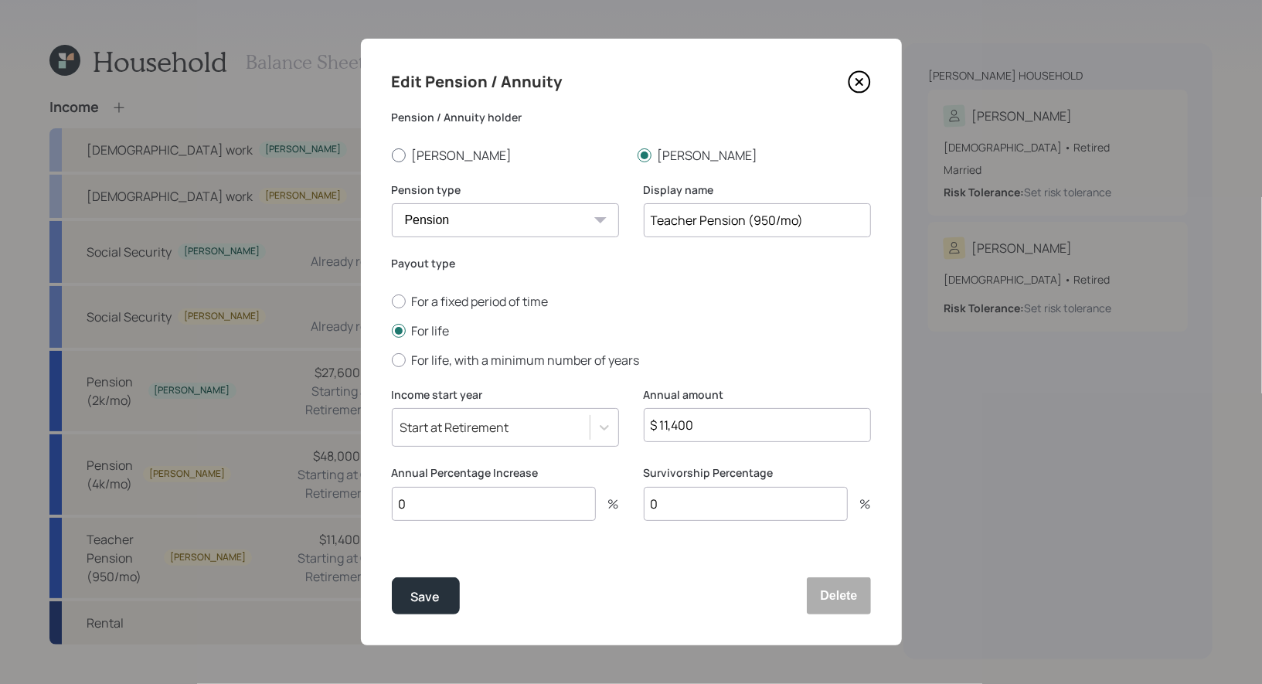
click at [396, 158] on div at bounding box center [399, 155] width 14 height 14
click at [392, 155] on input "[PERSON_NAME]" at bounding box center [391, 155] width 1 height 1
radio input "true"
click at [430, 596] on div "Save" at bounding box center [425, 597] width 29 height 21
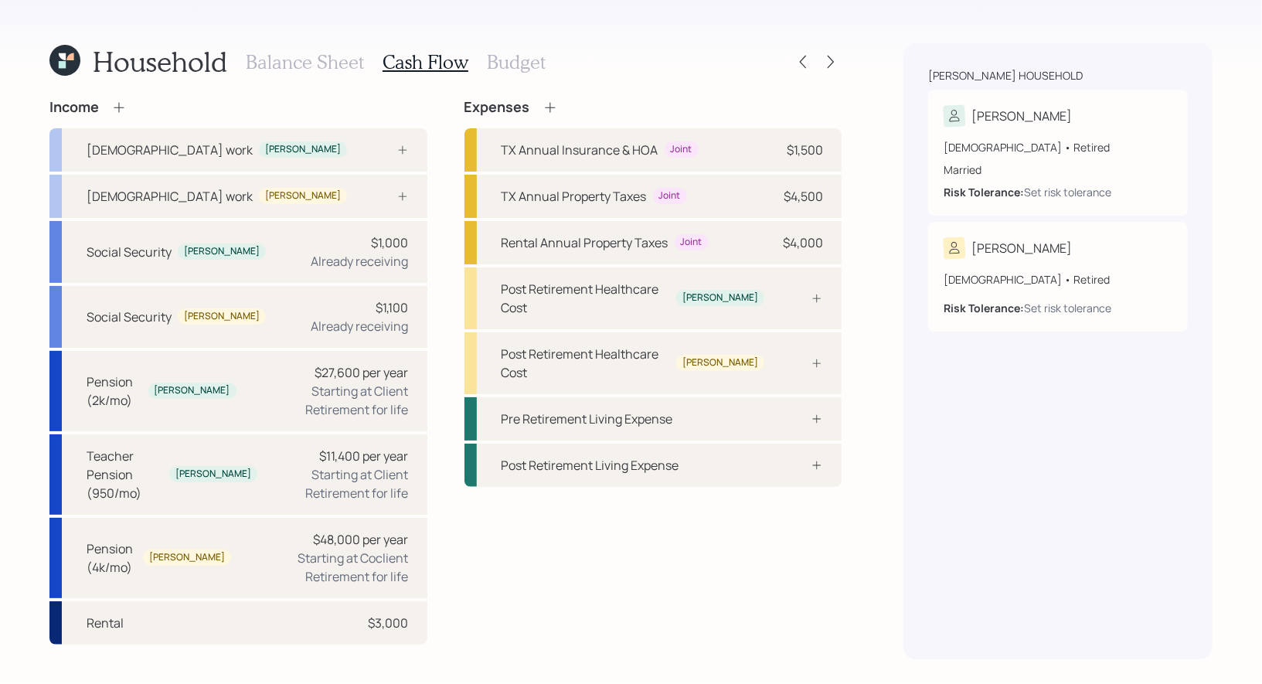
click at [502, 60] on h3 "Budget" at bounding box center [516, 62] width 59 height 22
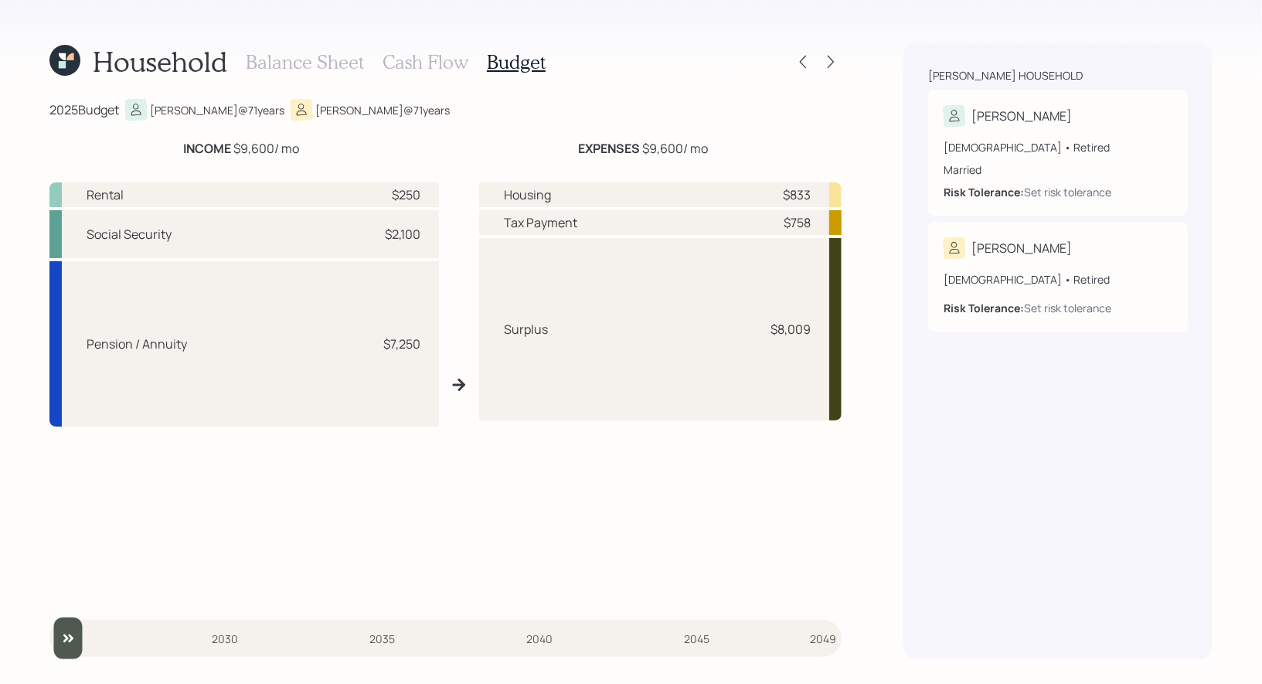
click at [336, 60] on h3 "Balance Sheet" at bounding box center [305, 62] width 118 height 22
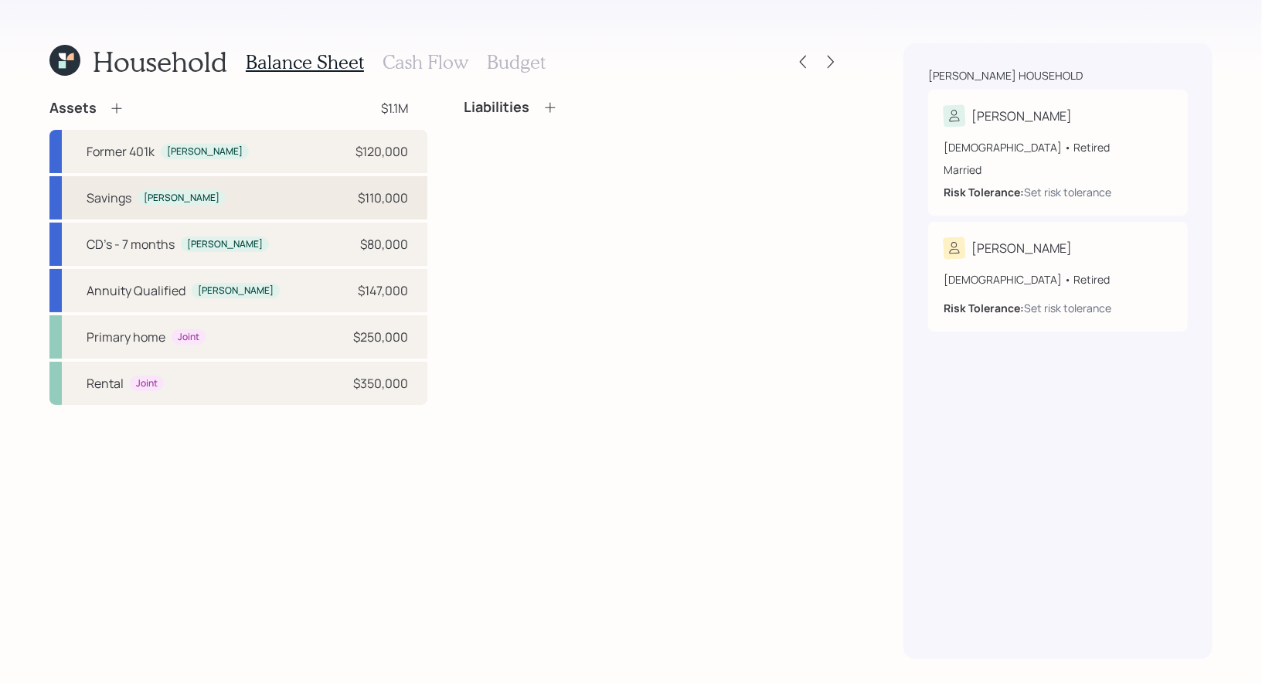
click at [286, 194] on div "Savings [PERSON_NAME] $110,000" at bounding box center [238, 197] width 378 height 43
select select "taxable"
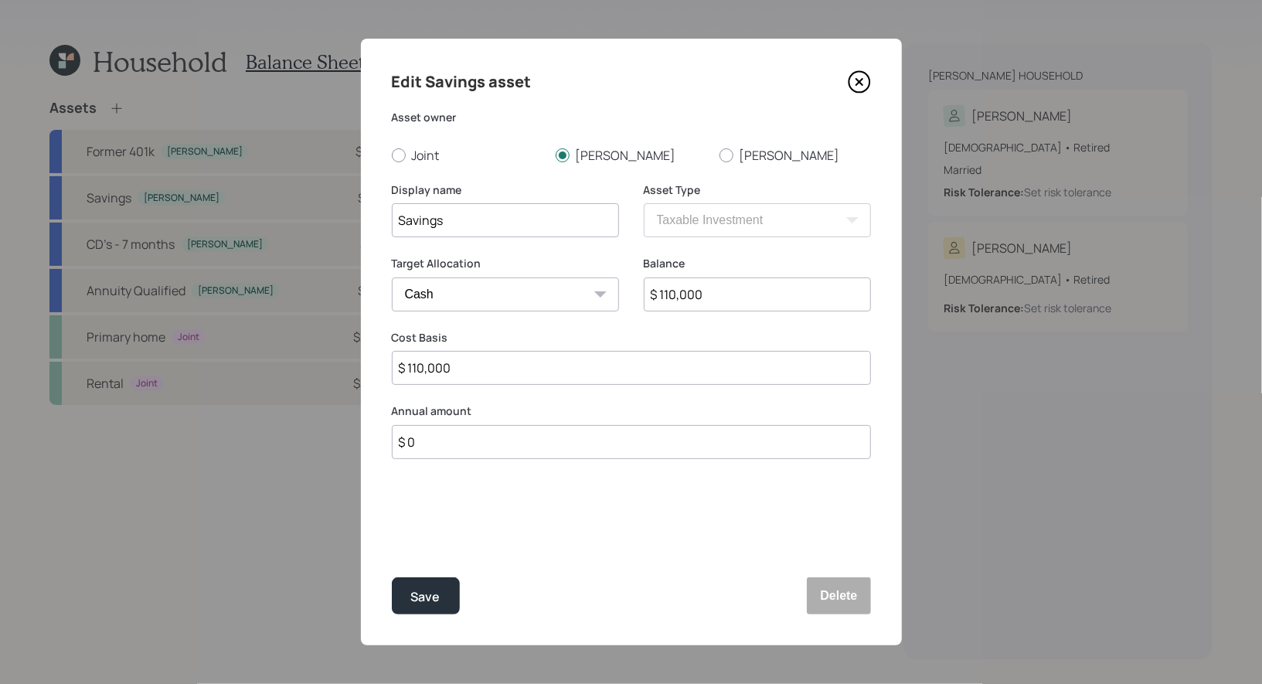
click at [444, 444] on input "$ 0" at bounding box center [631, 442] width 479 height 34
type input "$ 6,000"
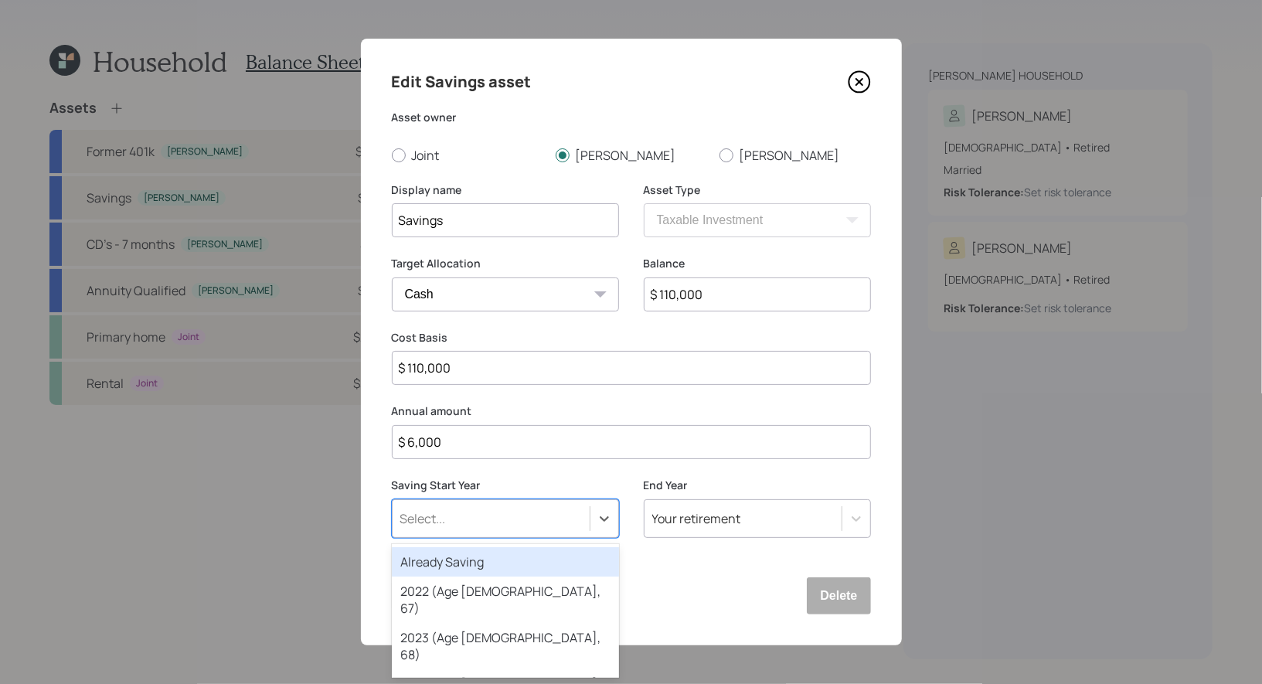
click at [444, 519] on div "Select..." at bounding box center [423, 518] width 46 height 17
click at [443, 560] on div "Already Saving" at bounding box center [505, 561] width 227 height 29
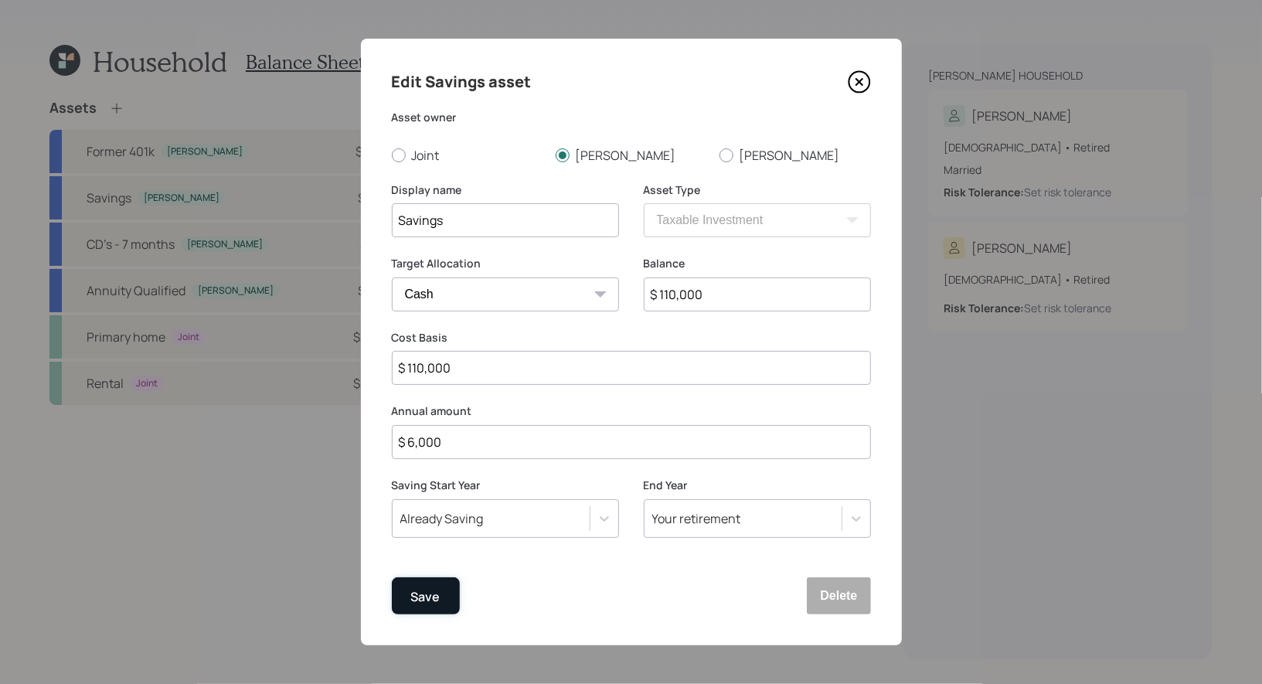
click at [427, 595] on div "Save" at bounding box center [425, 597] width 29 height 21
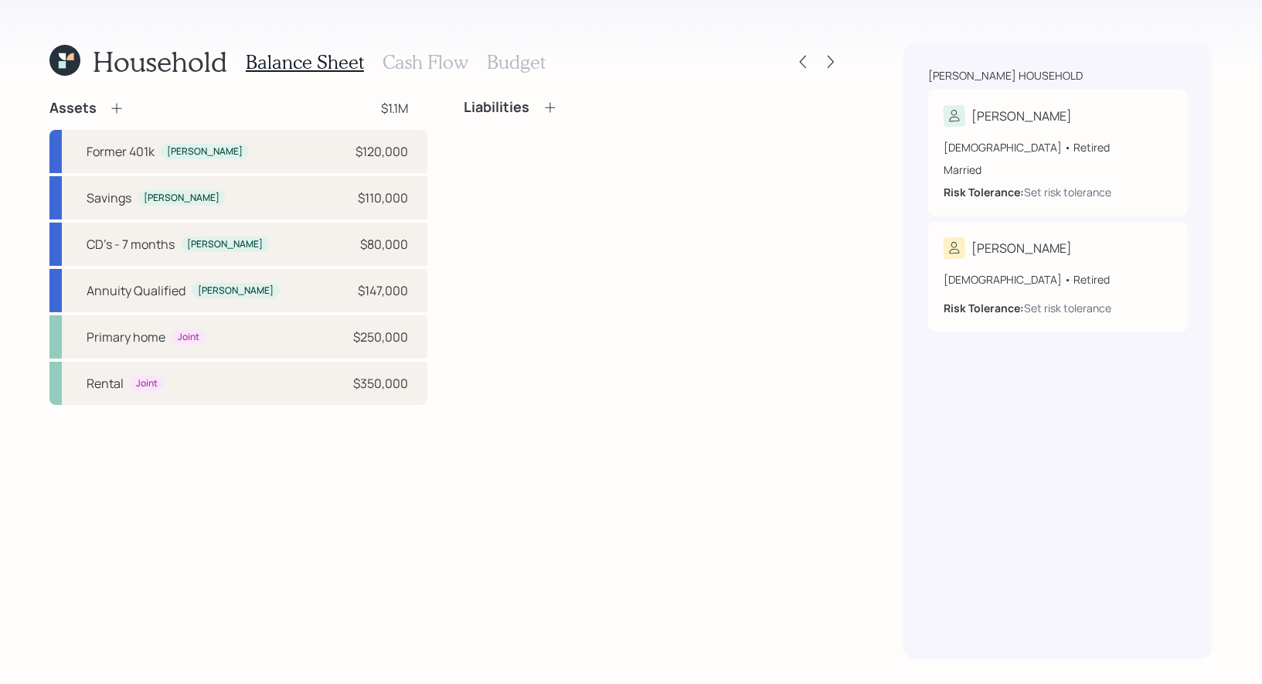
click at [498, 67] on h3 "Budget" at bounding box center [516, 62] width 59 height 22
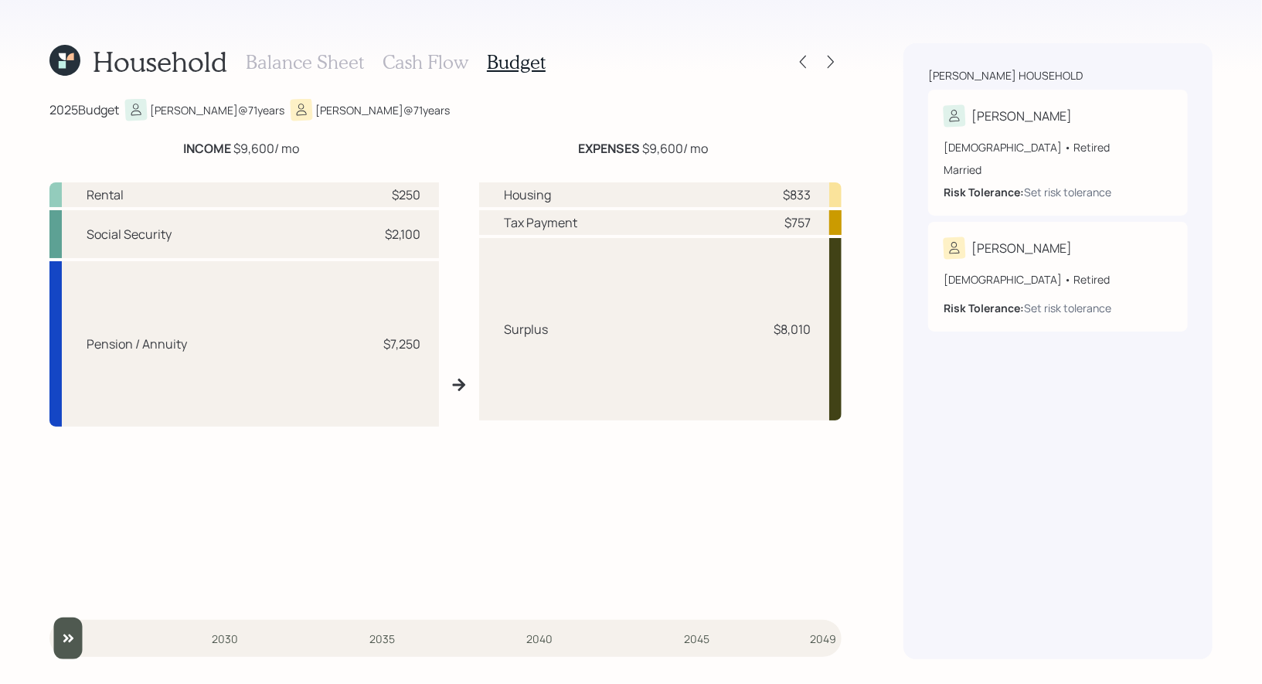
click at [309, 65] on h3 "Balance Sheet" at bounding box center [305, 62] width 118 height 22
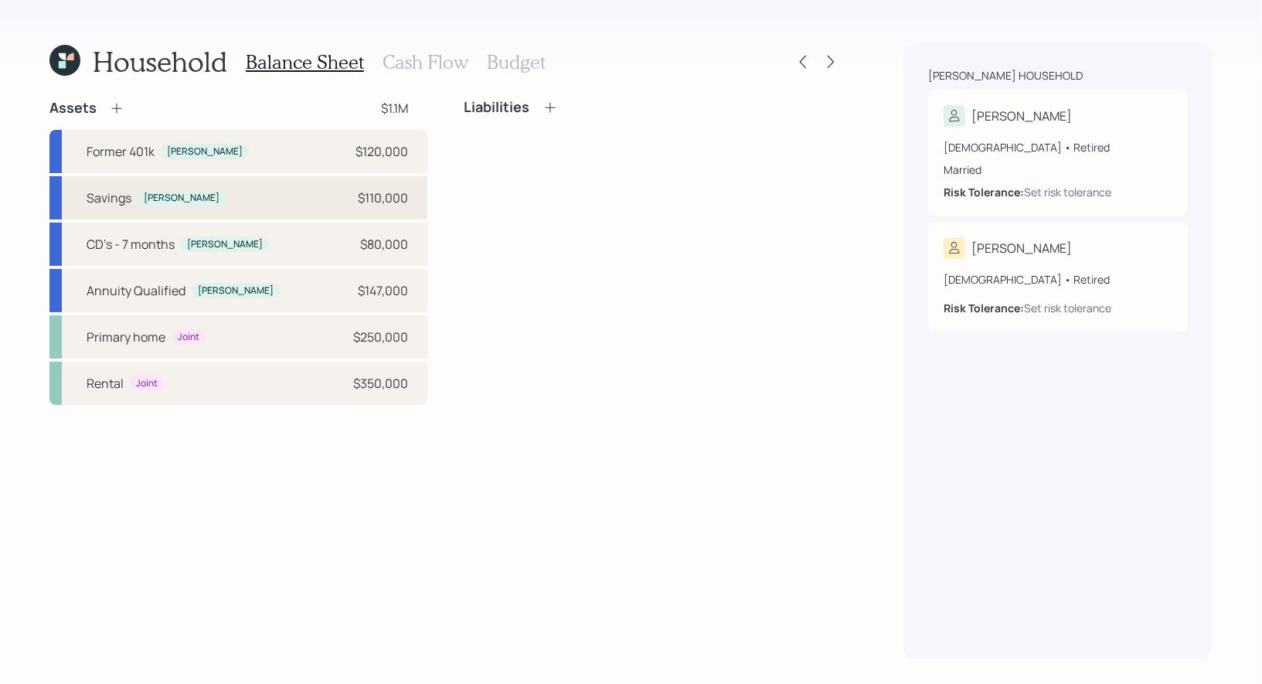
click at [220, 203] on div "Savings [PERSON_NAME] $110,000" at bounding box center [238, 197] width 378 height 43
select select "taxable"
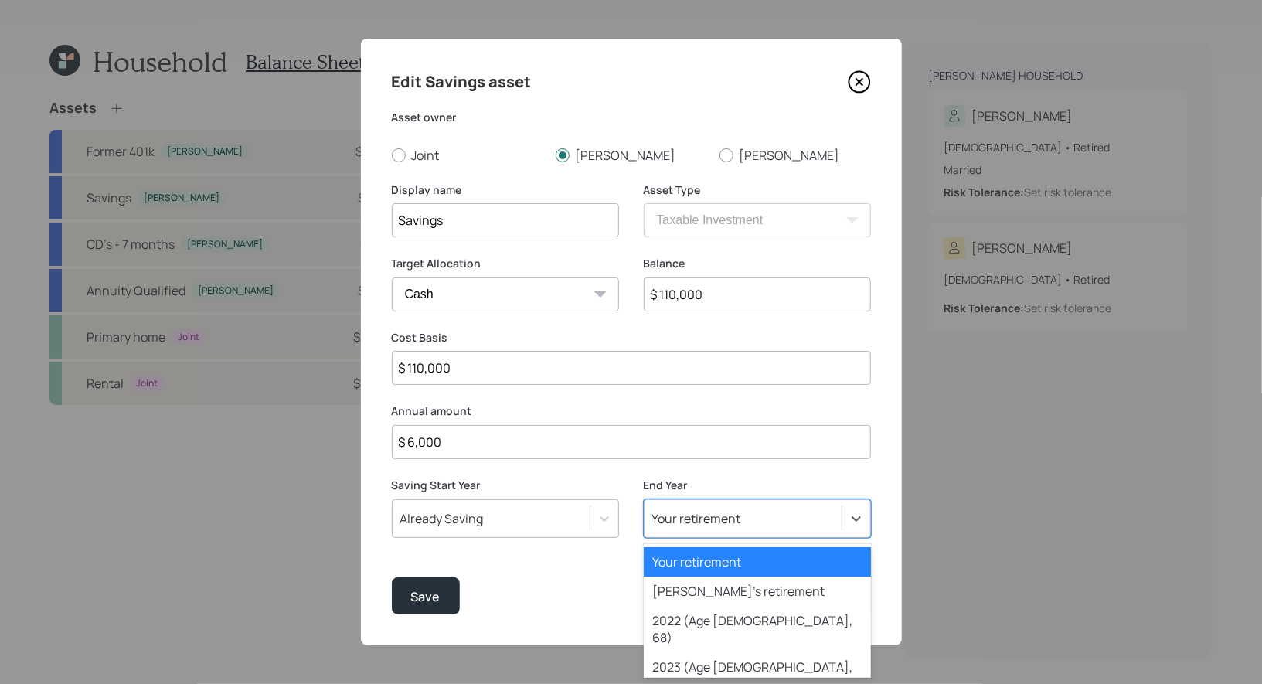
click at [710, 516] on div "Your retirement" at bounding box center [696, 518] width 89 height 17
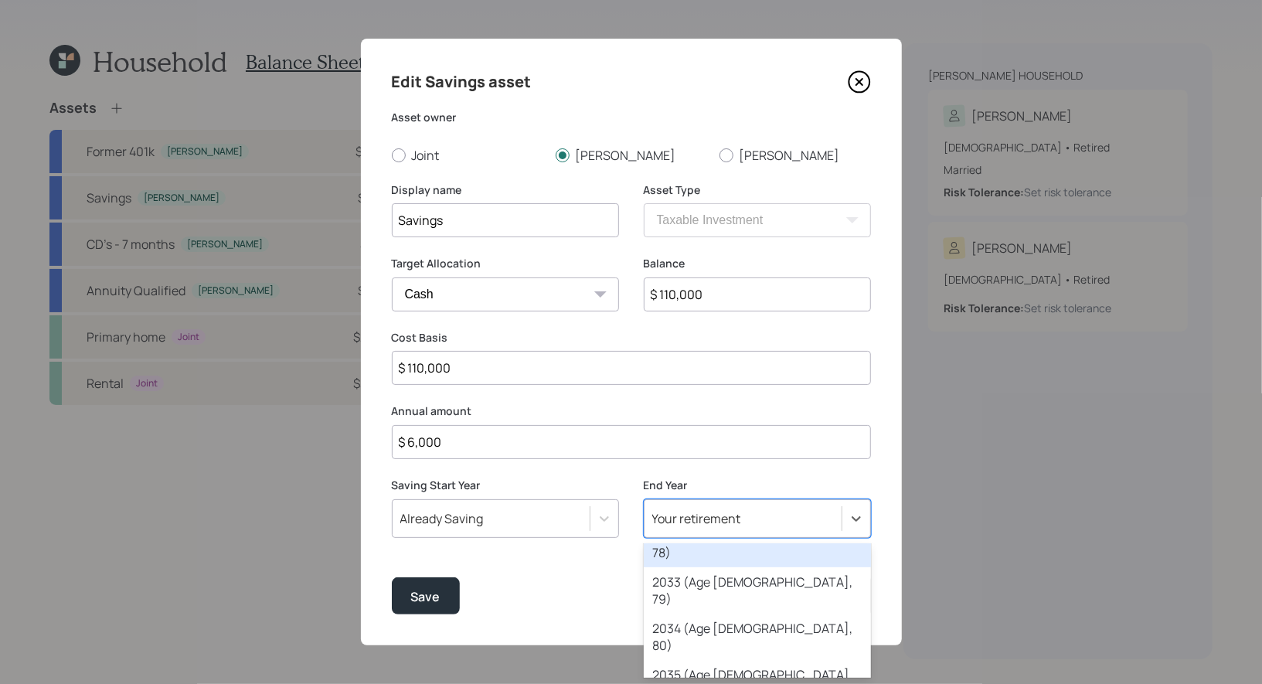
scroll to position [659, 0]
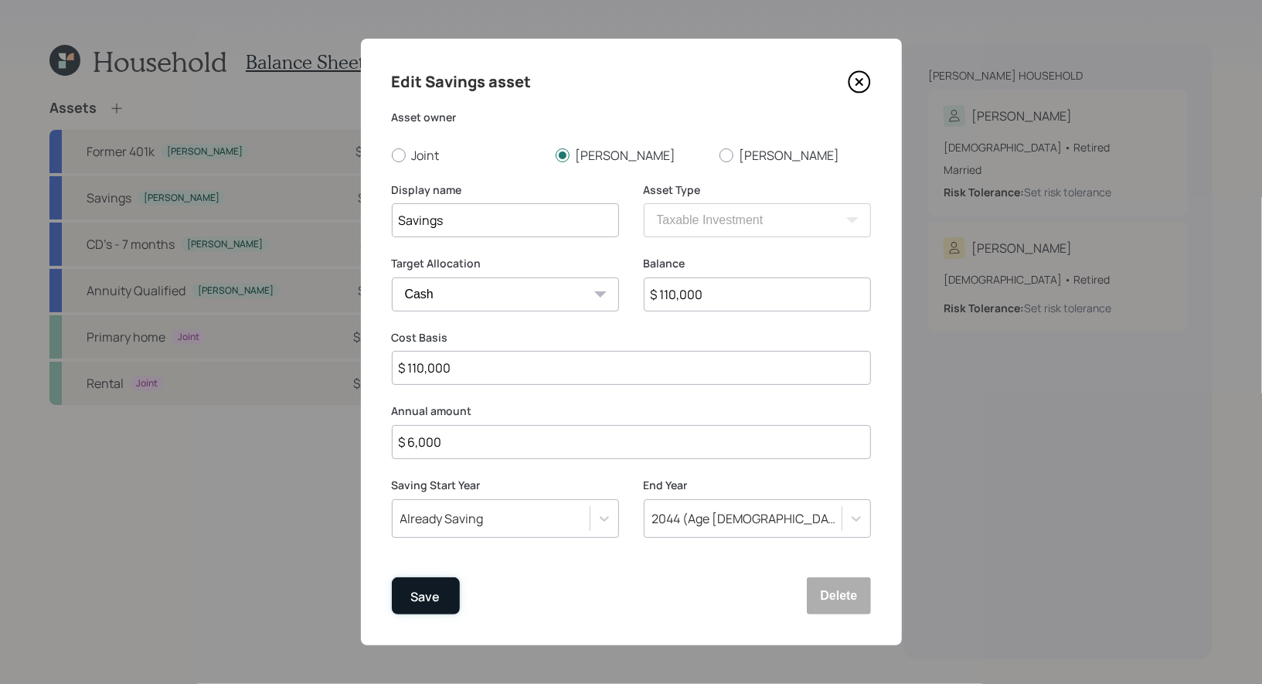
click at [434, 600] on div "Save" at bounding box center [425, 597] width 29 height 21
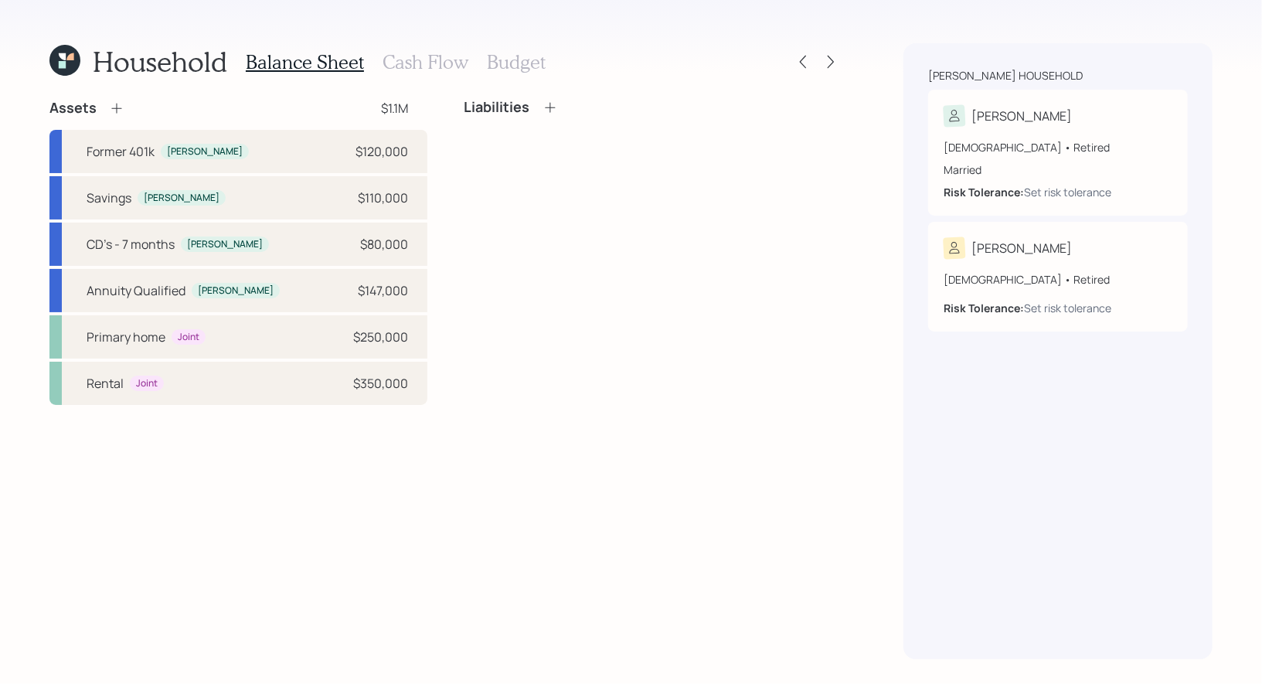
click at [514, 66] on h3 "Budget" at bounding box center [516, 62] width 59 height 22
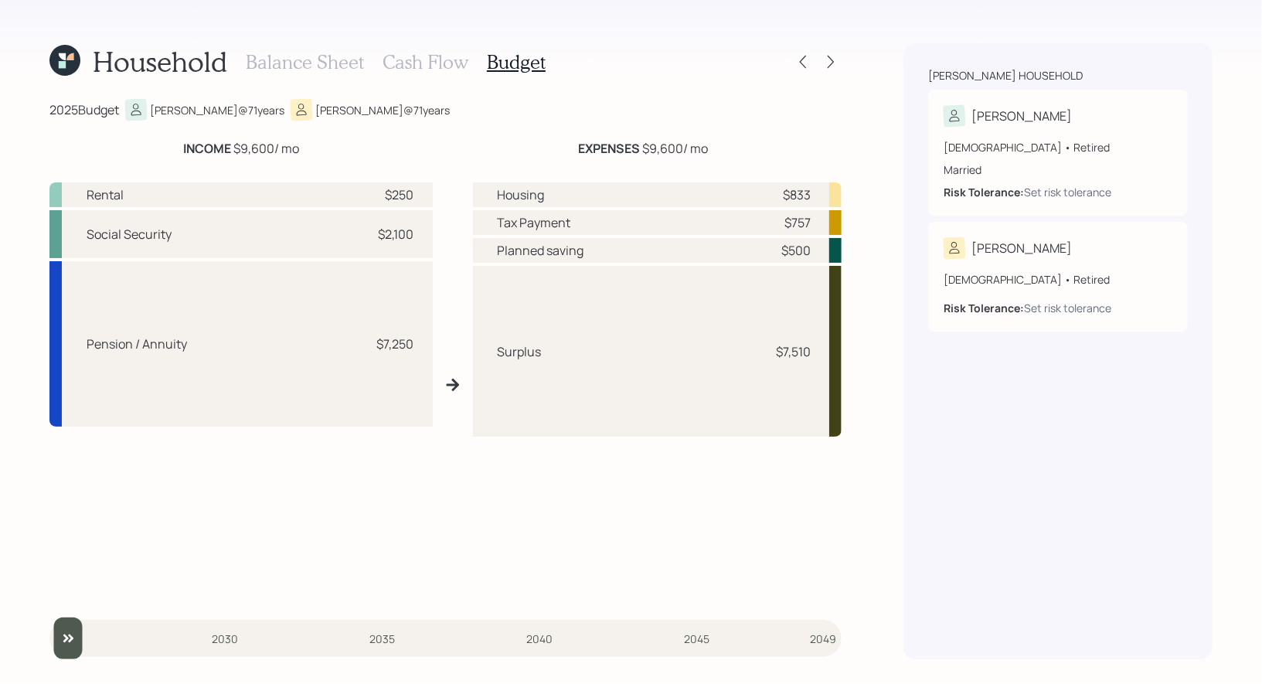
click at [410, 63] on h3 "Cash Flow" at bounding box center [426, 62] width 86 height 22
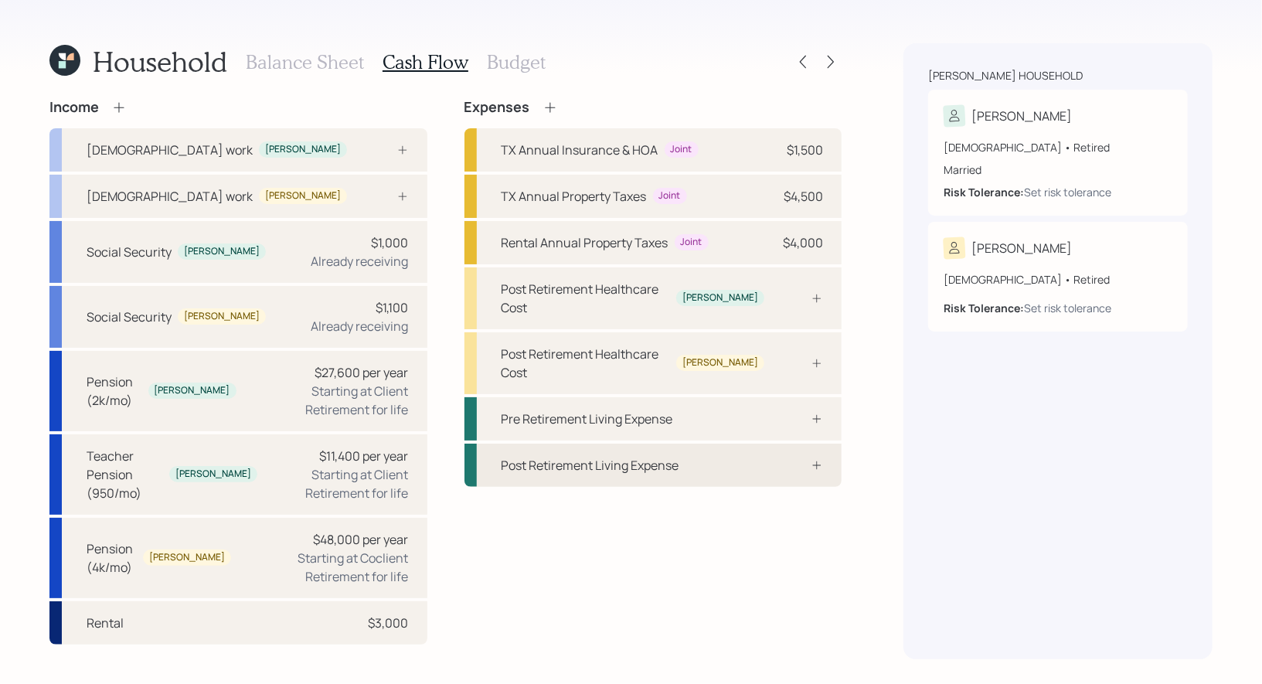
click at [653, 456] on div "Post Retirement Living Expense" at bounding box center [591, 465] width 178 height 19
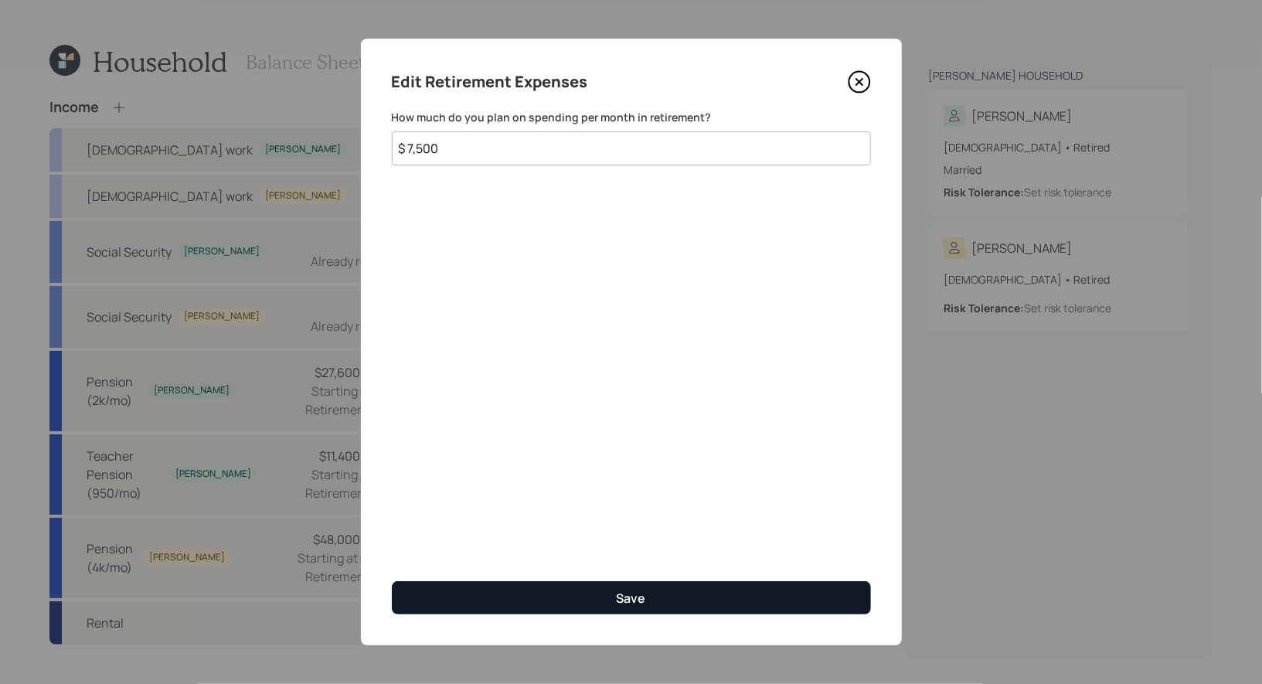
type input "$ 7,500"
click at [544, 594] on button "Save" at bounding box center [631, 597] width 479 height 33
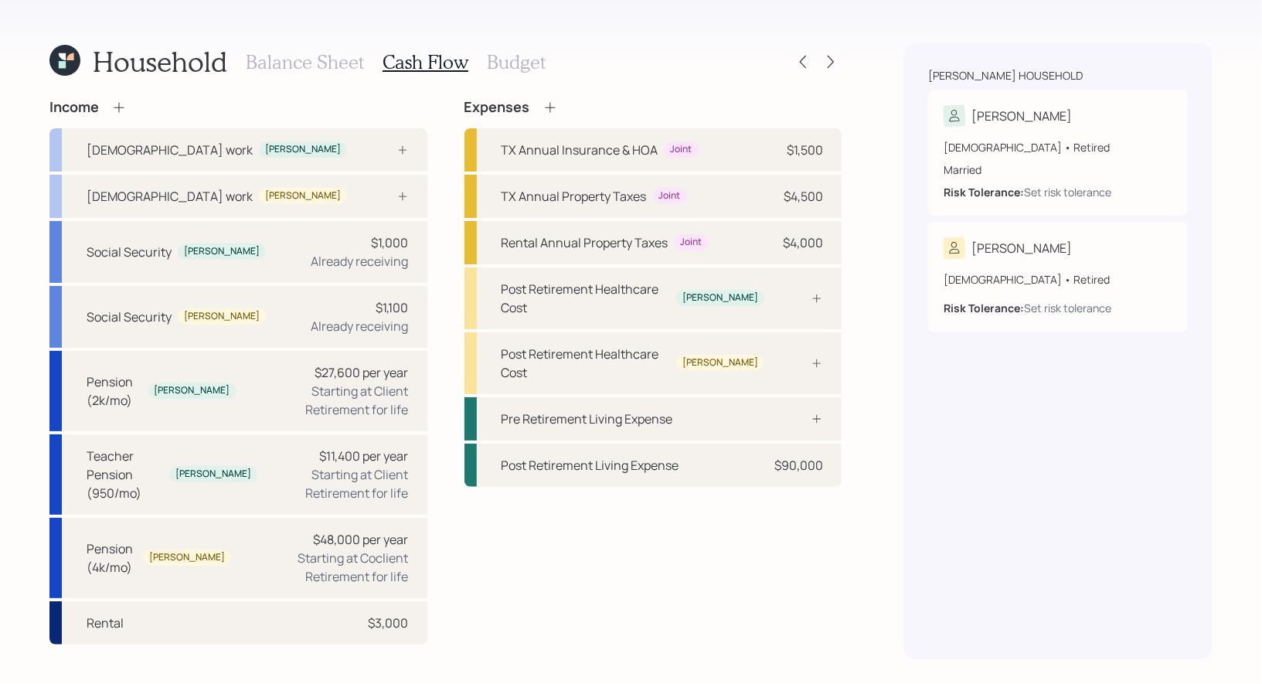
click at [550, 108] on icon at bounding box center [550, 107] width 15 height 15
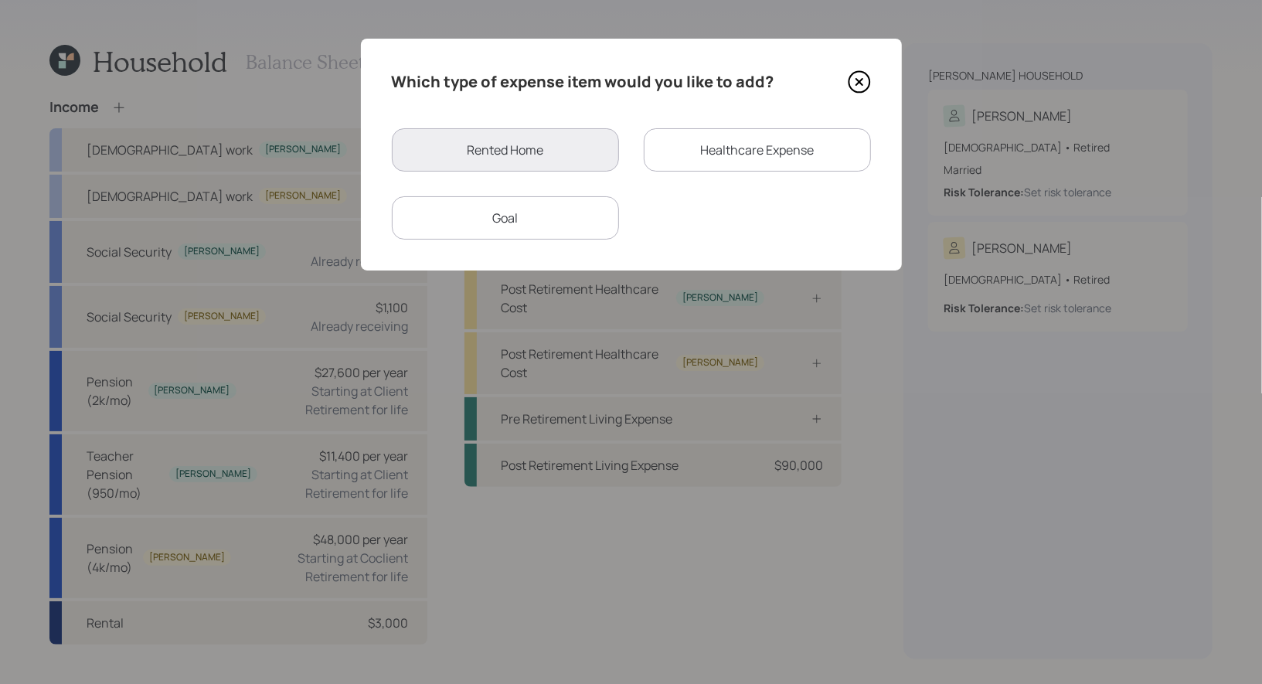
click at [542, 216] on div "Goal" at bounding box center [505, 217] width 227 height 43
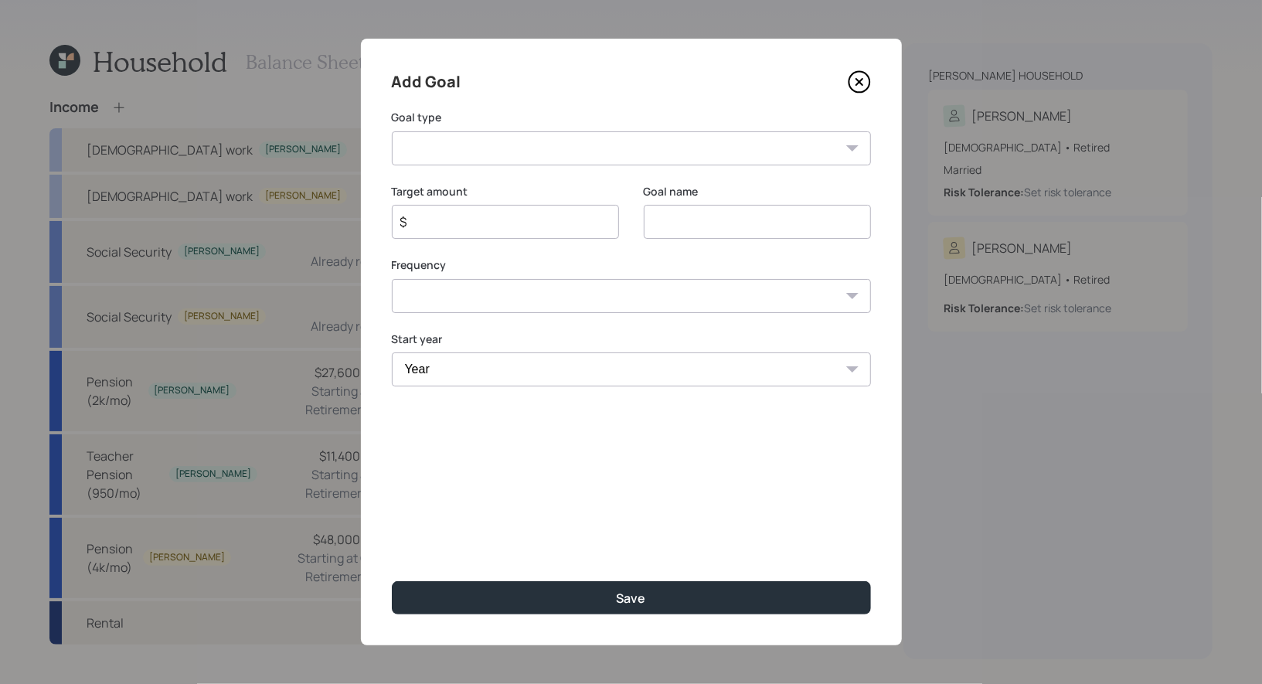
click at [596, 154] on select "Create an emergency fund Donate to charity Purchase a home Make a purchase Supp…" at bounding box center [631, 148] width 479 height 34
select select "other"
click at [392, 131] on select "Create an emergency fund Donate to charity Purchase a home Make a purchase Supp…" at bounding box center [631, 148] width 479 height 34
click at [757, 223] on input "Other" at bounding box center [757, 222] width 227 height 34
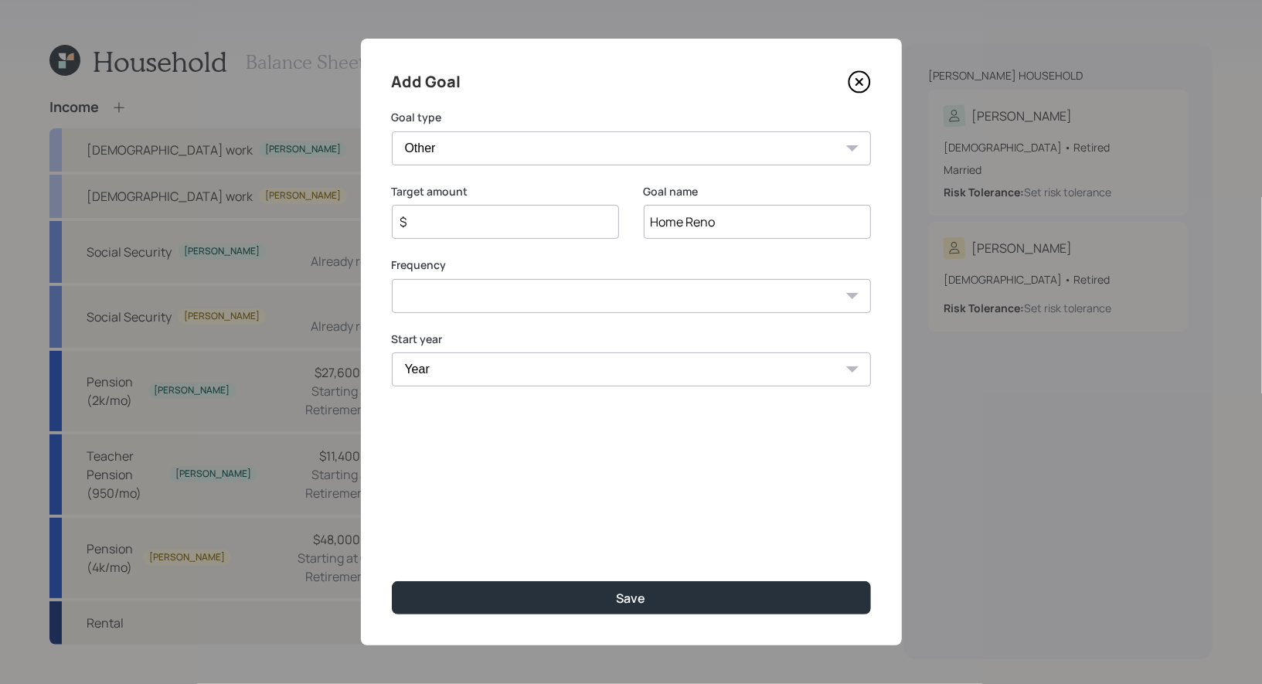
type input "Home Reno"
click at [497, 223] on input "$" at bounding box center [499, 222] width 201 height 19
click at [482, 300] on select "One time Every 1 year Every 2 years Every 3 years Every 4 years Every 5 years E…" at bounding box center [631, 296] width 479 height 34
select select "0"
click at [392, 299] on select "One time Every 1 year Every 2 years Every 3 years Every 4 years Every 5 years E…" at bounding box center [631, 316] width 479 height 34
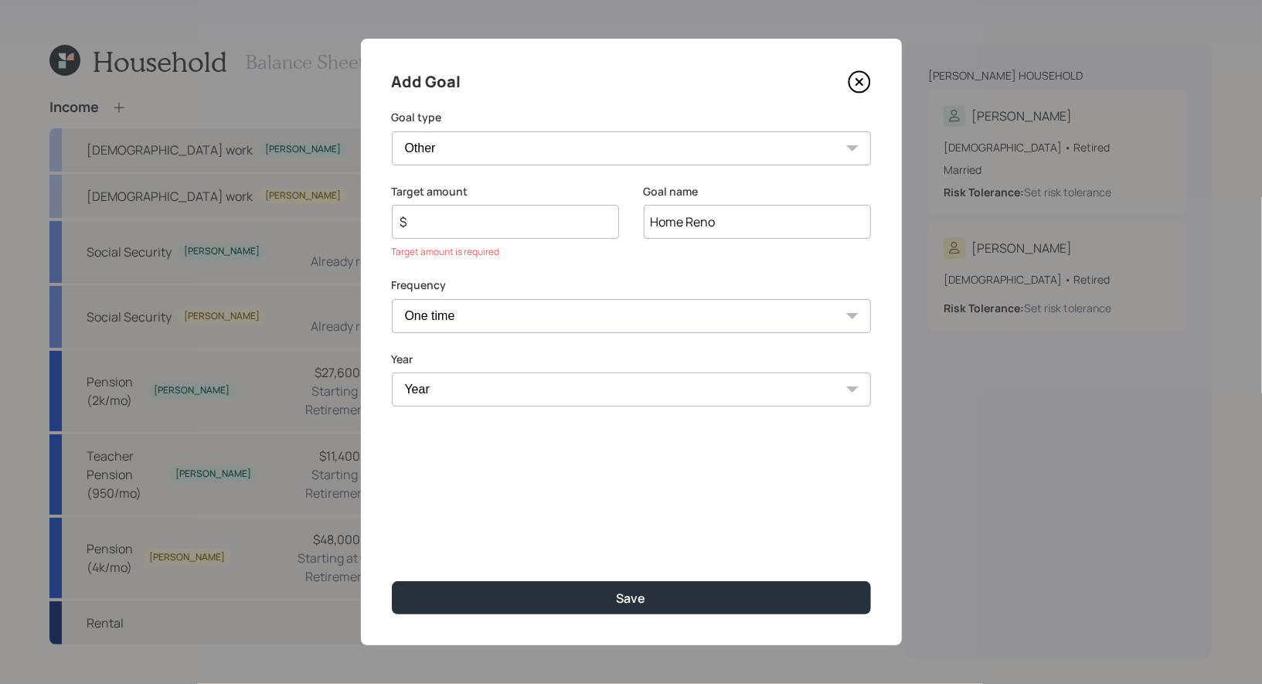
click at [457, 390] on select "Year 2025 2026 2027 2028 2029 2030 2031 2032 2033 2034 2035 2036 2037 2038 2039…" at bounding box center [631, 390] width 479 height 34
select select "2025"
click at [392, 373] on select "Year 2025 2026 2027 2028 2029 2030 2031 2032 2033 2034 2035 2036 2037 2038 2039…" at bounding box center [631, 390] width 479 height 34
click at [419, 226] on input "$" at bounding box center [499, 222] width 201 height 19
type input "$ 10,000"
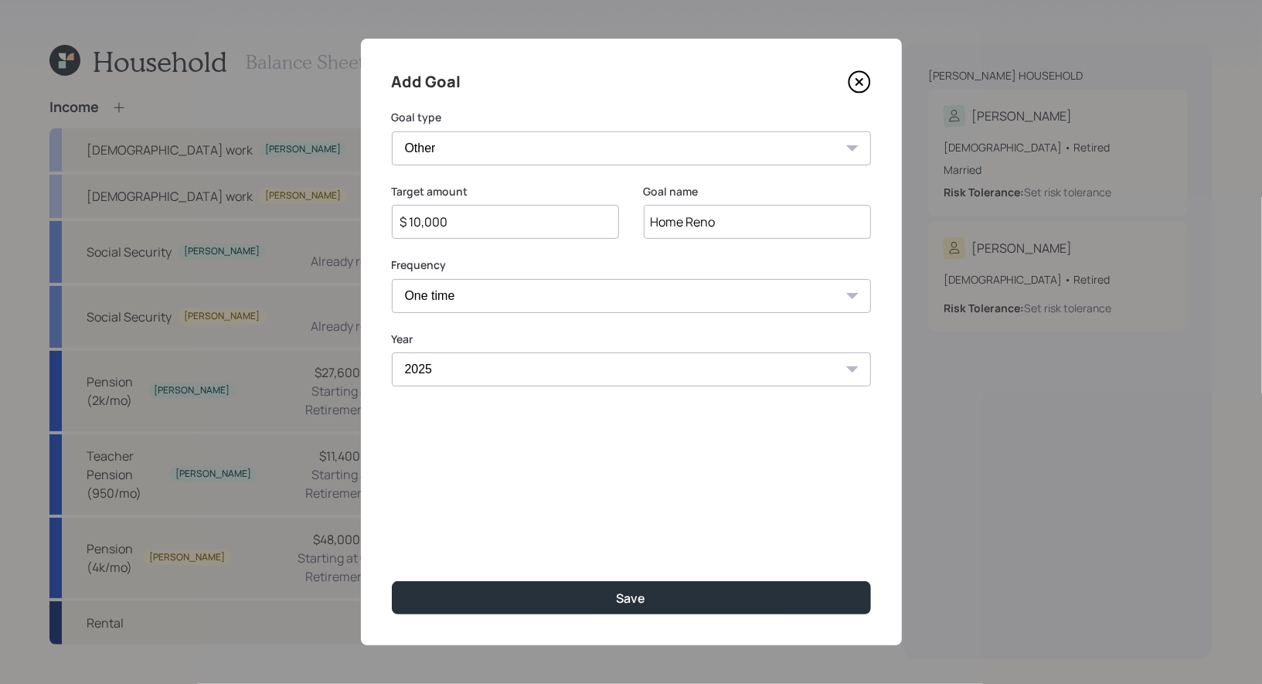
click at [575, 291] on select "One time Every 1 year Every 2 years Every 3 years Every 4 years Every 5 years E…" at bounding box center [631, 296] width 479 height 34
select select "1"
click at [392, 279] on select "One time Every 1 year Every 2 years Every 3 years Every 4 years Every 5 years E…" at bounding box center [631, 296] width 479 height 34
click at [696, 370] on select "Year 2025 2026 2027 2028 2029 2030 2031 2032 2033 2034 2035 2036 2037 2038 2039…" at bounding box center [757, 369] width 227 height 34
select select "2028"
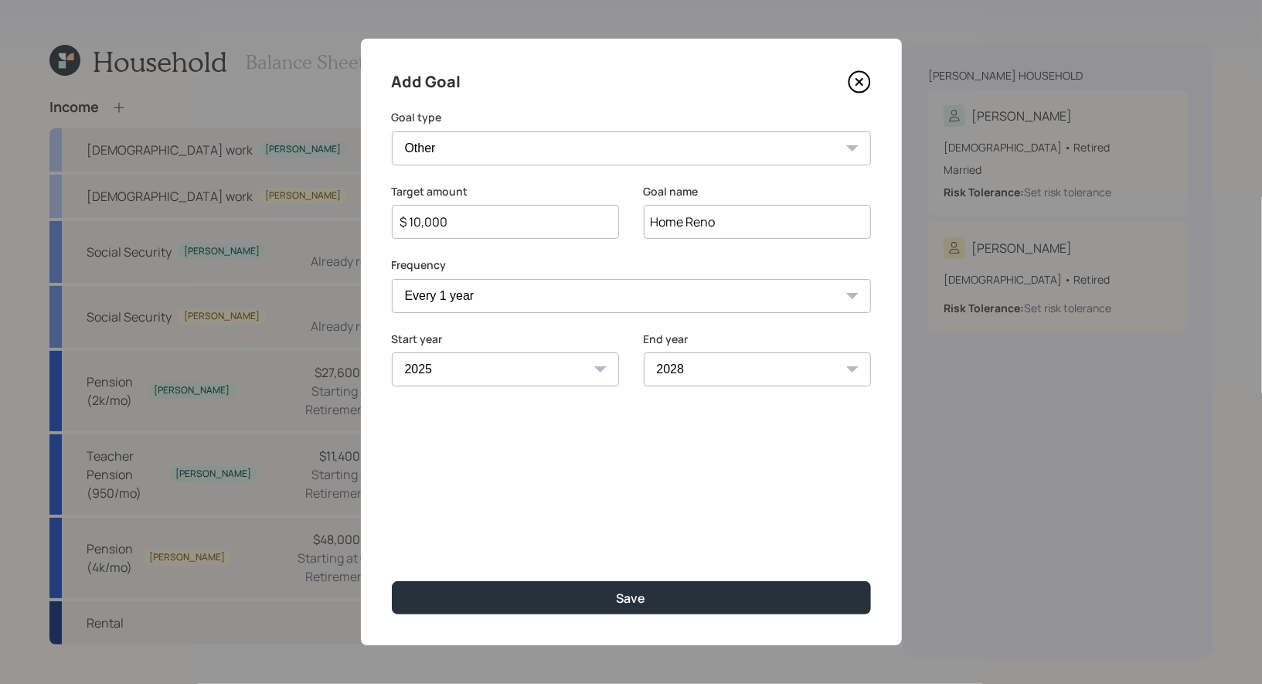
click at [644, 352] on select "Year 2025 2026 2027 2028 2029 2030 2031 2032 2033 2034 2035 2036 2037 2038 2039…" at bounding box center [757, 369] width 227 height 34
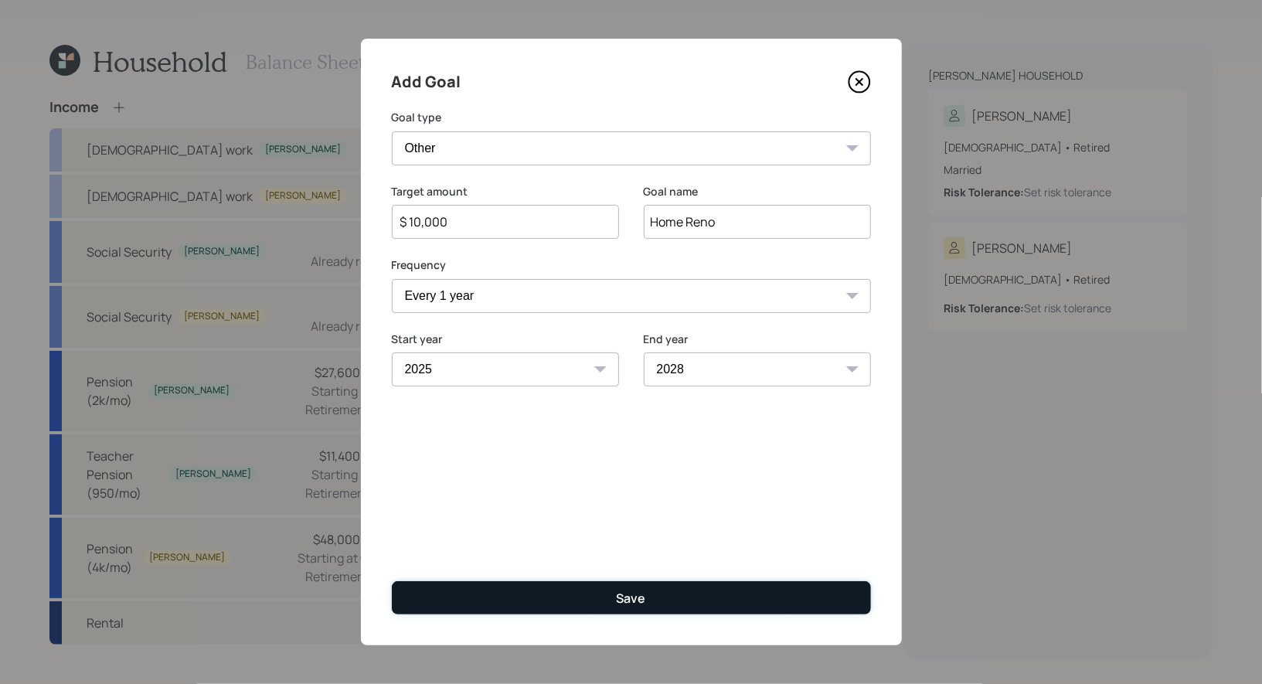
click at [646, 600] on button "Save" at bounding box center [631, 597] width 479 height 33
type input "$"
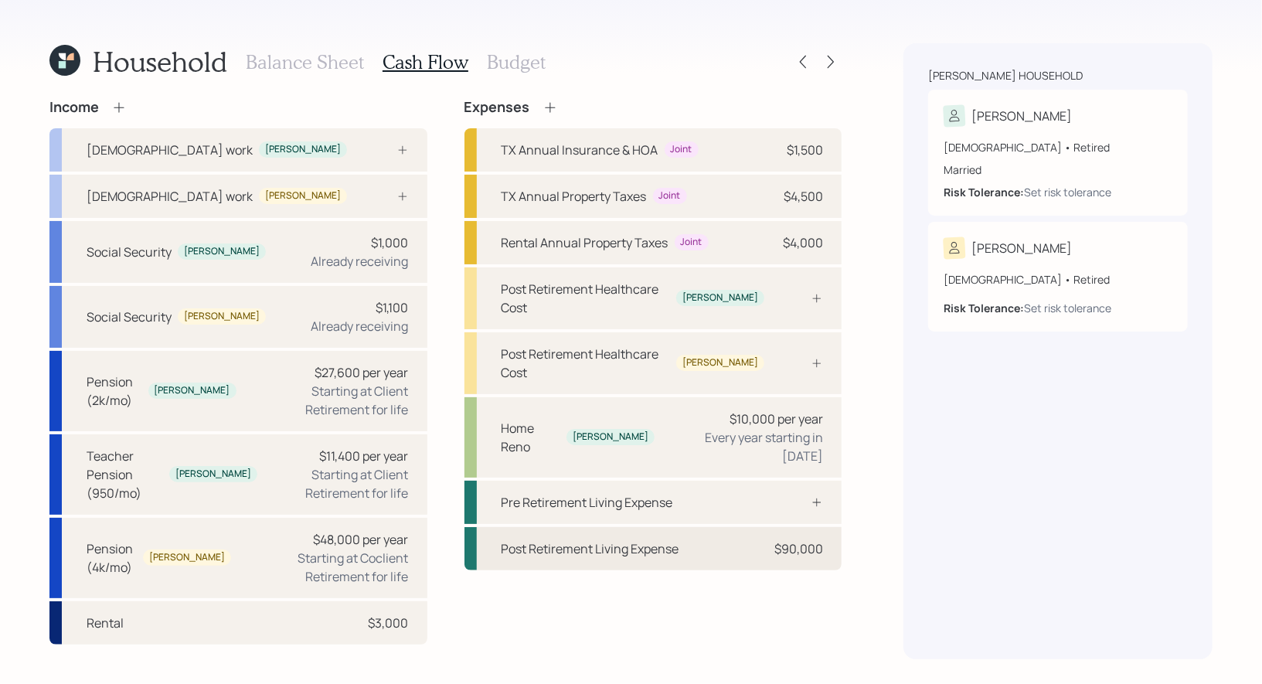
click at [642, 539] on div "Post Retirement Living Expense" at bounding box center [591, 548] width 178 height 19
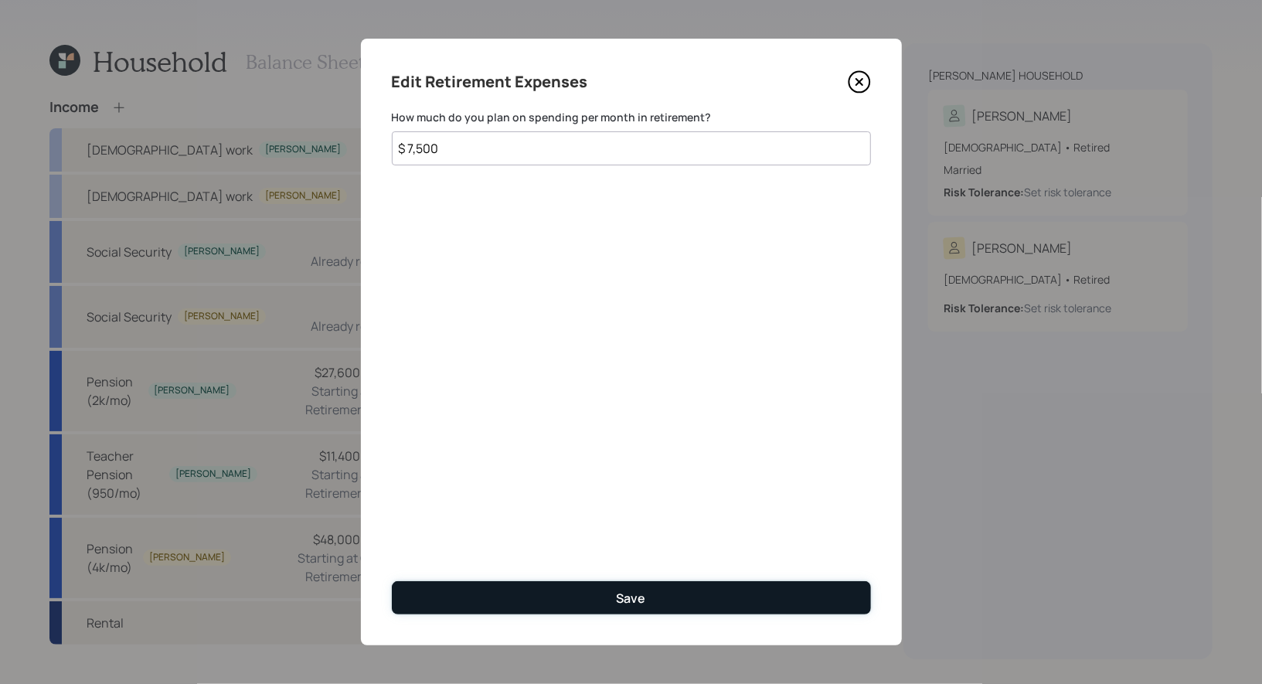
click at [493, 597] on button "Save" at bounding box center [631, 597] width 479 height 33
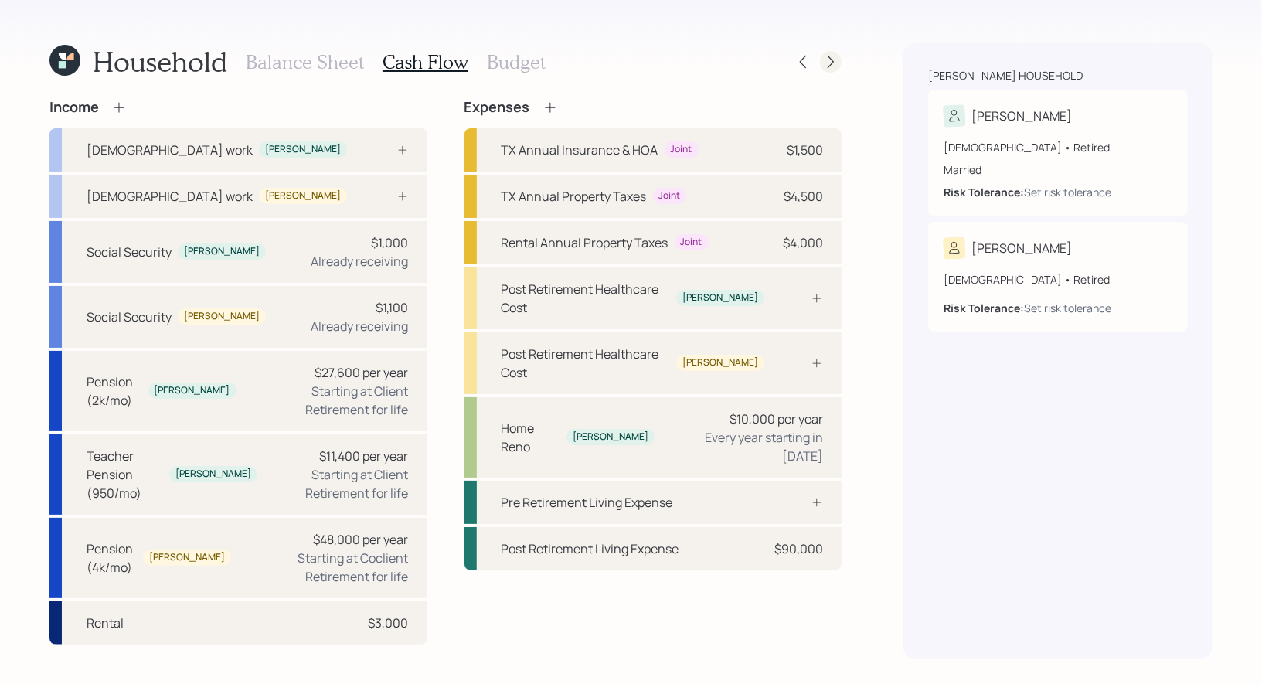
click at [832, 65] on icon at bounding box center [830, 61] width 15 height 15
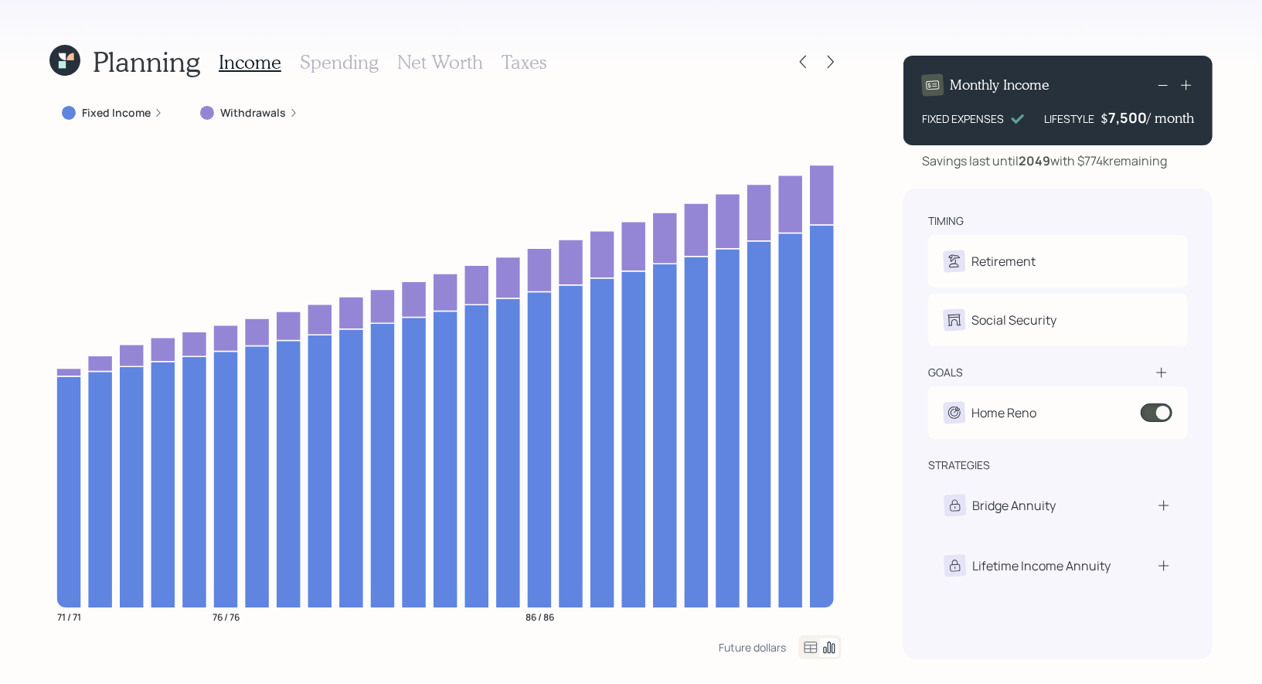
click at [254, 117] on label "Withdrawals" at bounding box center [253, 112] width 66 height 15
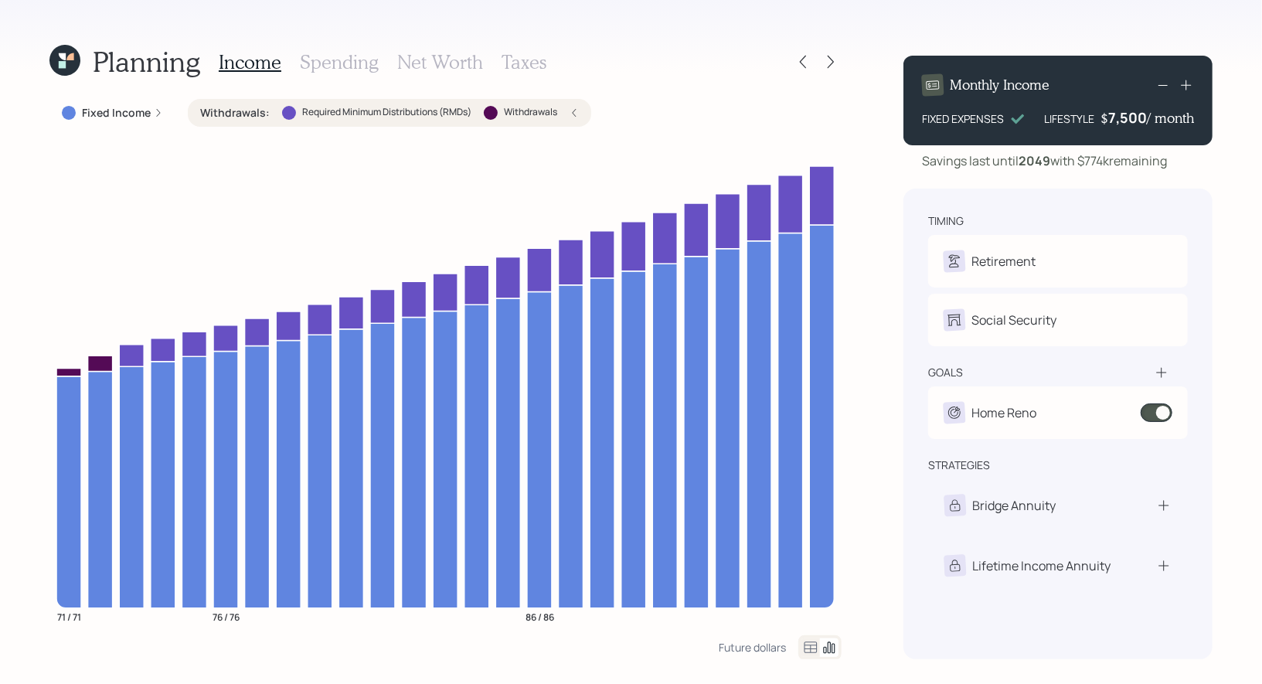
click at [481, 111] on div "Withdrawals : Required Minimum Distributions (RMDs) Withdrawals" at bounding box center [389, 112] width 379 height 15
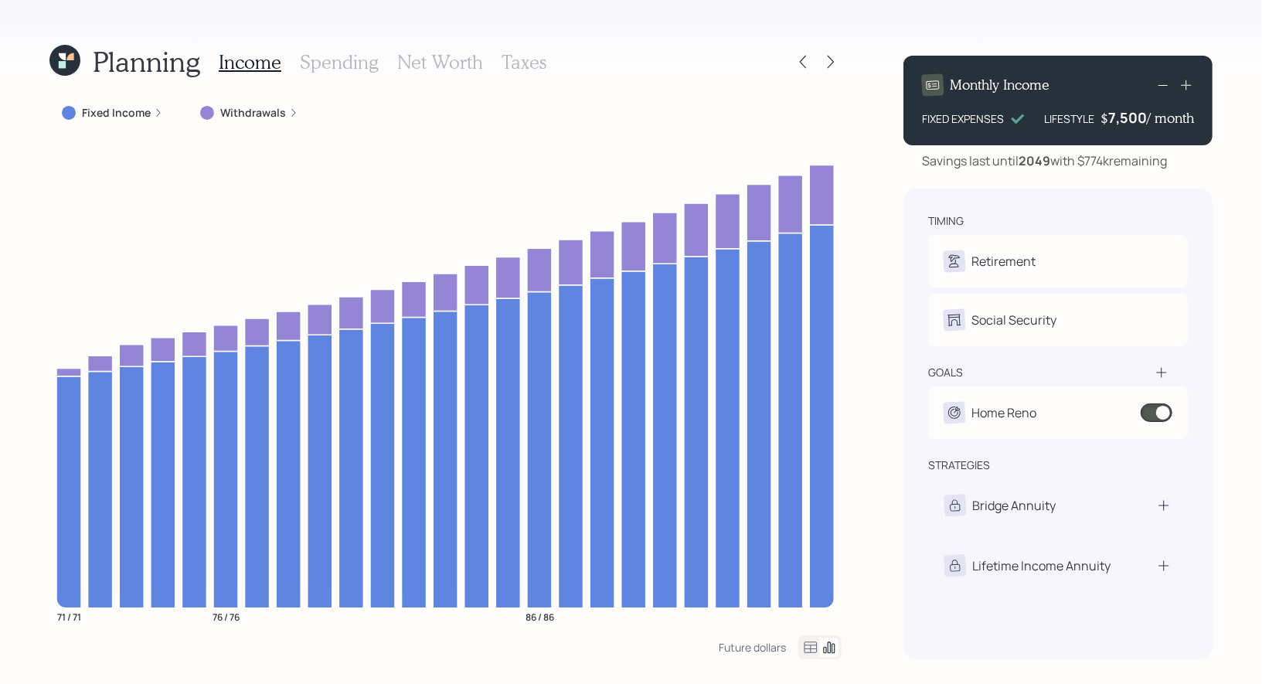
click at [267, 113] on label "Withdrawals" at bounding box center [253, 112] width 66 height 15
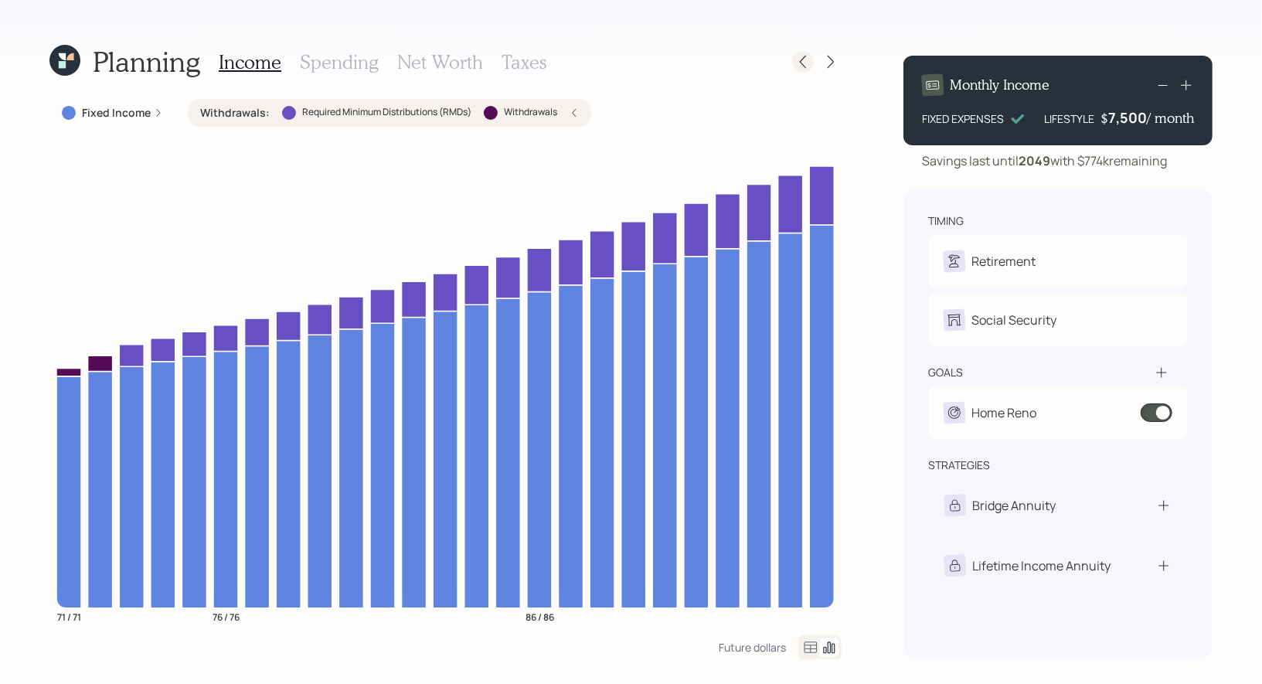
click at [805, 64] on icon at bounding box center [802, 61] width 15 height 15
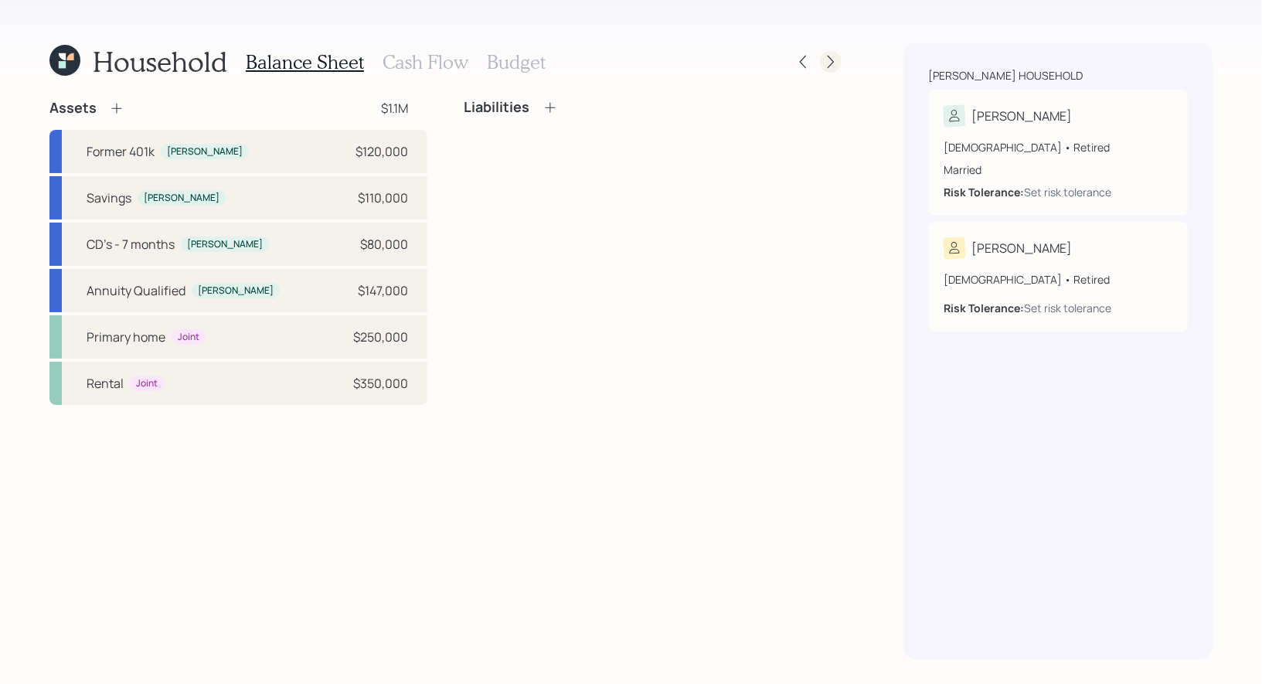
click at [832, 64] on icon at bounding box center [831, 62] width 6 height 13
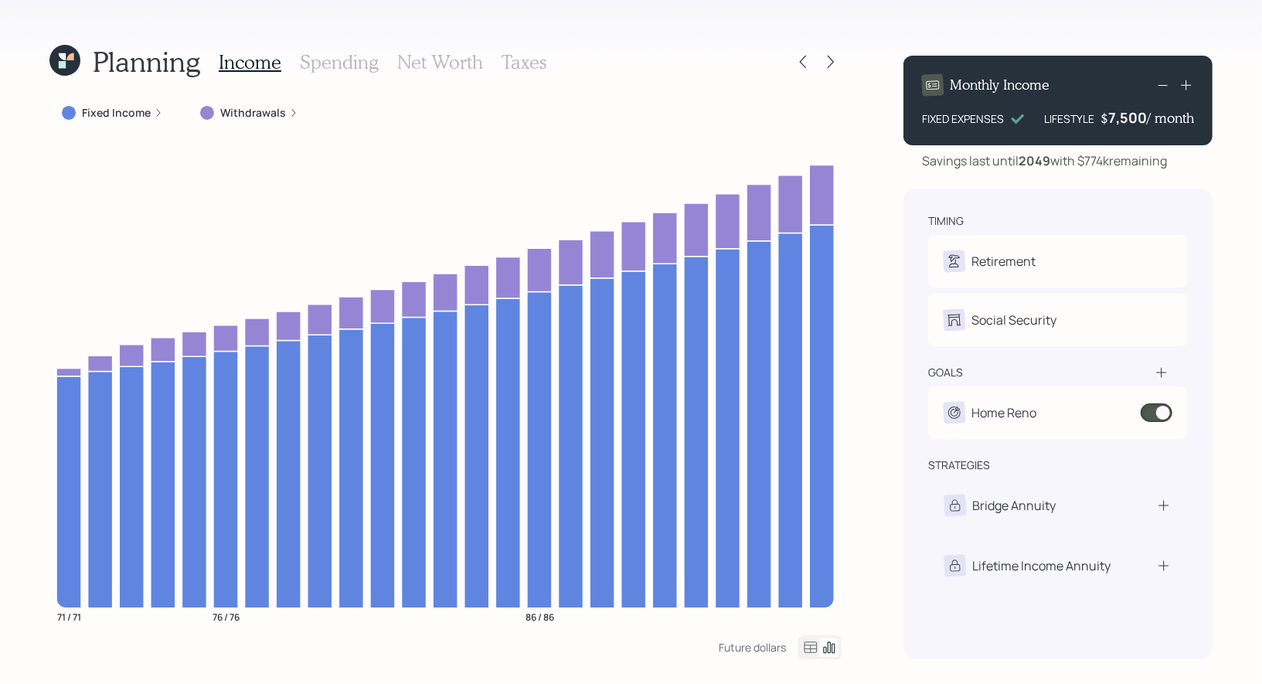
click at [444, 67] on h3 "Net Worth" at bounding box center [440, 62] width 86 height 22
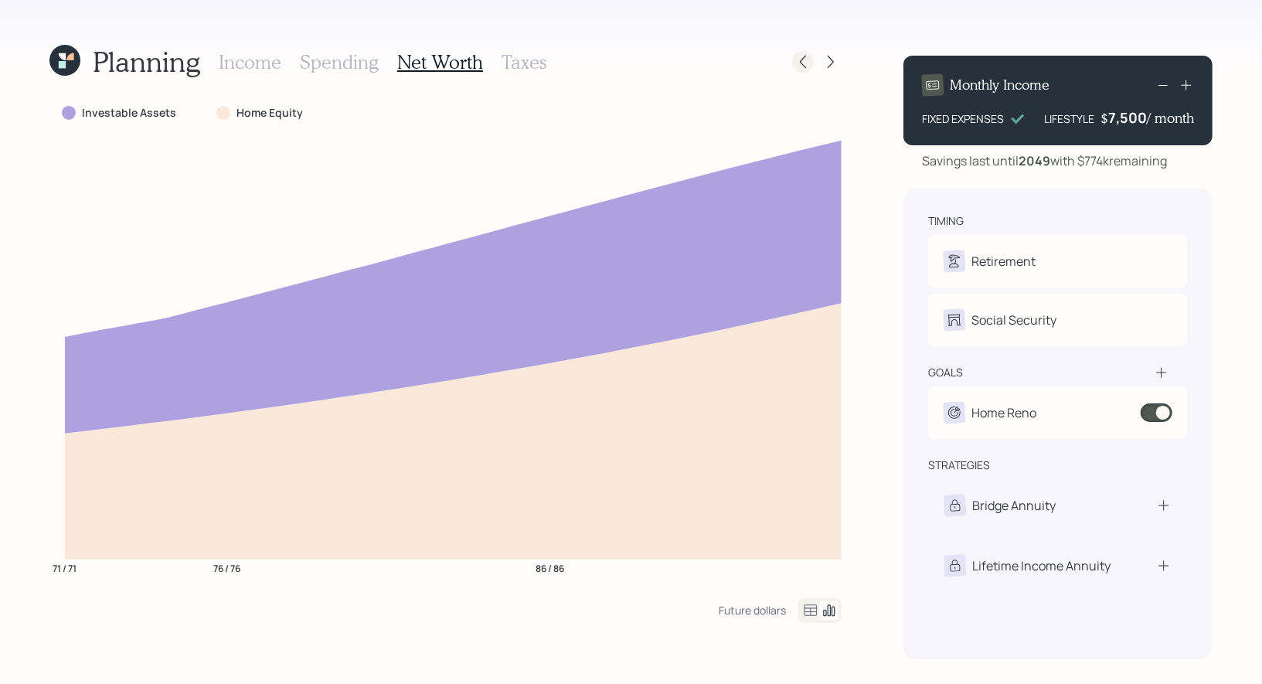
click at [807, 63] on icon at bounding box center [802, 61] width 15 height 15
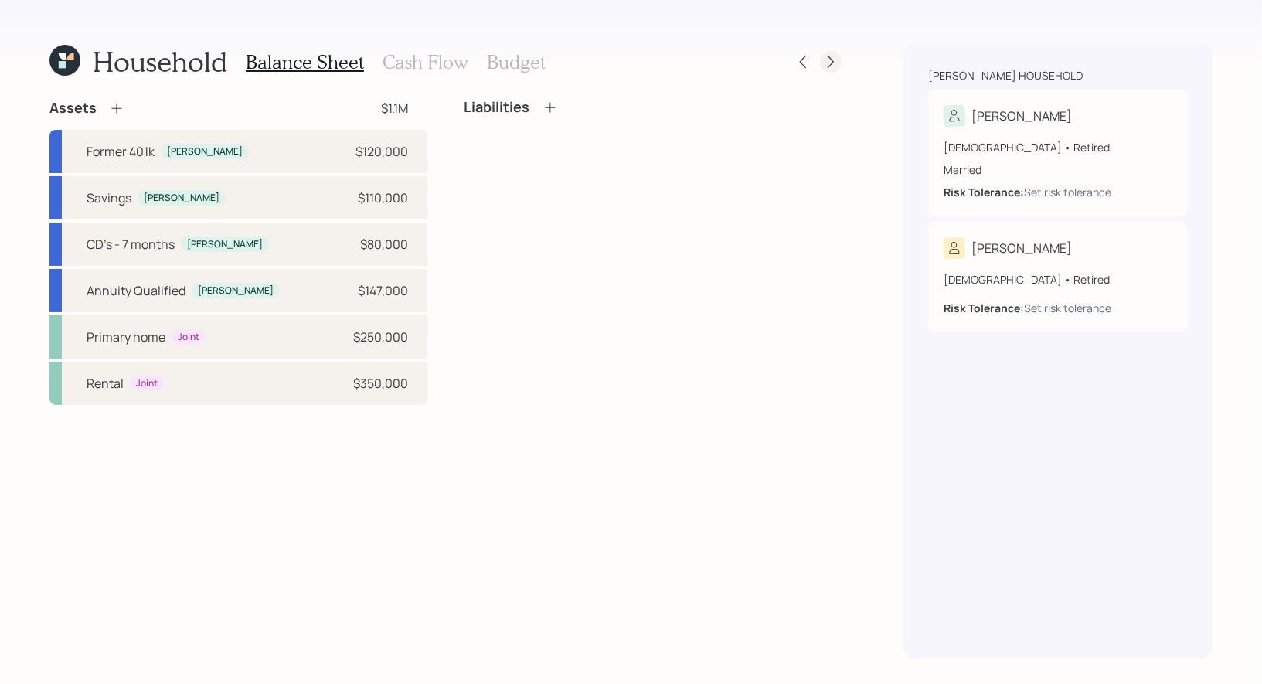
click at [830, 55] on icon at bounding box center [830, 61] width 15 height 15
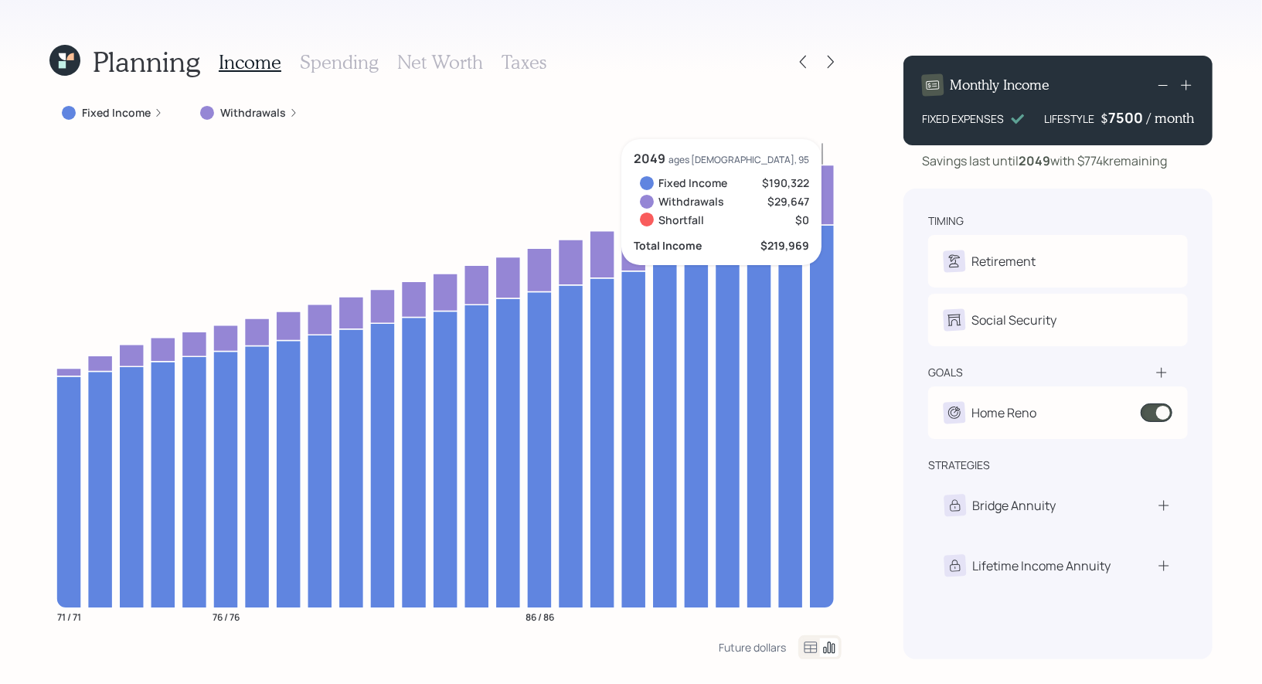
click at [1114, 121] on div "7500" at bounding box center [1127, 117] width 39 height 19
click at [1229, 178] on div "Planning Income Spending Net Worth Taxes Fixed Income Withdrawals 71 / 71 76 / …" at bounding box center [631, 342] width 1262 height 684
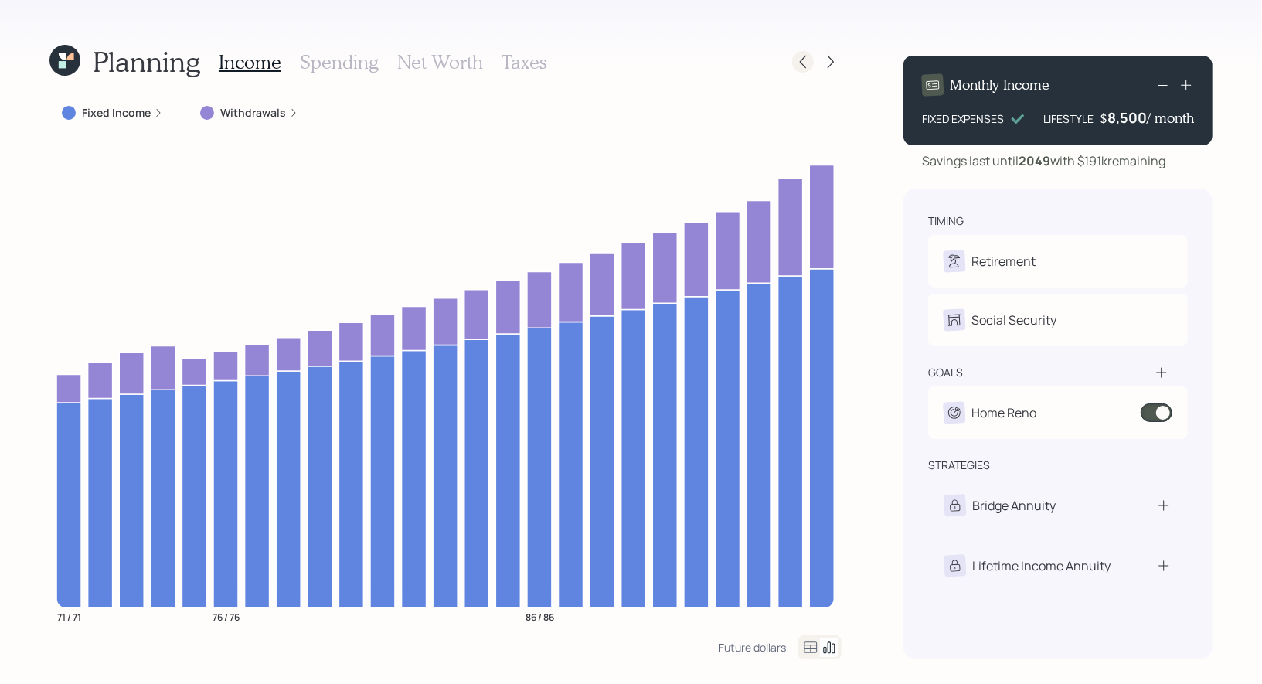
click at [806, 69] on icon at bounding box center [802, 61] width 15 height 15
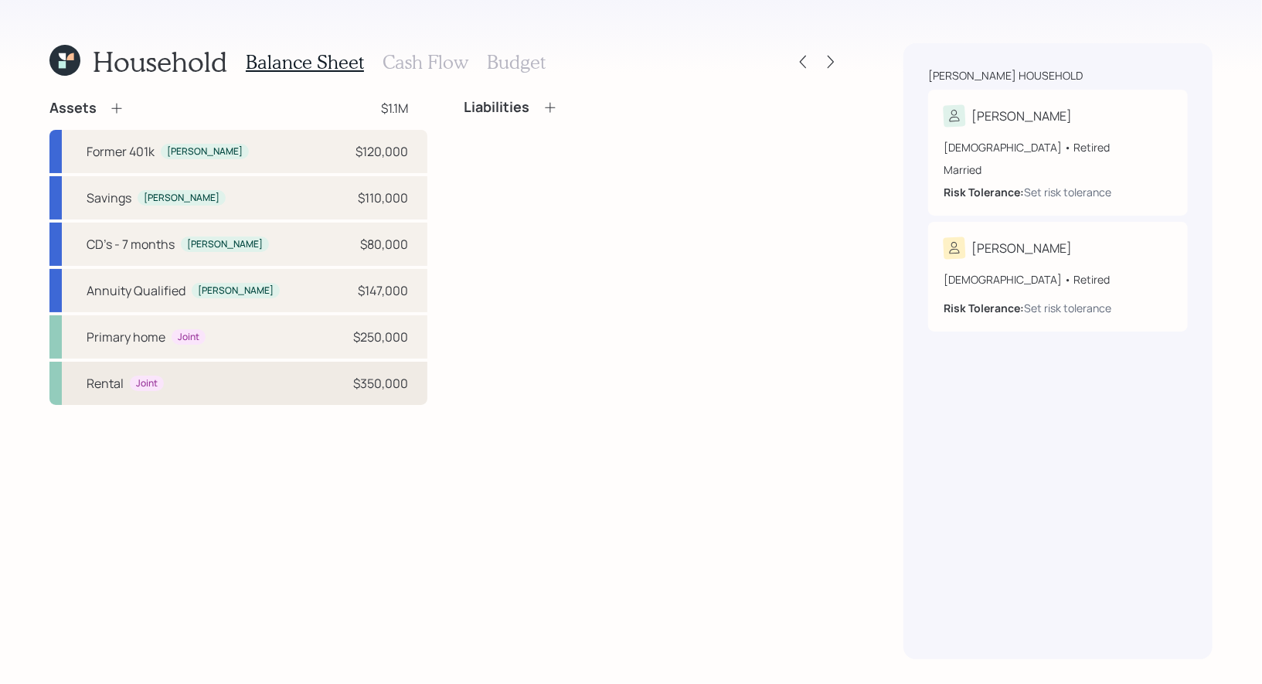
click at [292, 383] on div "Rental Joint $350,000" at bounding box center [238, 383] width 378 height 43
select select "rental_property"
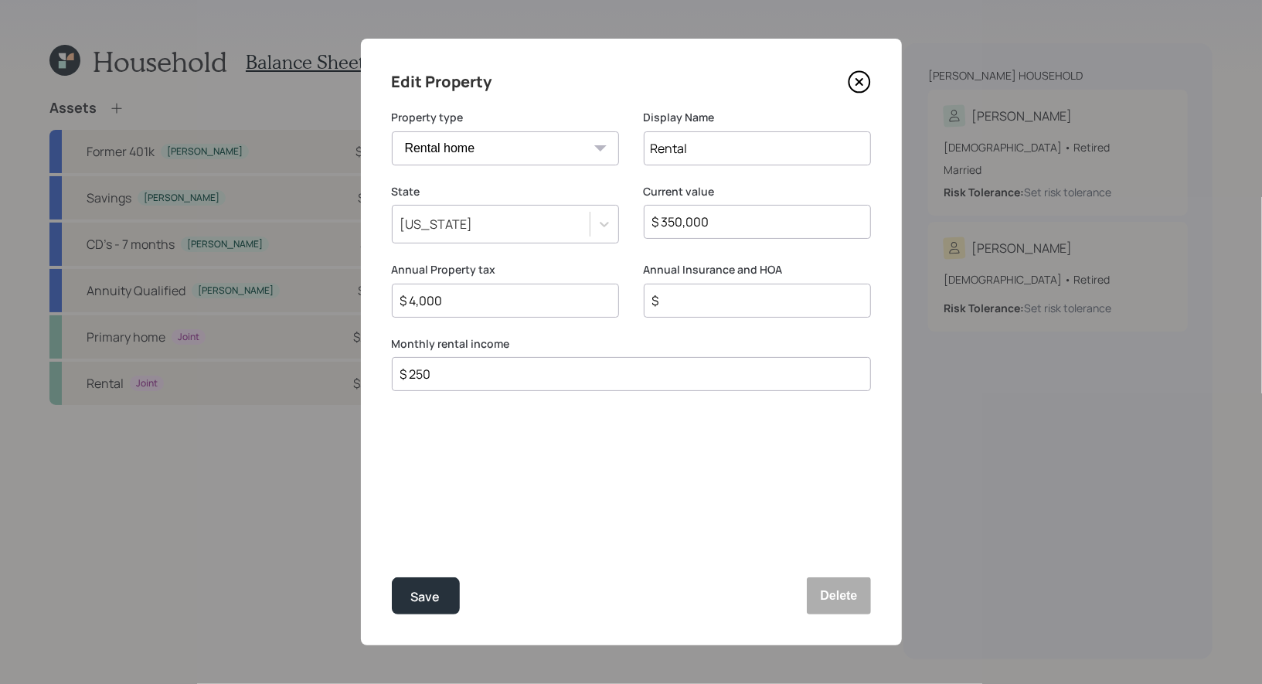
click at [859, 78] on icon at bounding box center [859, 81] width 23 height 23
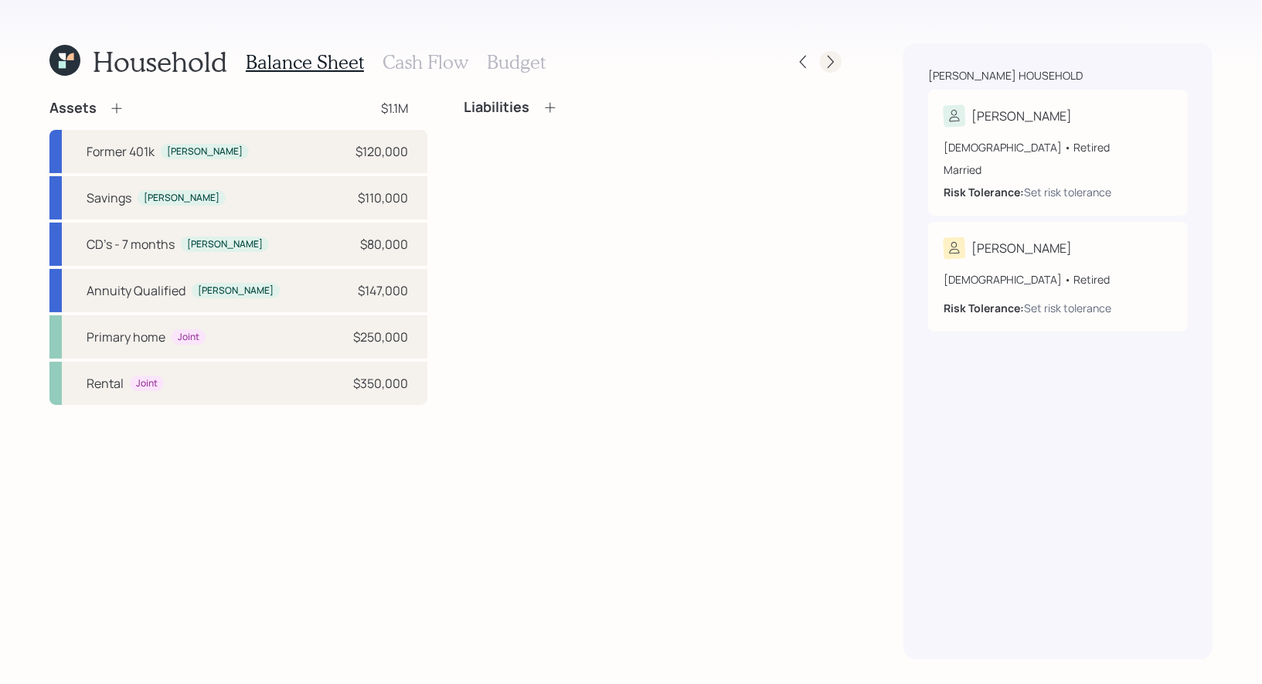
click at [832, 58] on icon at bounding box center [830, 61] width 15 height 15
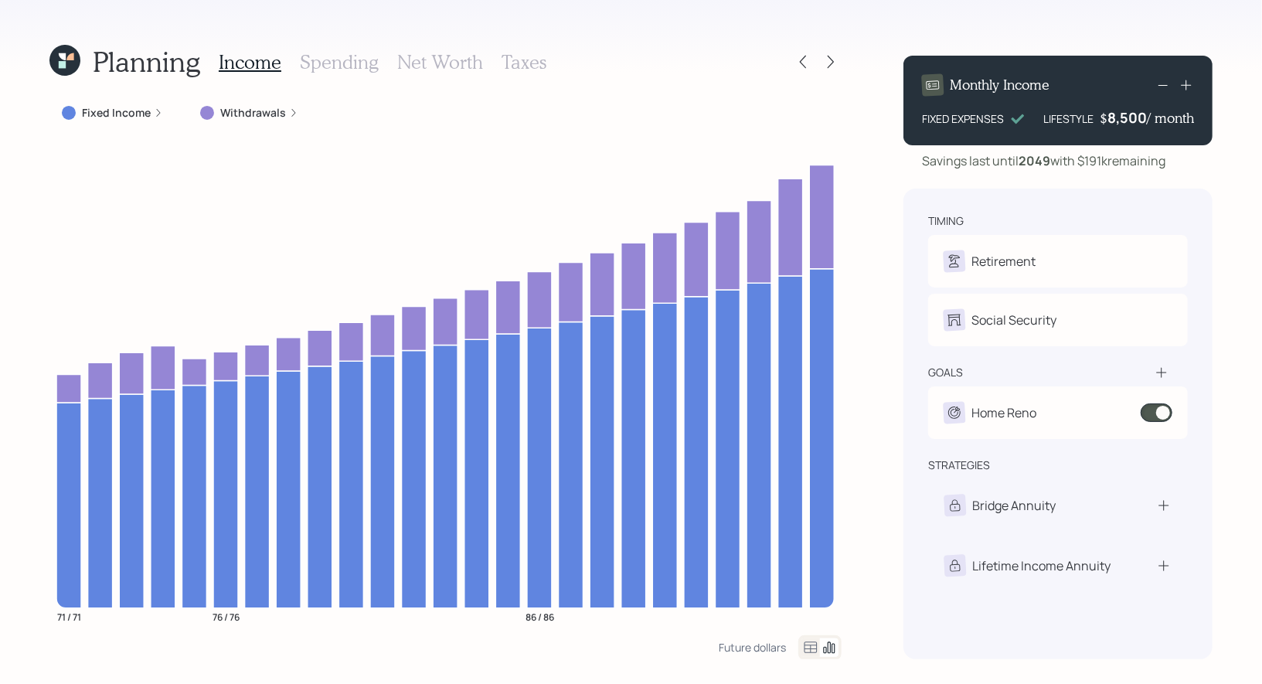
click at [832, 58] on icon at bounding box center [830, 61] width 15 height 15
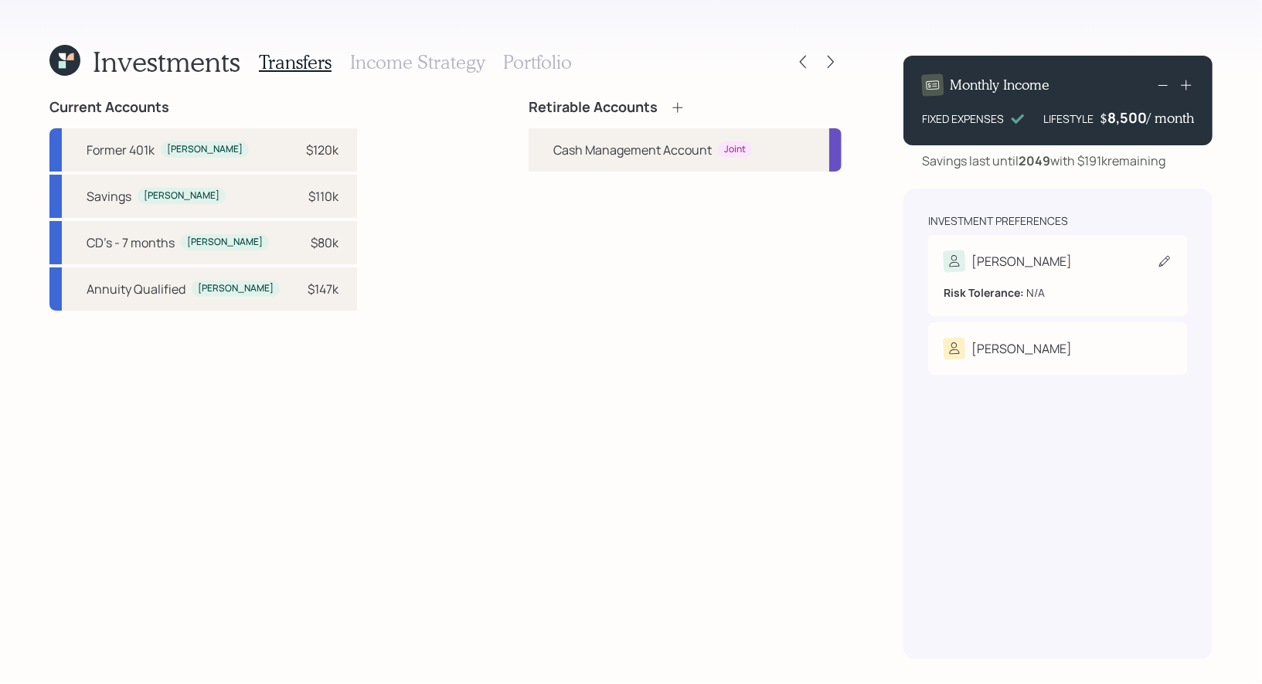
click at [1163, 261] on icon at bounding box center [1164, 261] width 15 height 15
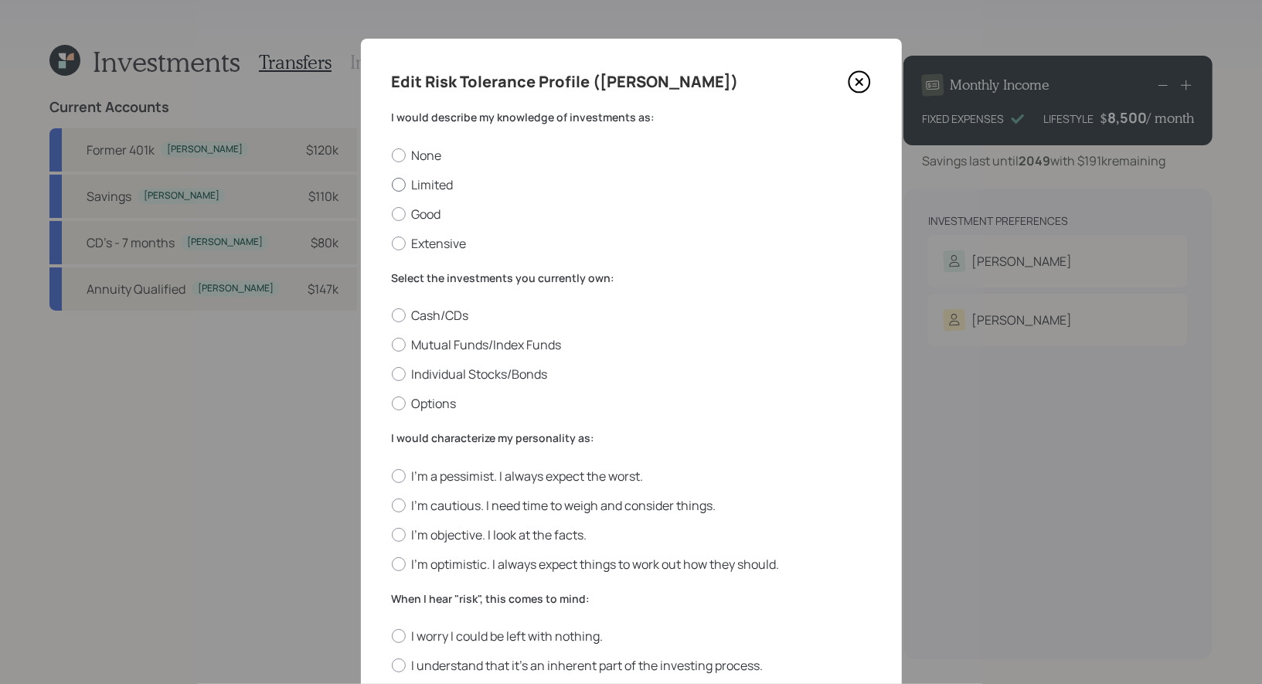
click at [426, 185] on label "Limited" at bounding box center [631, 184] width 479 height 17
click at [392, 185] on input "Limited" at bounding box center [391, 184] width 1 height 1
radio input "true"
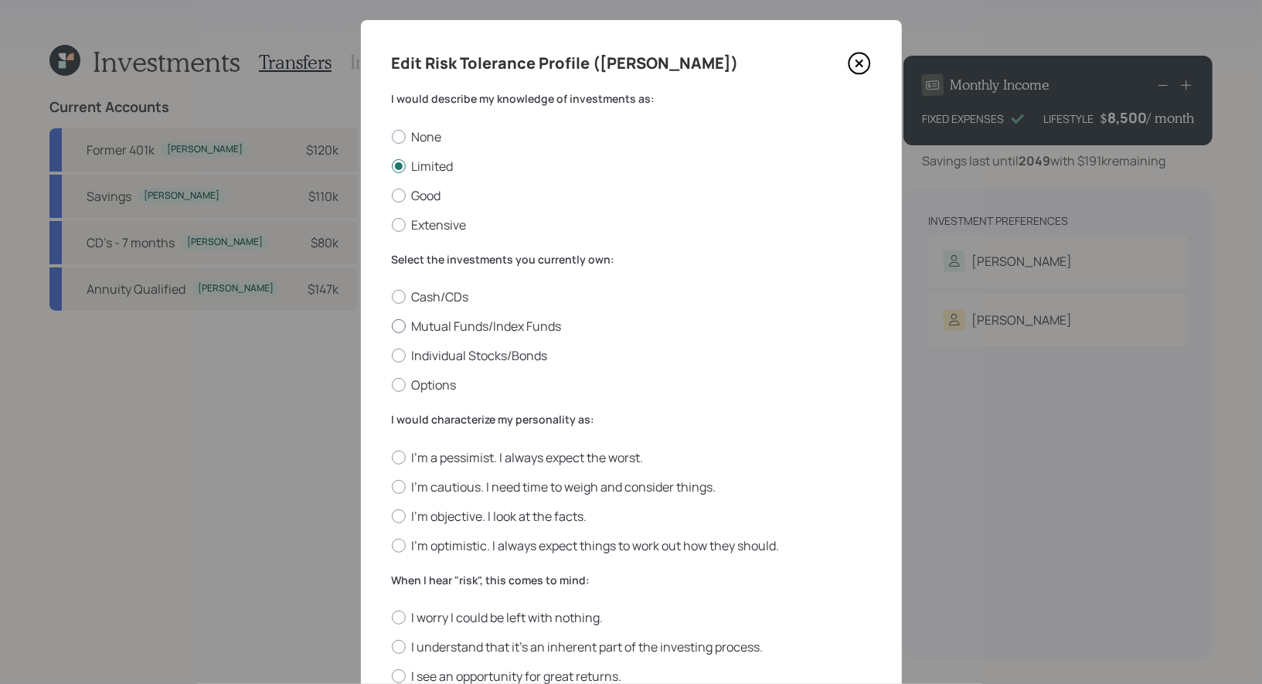
click at [539, 325] on label "Mutual Funds/Index Funds" at bounding box center [631, 326] width 479 height 17
click at [392, 326] on input "Mutual Funds/Index Funds" at bounding box center [391, 326] width 1 height 1
radio input "true"
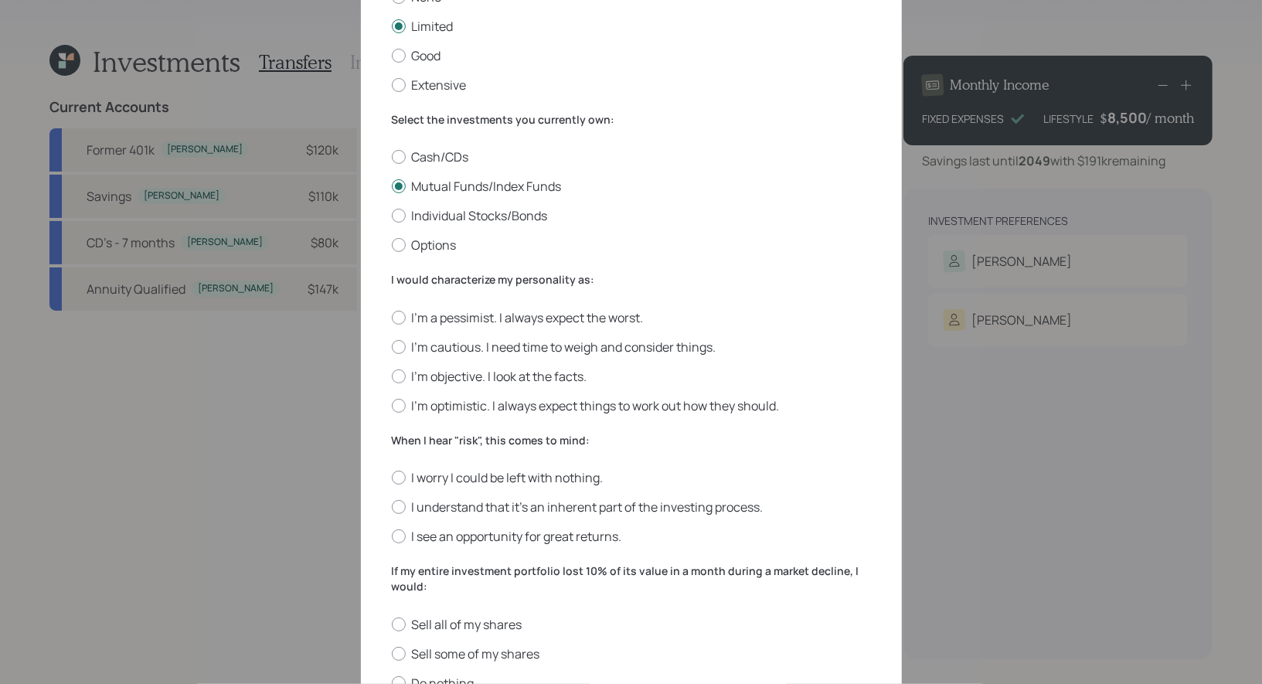
scroll to position [184, 0]
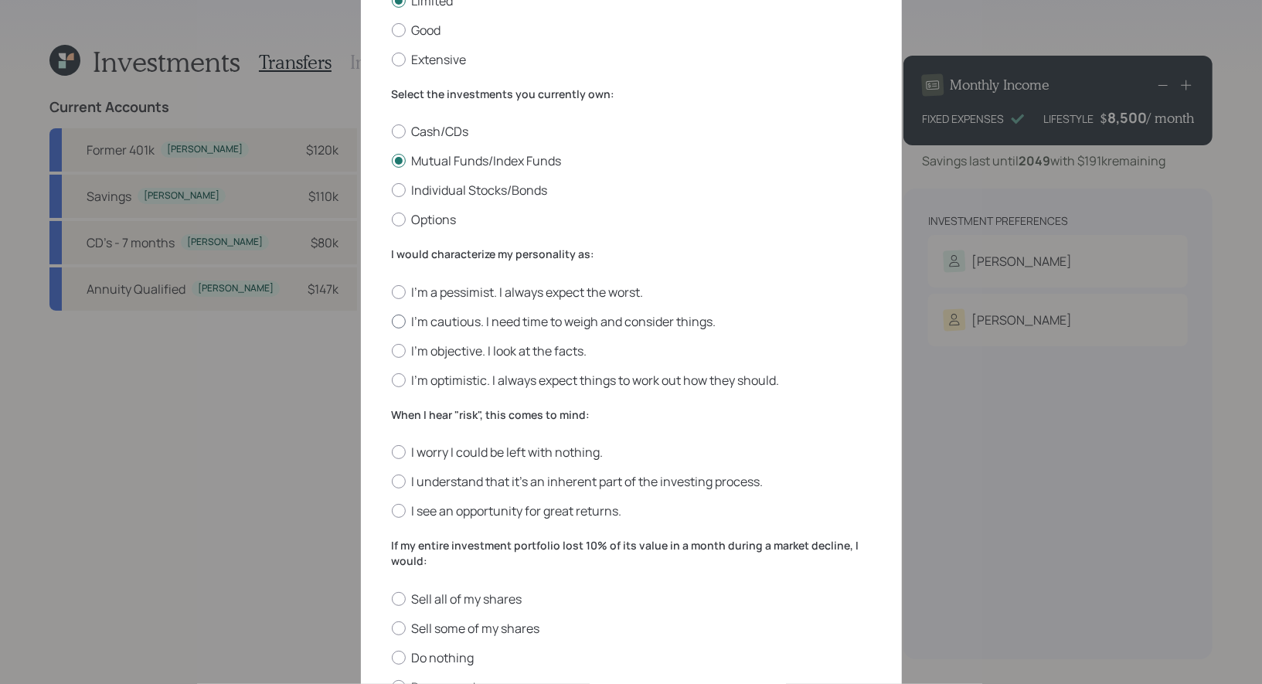
click at [594, 326] on label "I'm cautious. I need time to weigh and consider things." at bounding box center [631, 321] width 479 height 17
click at [392, 322] on input "I'm cautious. I need time to weigh and consider things." at bounding box center [391, 321] width 1 height 1
radio input "true"
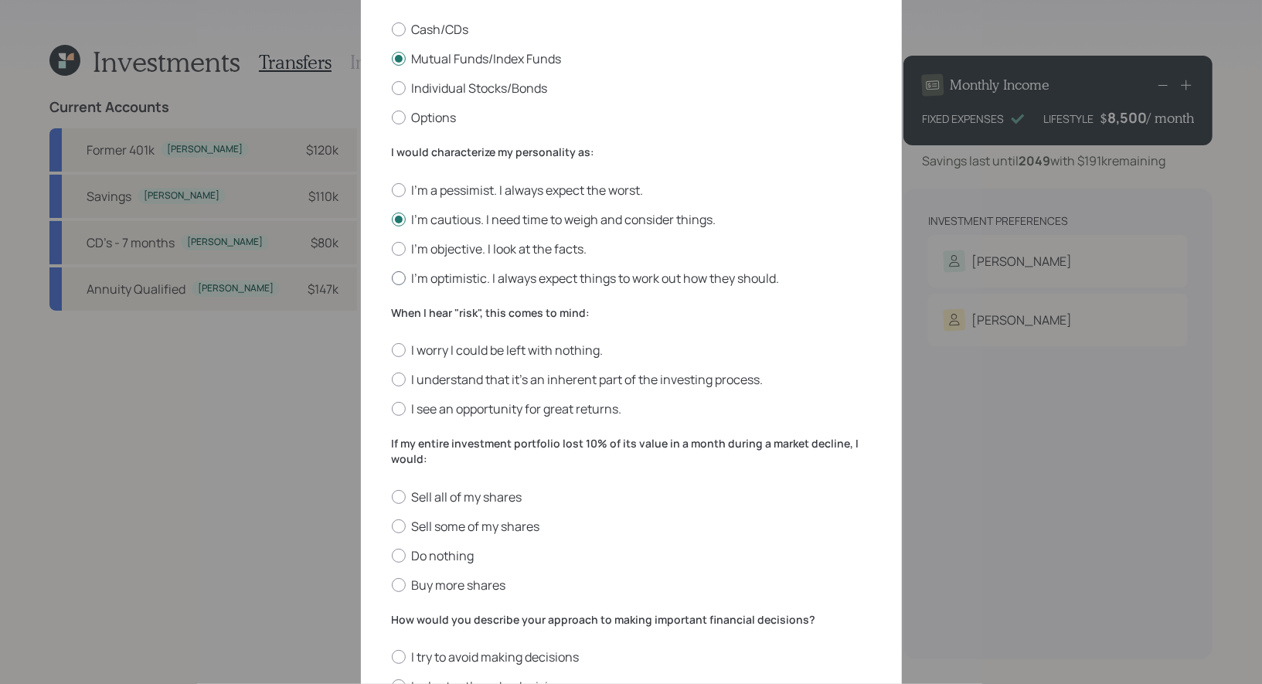
scroll to position [288, 0]
click at [623, 376] on label "I understand that it’s an inherent part of the investing process." at bounding box center [631, 377] width 479 height 17
click at [392, 378] on input "I understand that it’s an inherent part of the investing process." at bounding box center [391, 378] width 1 height 1
radio input "true"
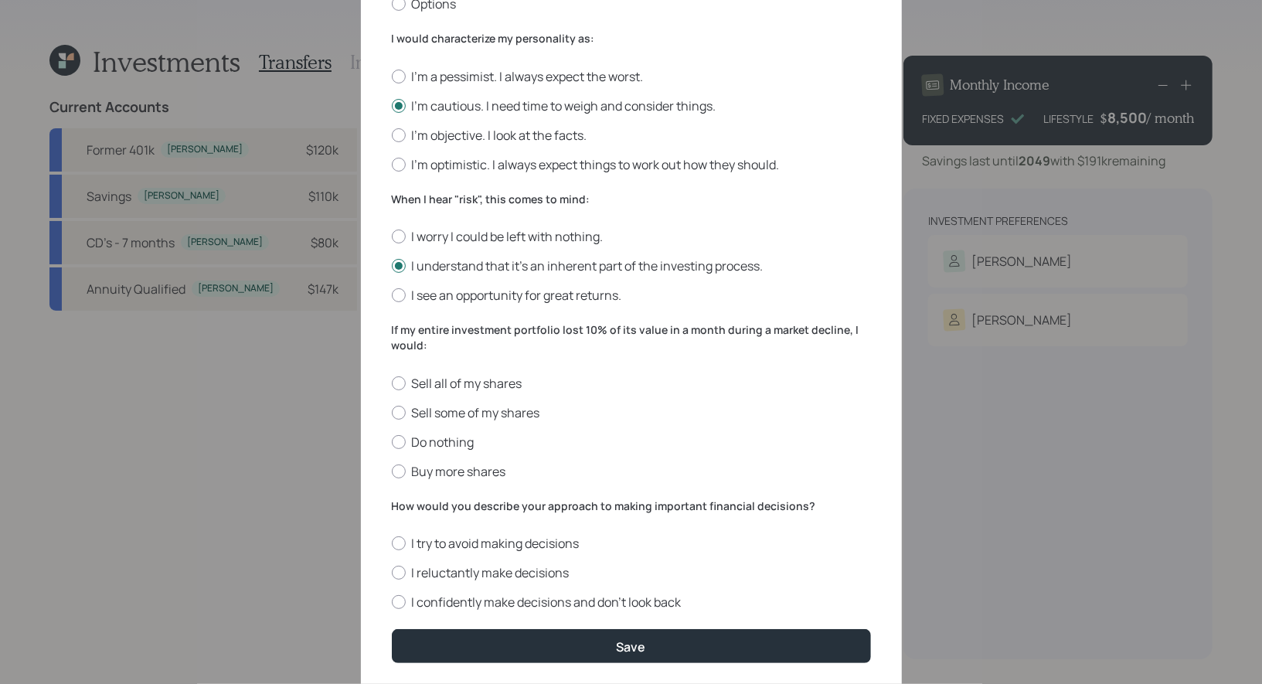
scroll to position [444, 0]
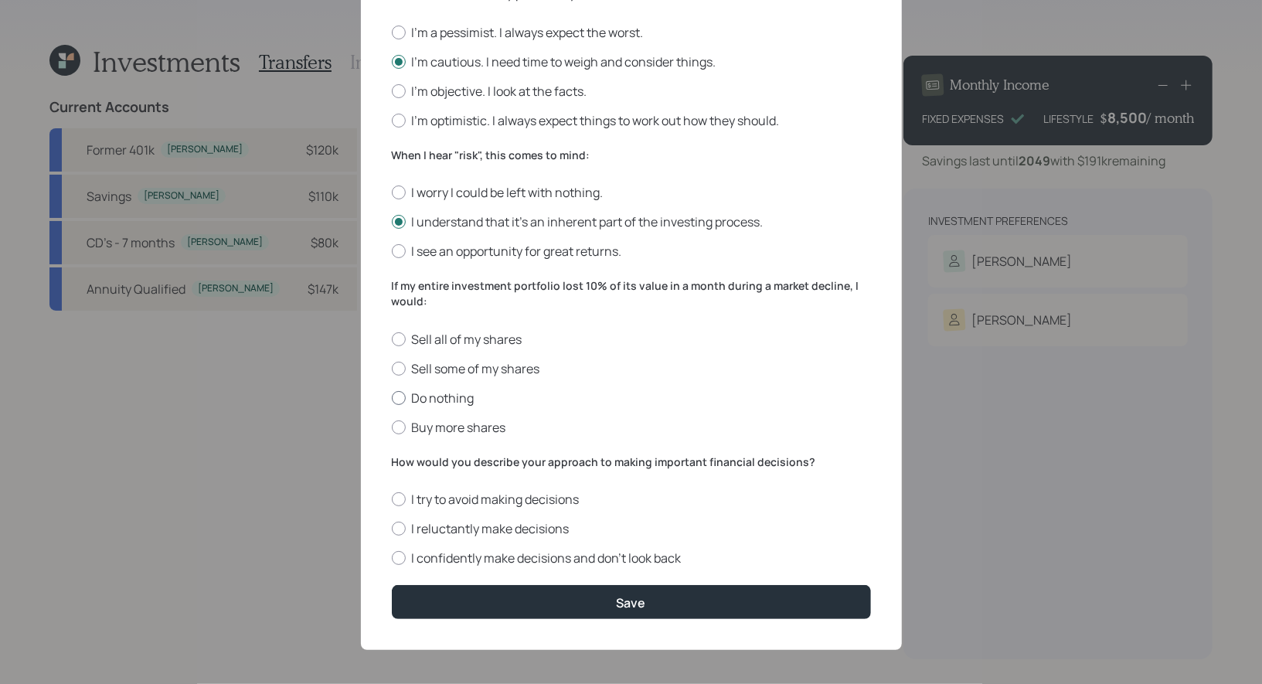
click at [447, 400] on label "Do nothing" at bounding box center [631, 398] width 479 height 17
click at [392, 398] on input "Do nothing" at bounding box center [391, 397] width 1 height 1
radio input "true"
click at [545, 530] on label "I reluctantly make decisions" at bounding box center [631, 528] width 479 height 17
click at [392, 529] on input "I reluctantly make decisions" at bounding box center [391, 529] width 1 height 1
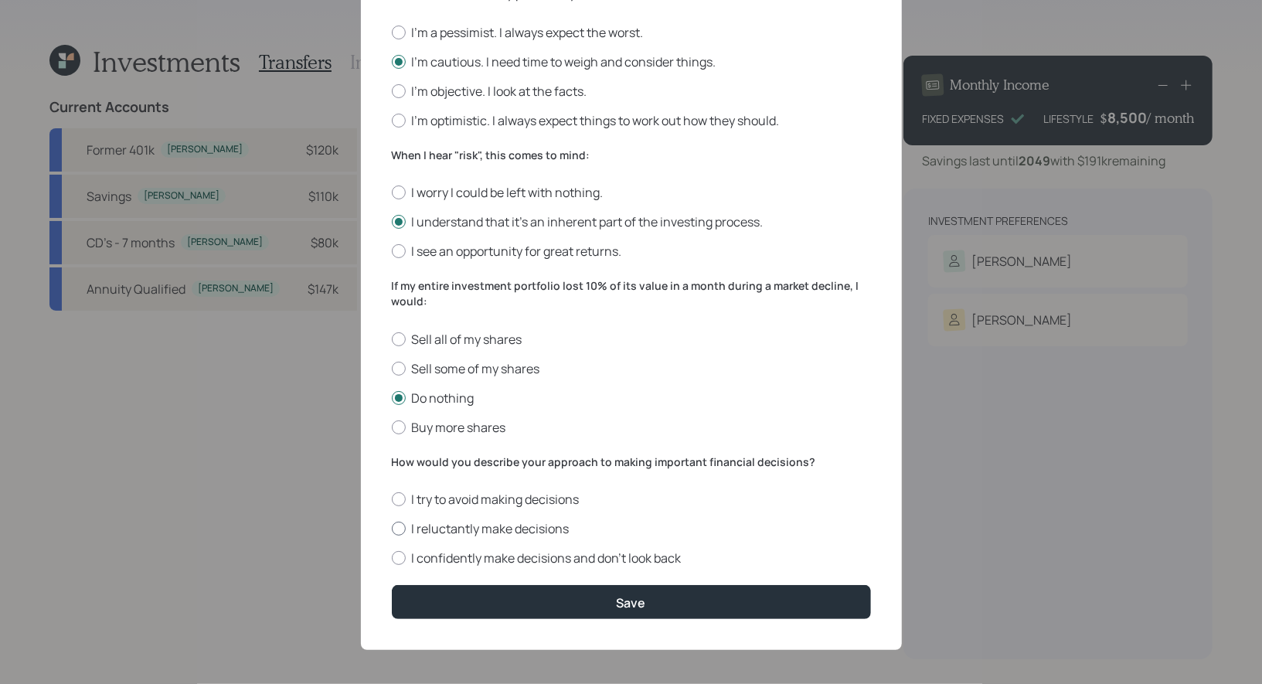
radio input "true"
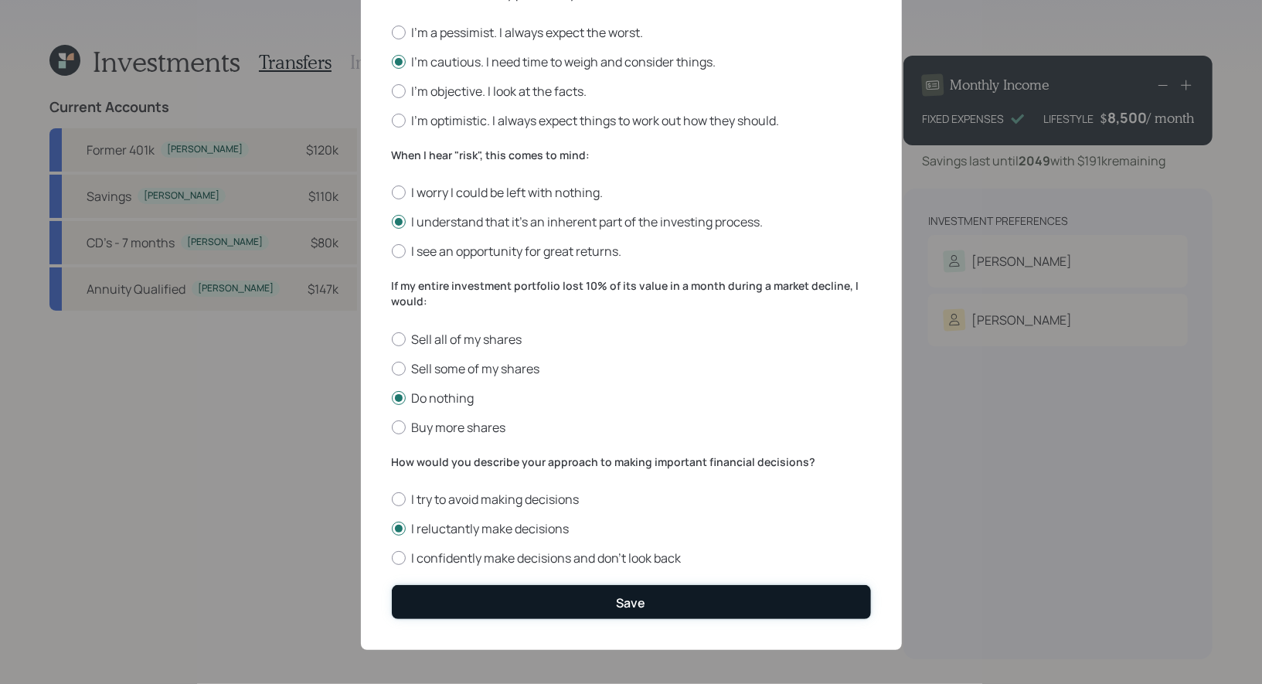
click at [564, 608] on button "Save" at bounding box center [631, 601] width 479 height 33
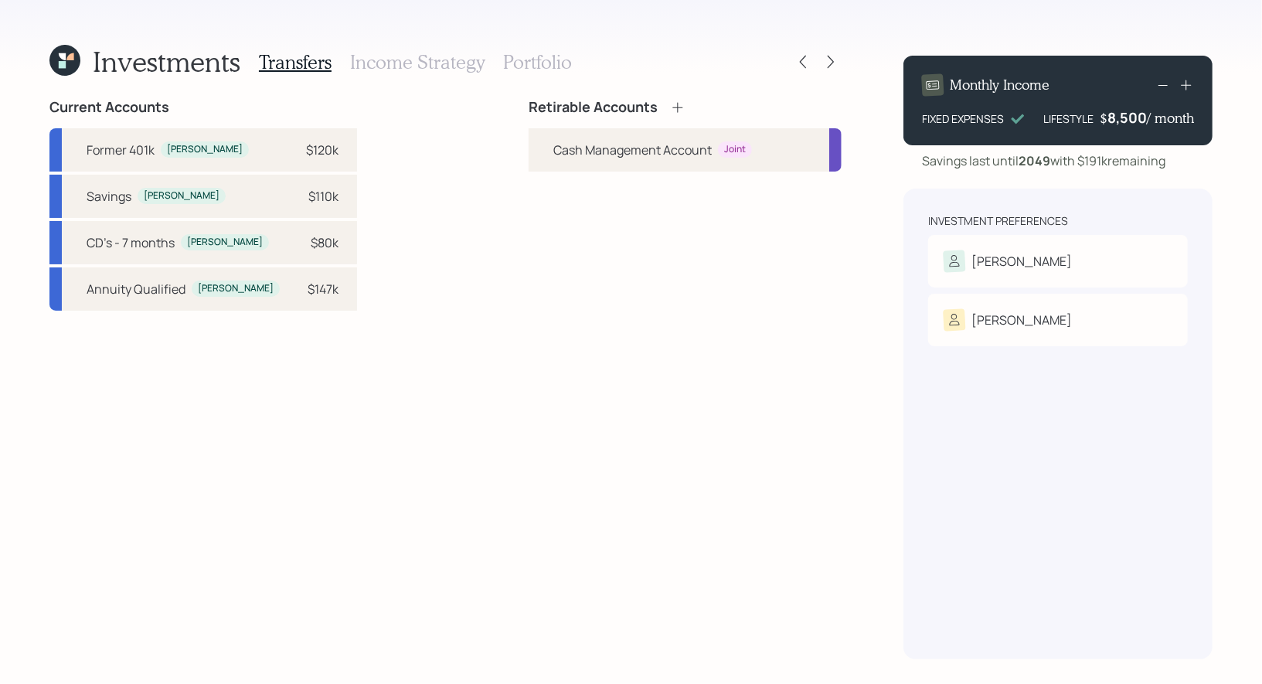
click at [680, 107] on icon at bounding box center [677, 107] width 15 height 15
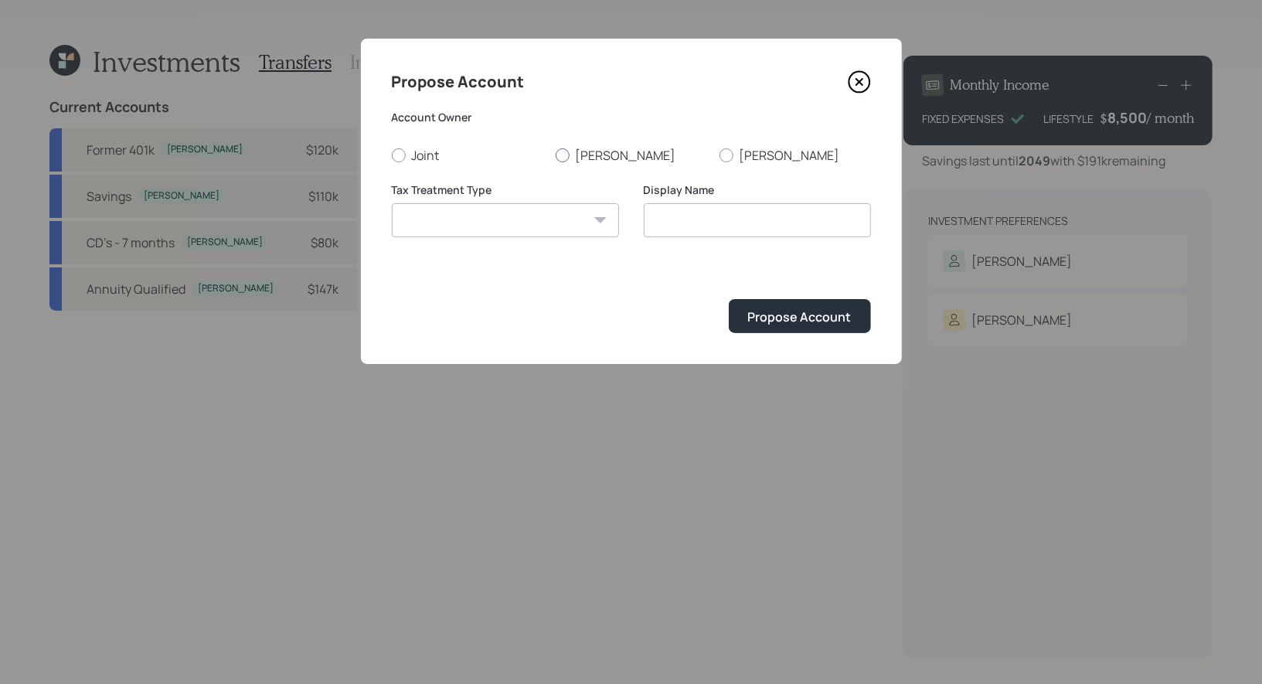
click at [562, 153] on div at bounding box center [563, 155] width 14 height 14
click at [556, 155] on input "[PERSON_NAME]" at bounding box center [555, 155] width 1 height 1
radio input "true"
click at [554, 224] on select "Roth Taxable Traditional" at bounding box center [505, 220] width 227 height 34
select select "traditional"
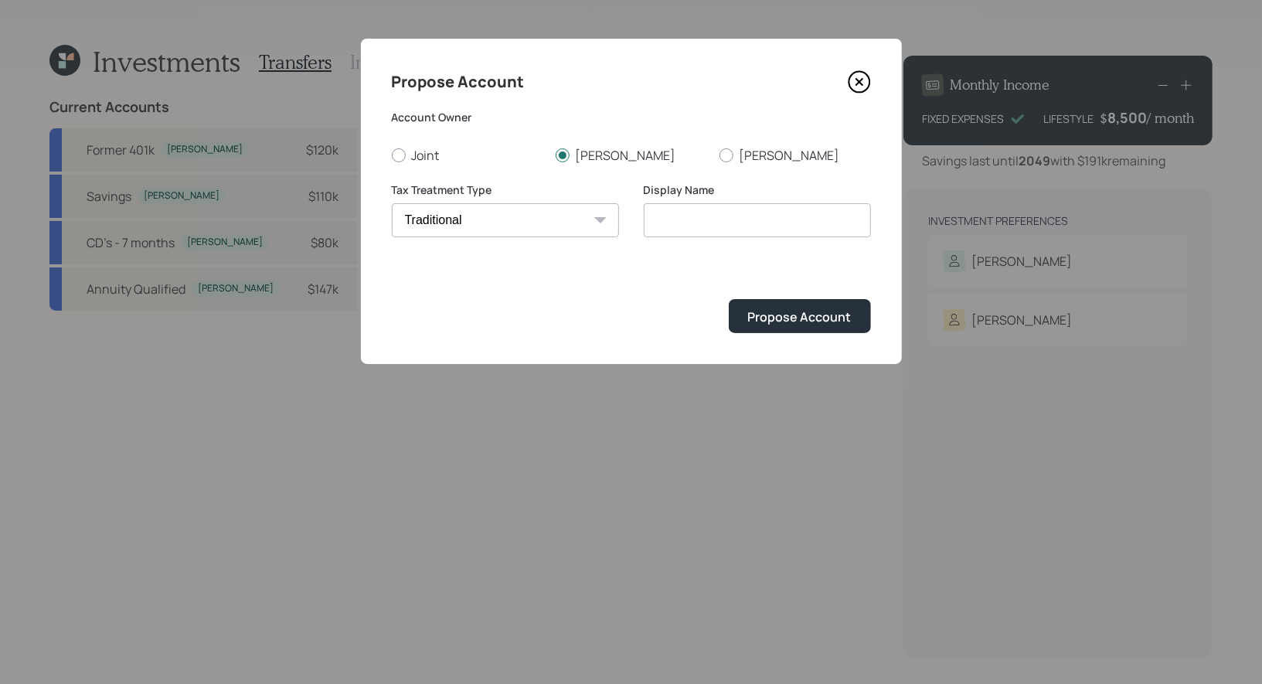
click at [392, 203] on select "Roth Taxable Traditional" at bounding box center [505, 220] width 227 height 34
click at [749, 218] on input "Traditional" at bounding box center [757, 220] width 227 height 34
type input "T"
type input "Rollover IRA"
click at [800, 315] on div "Propose Account" at bounding box center [800, 316] width 104 height 17
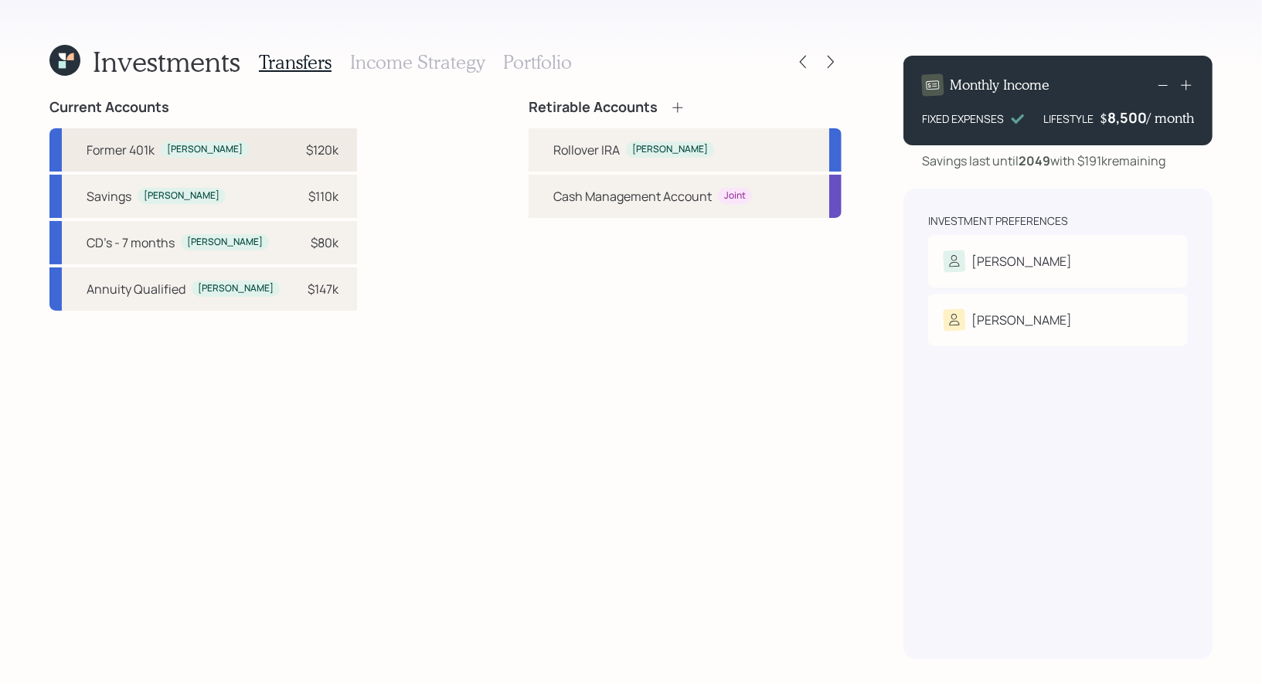
click at [306, 151] on div "$120k" at bounding box center [322, 150] width 32 height 19
click at [556, 151] on div "Rollover IRA" at bounding box center [586, 150] width 66 height 19
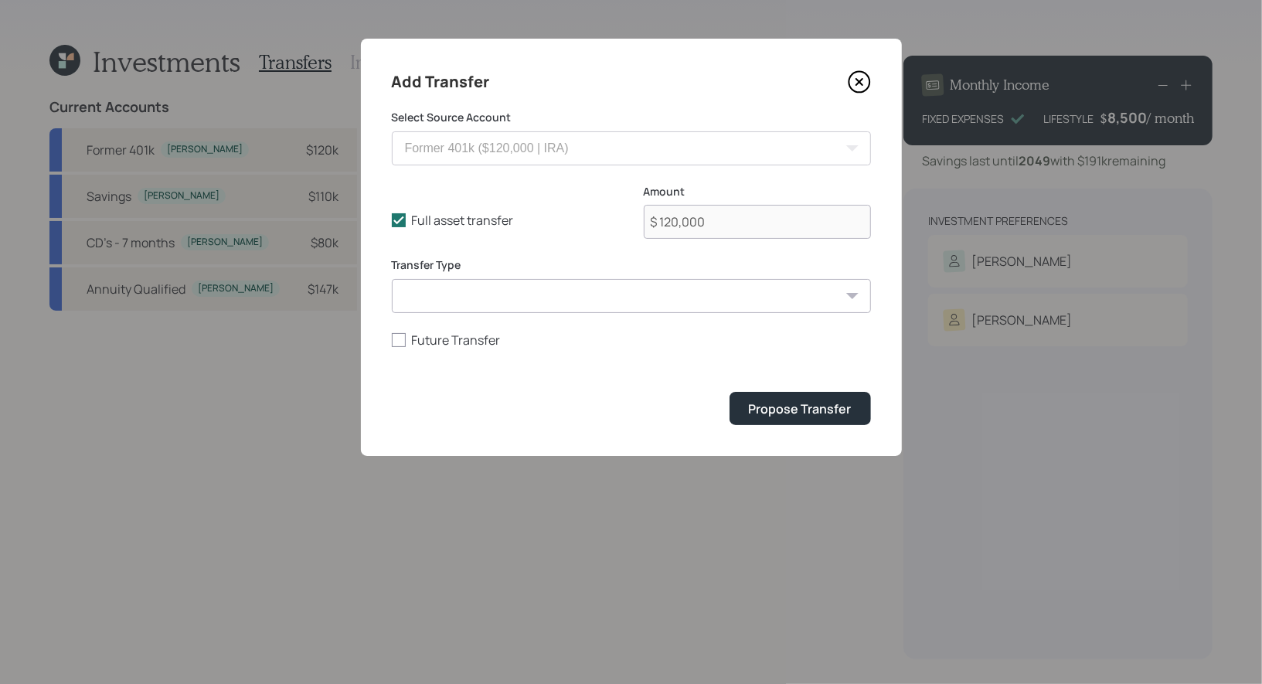
click at [487, 301] on select "ACAT Transfer Non ACAT Transfer Capitalize Rollover Rollover Deposit" at bounding box center [631, 296] width 479 height 34
select select "rollover"
click at [392, 279] on select "ACAT Transfer Non ACAT Transfer Capitalize Rollover Rollover Deposit" at bounding box center [631, 296] width 479 height 34
click at [814, 409] on div "Propose Transfer" at bounding box center [800, 408] width 103 height 17
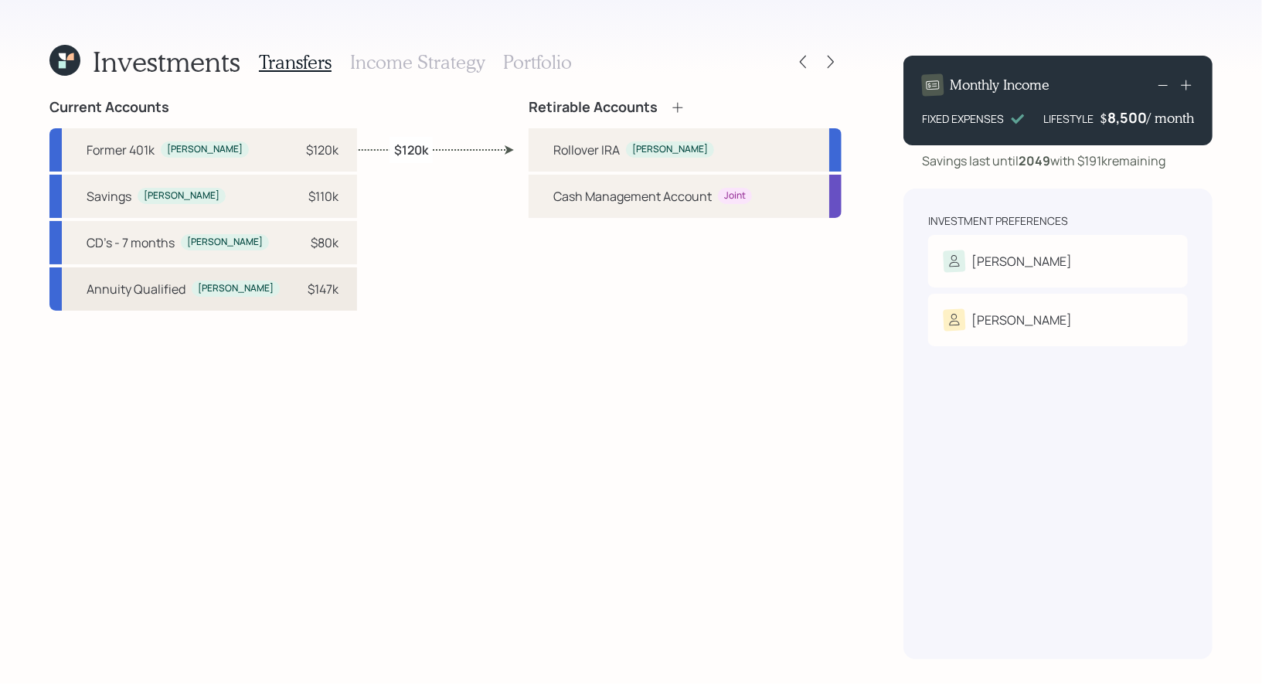
click at [308, 288] on div "$147k" at bounding box center [323, 289] width 31 height 19
click at [535, 151] on div "Rollover IRA Jose" at bounding box center [685, 149] width 313 height 43
select select "a4638b6b-5bff-417a-859e-42b20217f909"
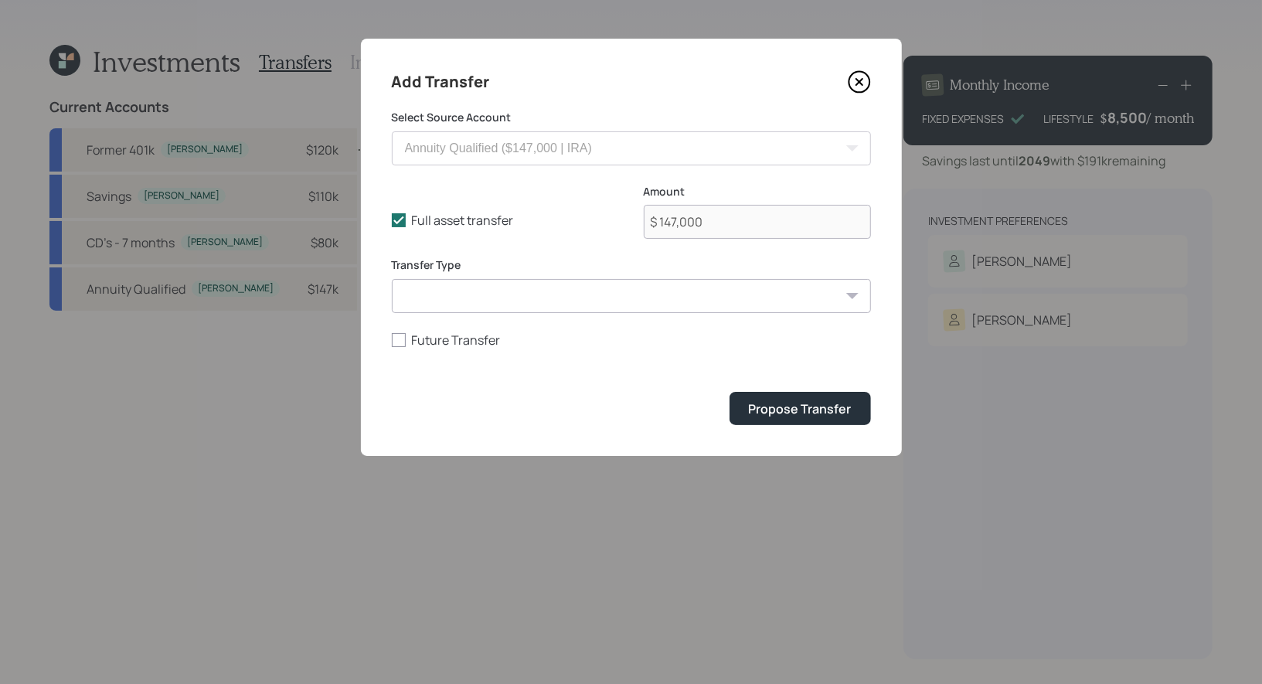
click at [512, 301] on select "ACAT Transfer Non ACAT Transfer Capitalize Rollover Rollover Deposit" at bounding box center [631, 296] width 479 height 34
select select "rollover"
click at [392, 279] on select "ACAT Transfer Non ACAT Transfer Capitalize Rollover Rollover Deposit" at bounding box center [631, 296] width 479 height 34
click at [810, 407] on div "Propose Transfer" at bounding box center [800, 408] width 103 height 17
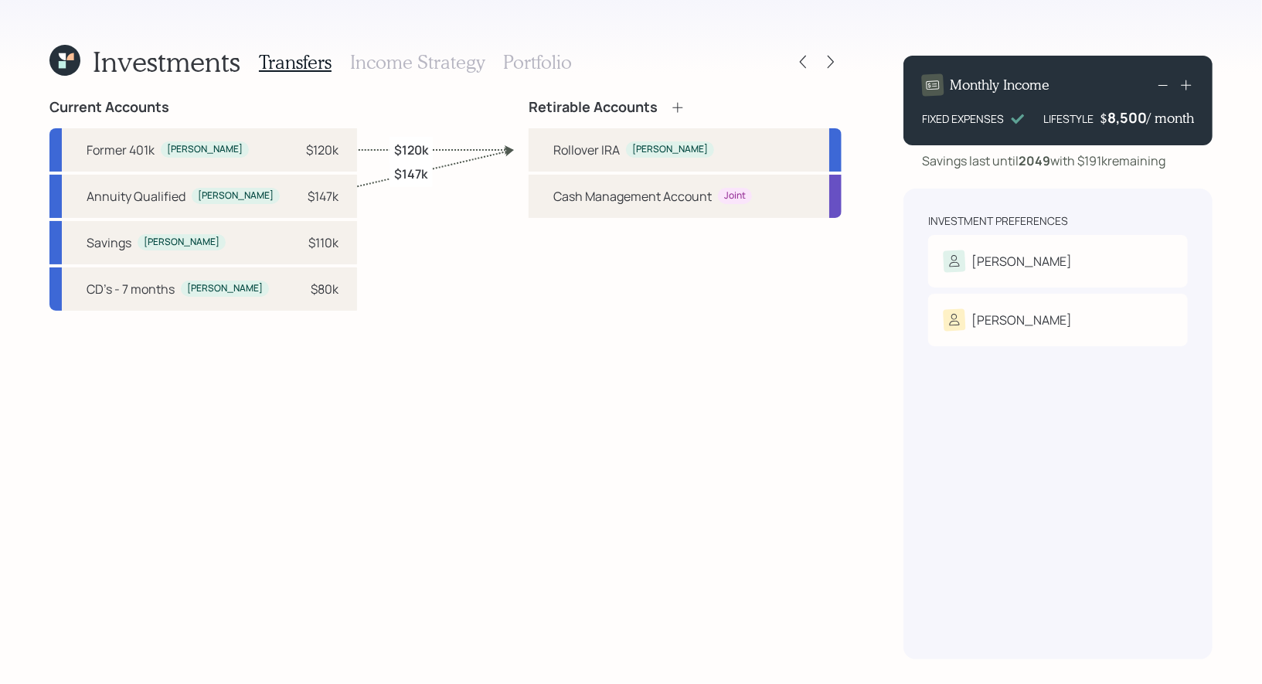
click at [393, 63] on h3 "Income Strategy" at bounding box center [417, 62] width 134 height 22
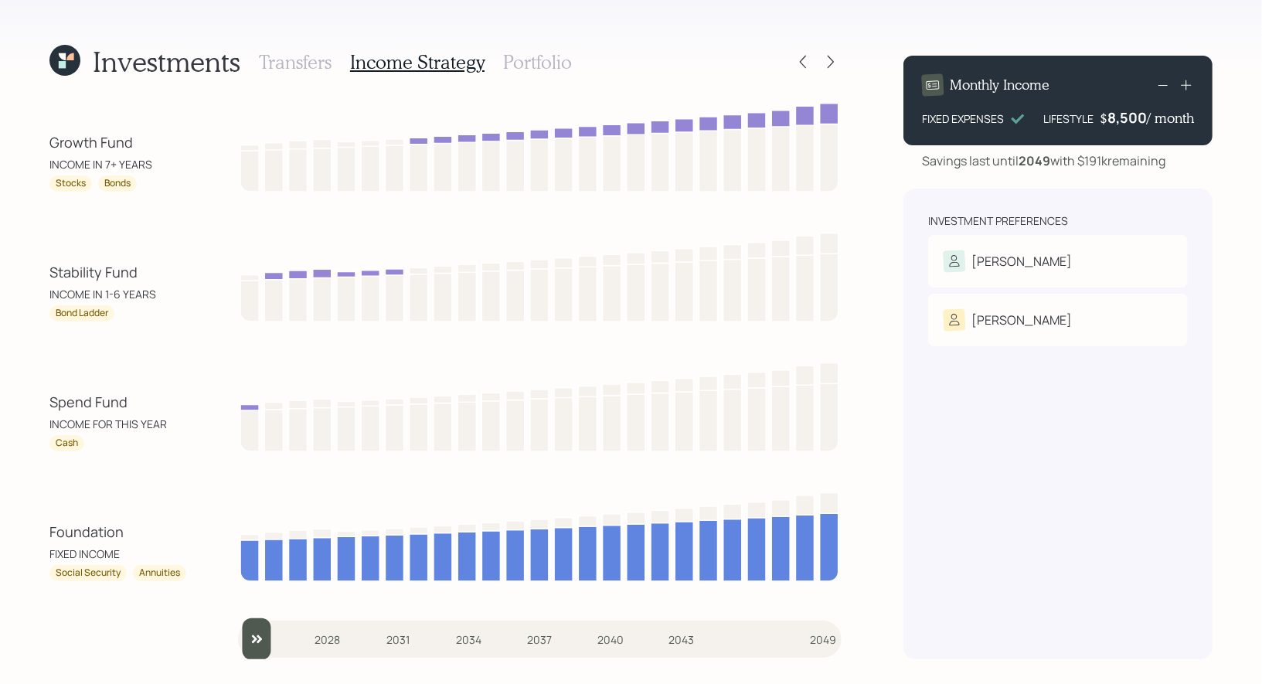
click at [521, 60] on h3 "Portfolio" at bounding box center [537, 62] width 69 height 22
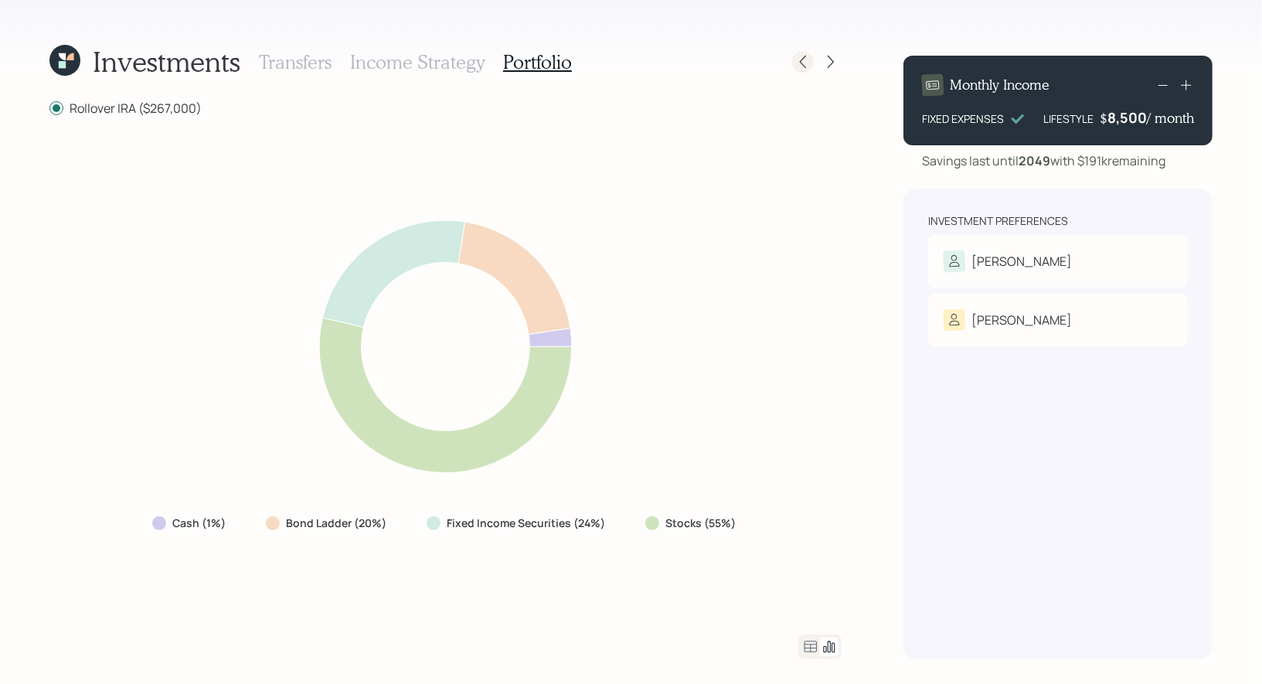
click at [809, 60] on icon at bounding box center [802, 61] width 15 height 15
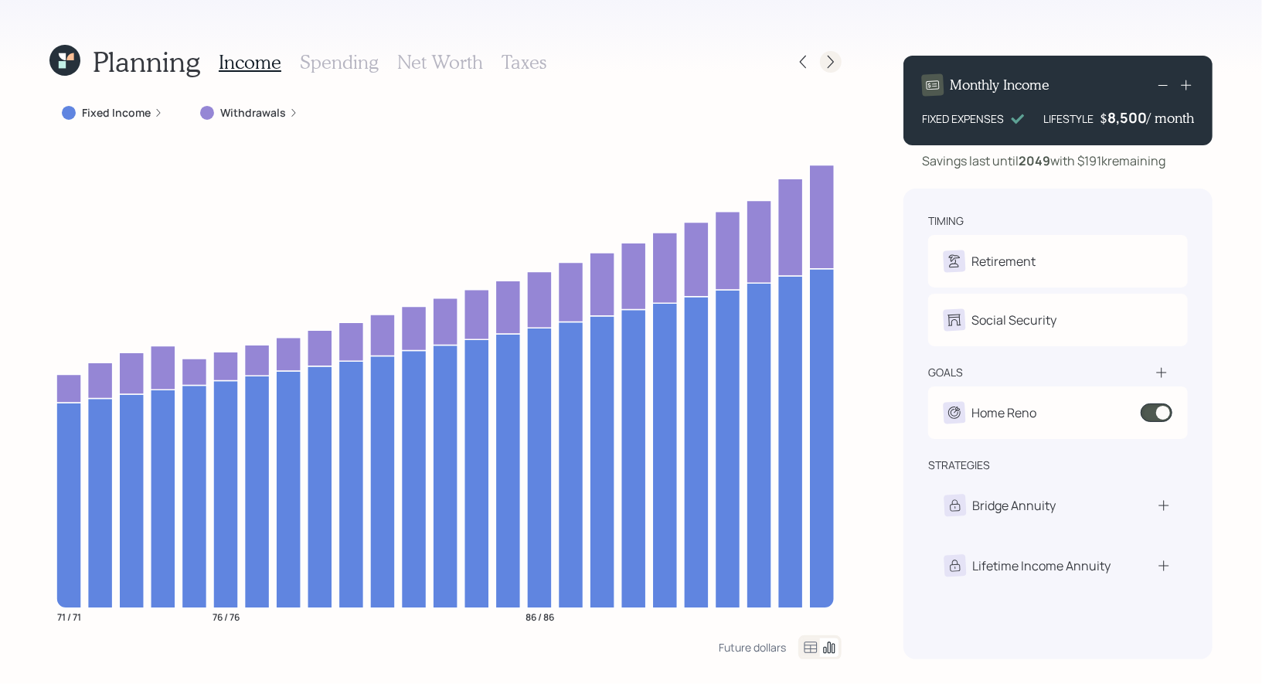
click at [834, 63] on icon at bounding box center [830, 61] width 15 height 15
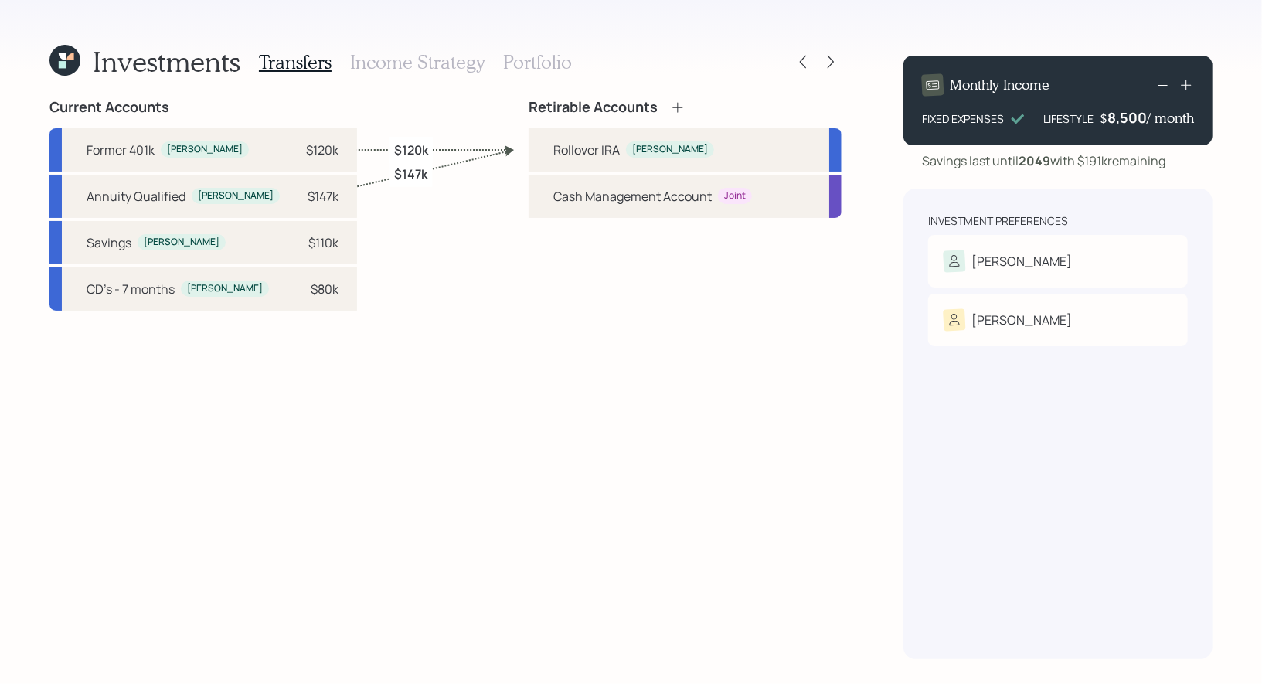
click at [426, 62] on h3 "Income Strategy" at bounding box center [417, 62] width 134 height 22
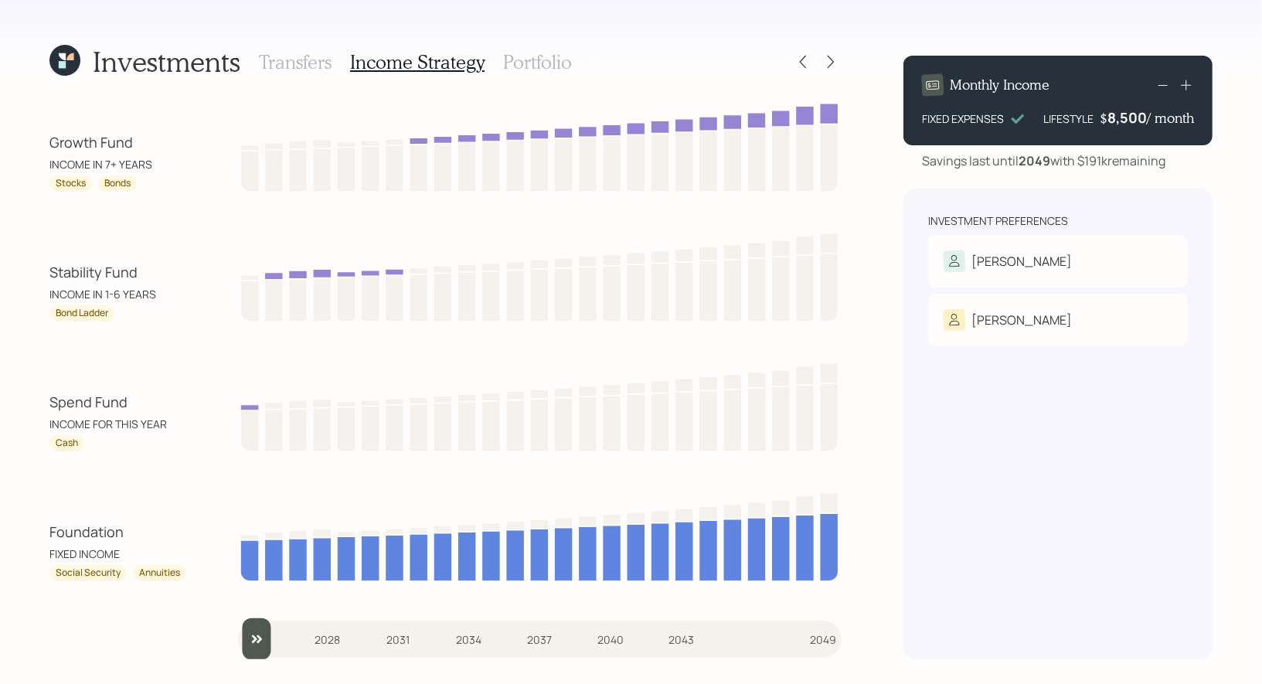
click at [523, 67] on h3 "Portfolio" at bounding box center [537, 62] width 69 height 22
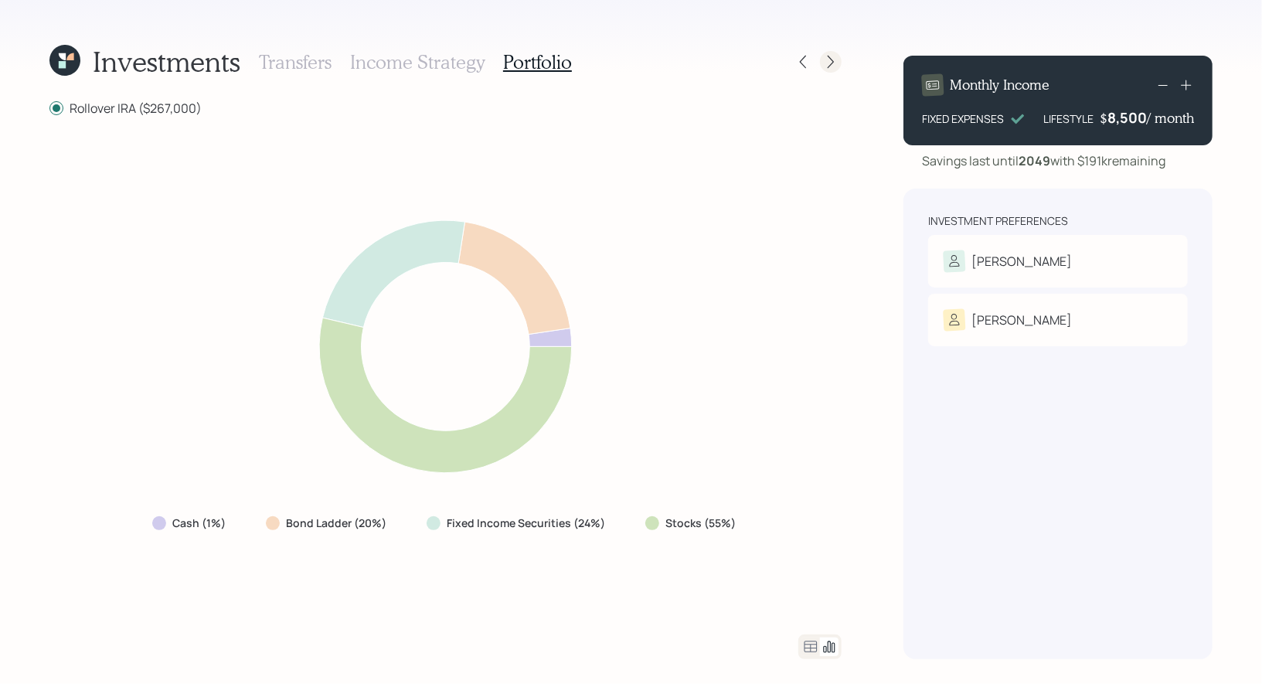
click at [835, 62] on icon at bounding box center [830, 61] width 15 height 15
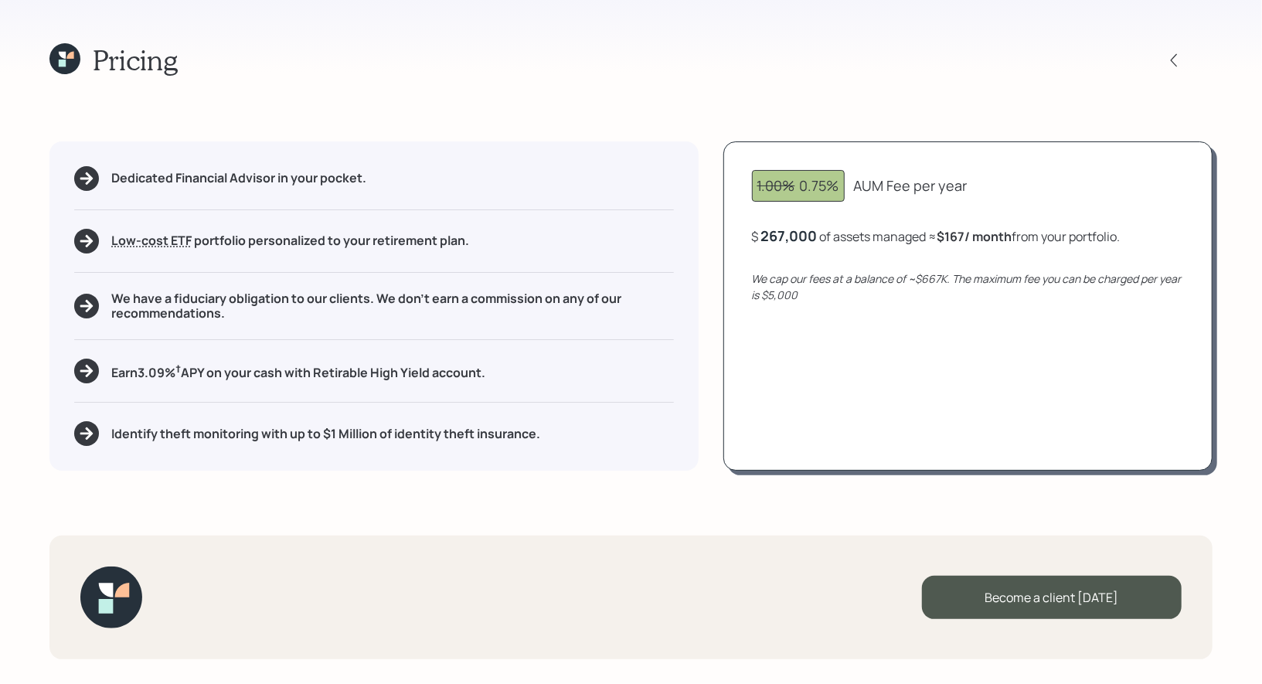
click at [60, 57] on icon at bounding box center [64, 58] width 31 height 31
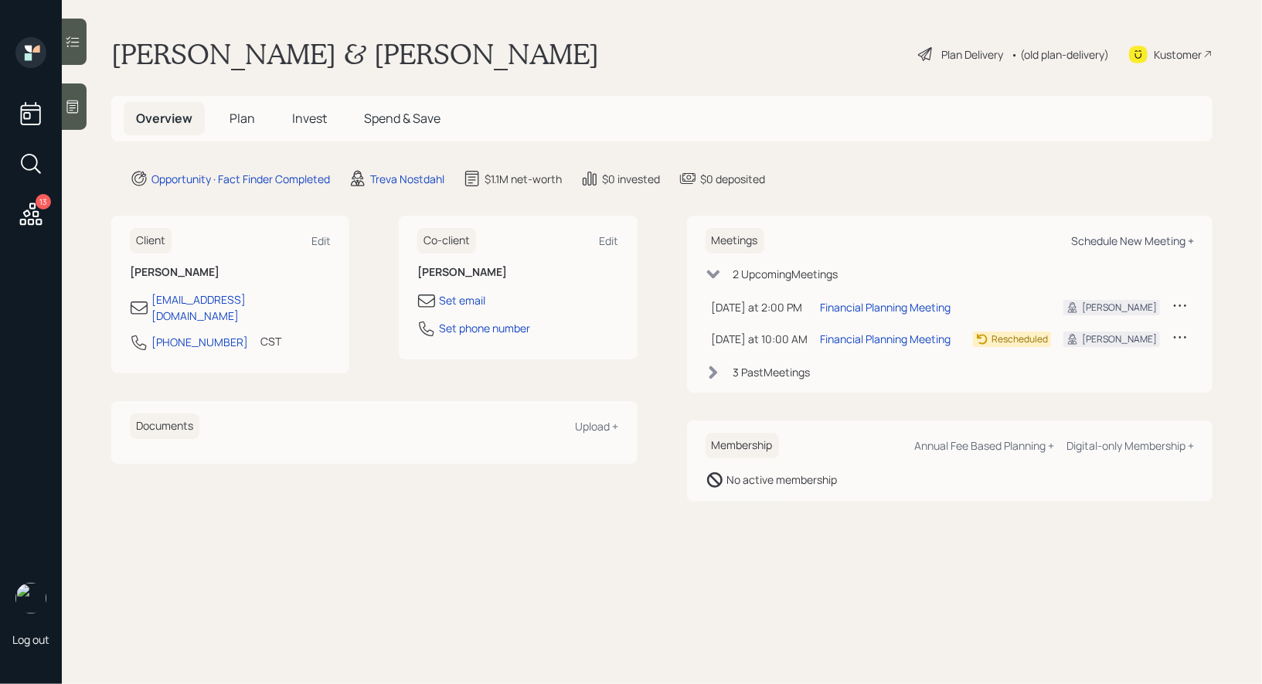
click at [1113, 241] on div "Schedule New Meeting +" at bounding box center [1132, 240] width 123 height 15
select select "8b79112e-3cfb-44f9-89e7-15267fe946c1"
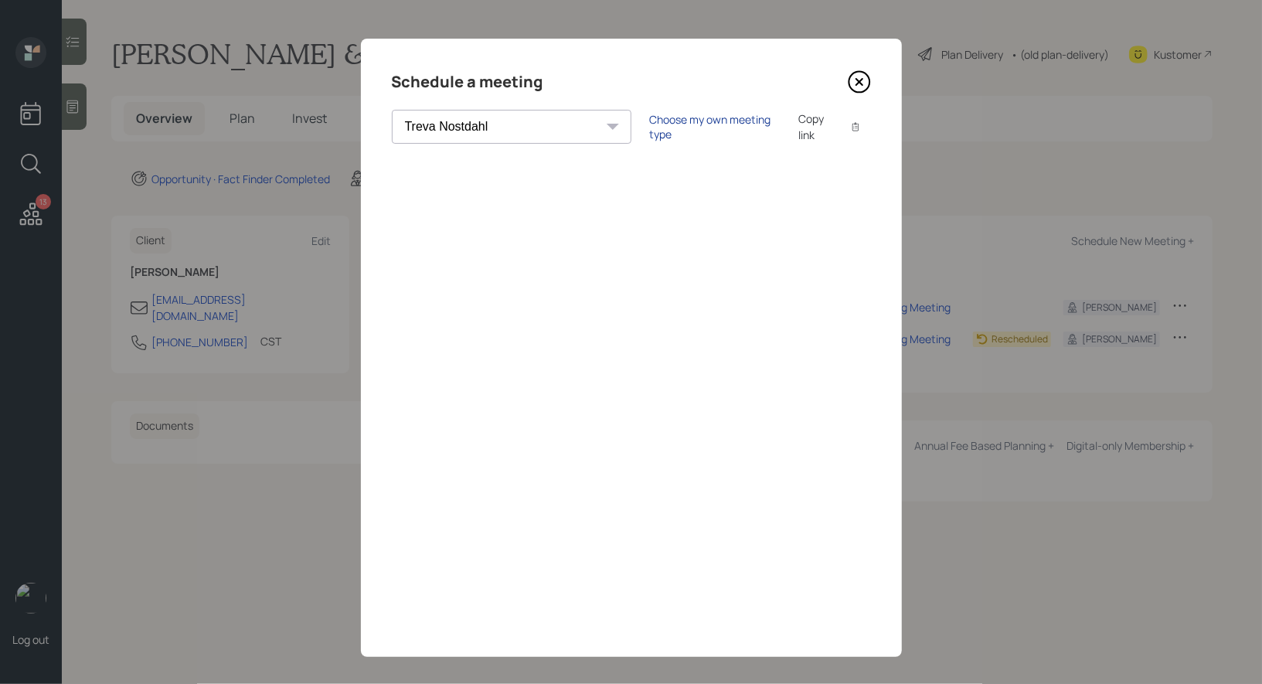
click at [650, 125] on div "Choose my own meeting type" at bounding box center [715, 126] width 130 height 29
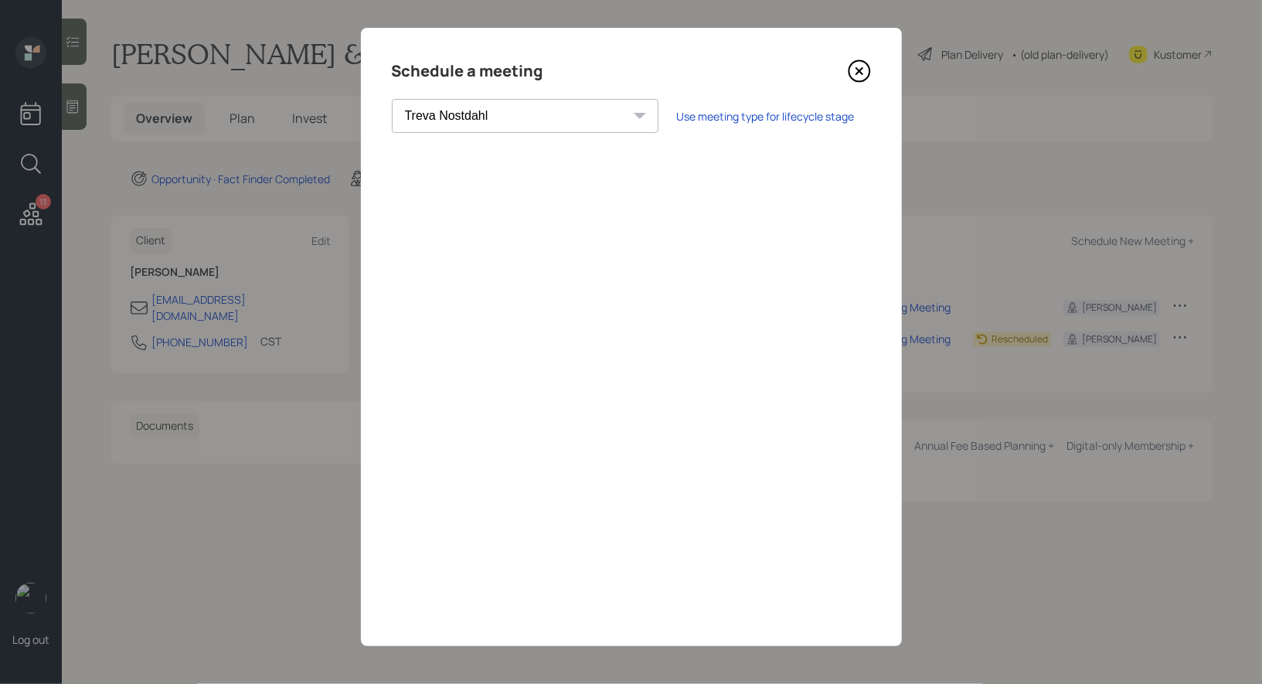
click at [861, 70] on icon at bounding box center [859, 71] width 23 height 23
